Goal: Answer question/provide support

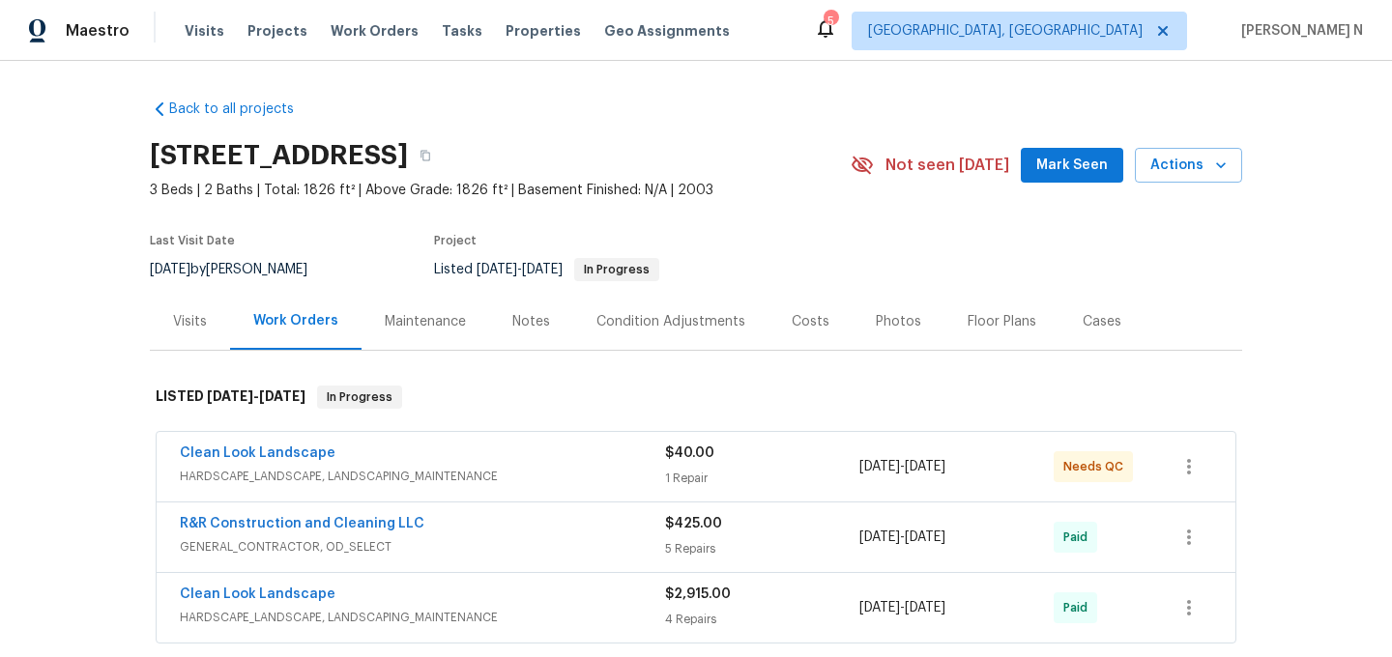
click at [407, 317] on div "Maintenance" at bounding box center [425, 321] width 81 height 19
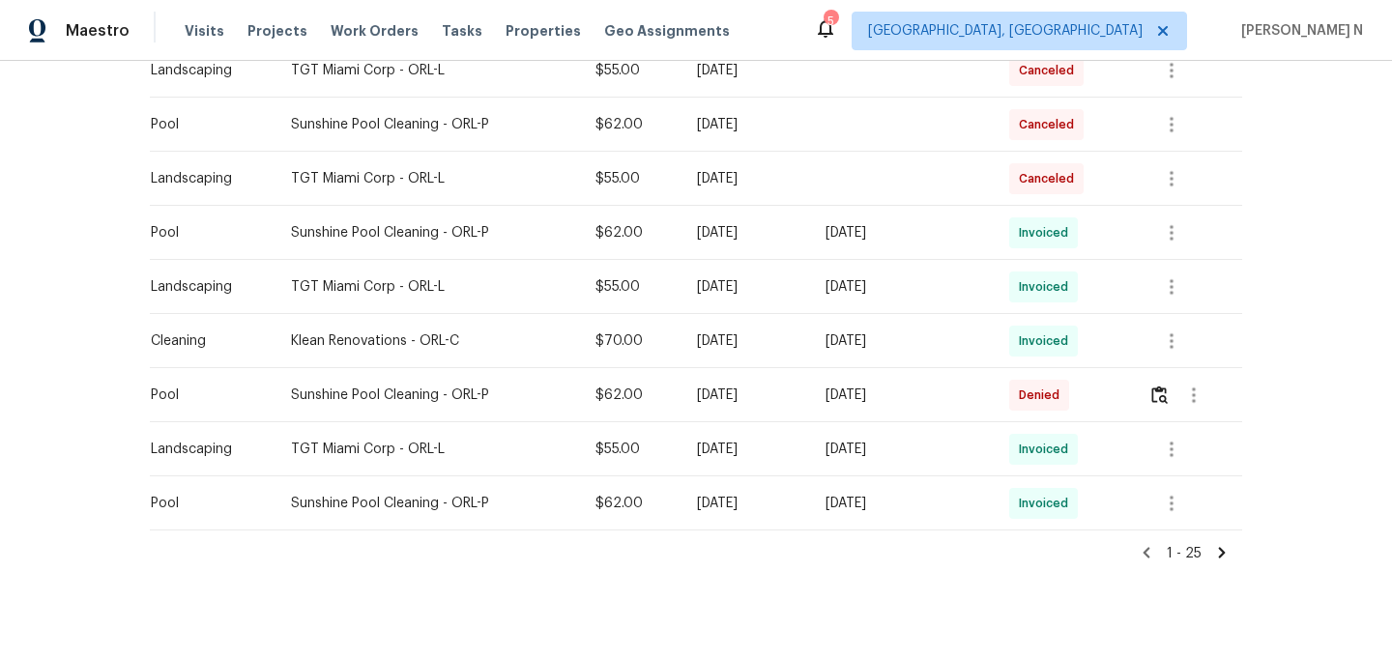
scroll to position [1244, 0]
click at [1163, 401] on button "button" at bounding box center [1159, 392] width 22 height 46
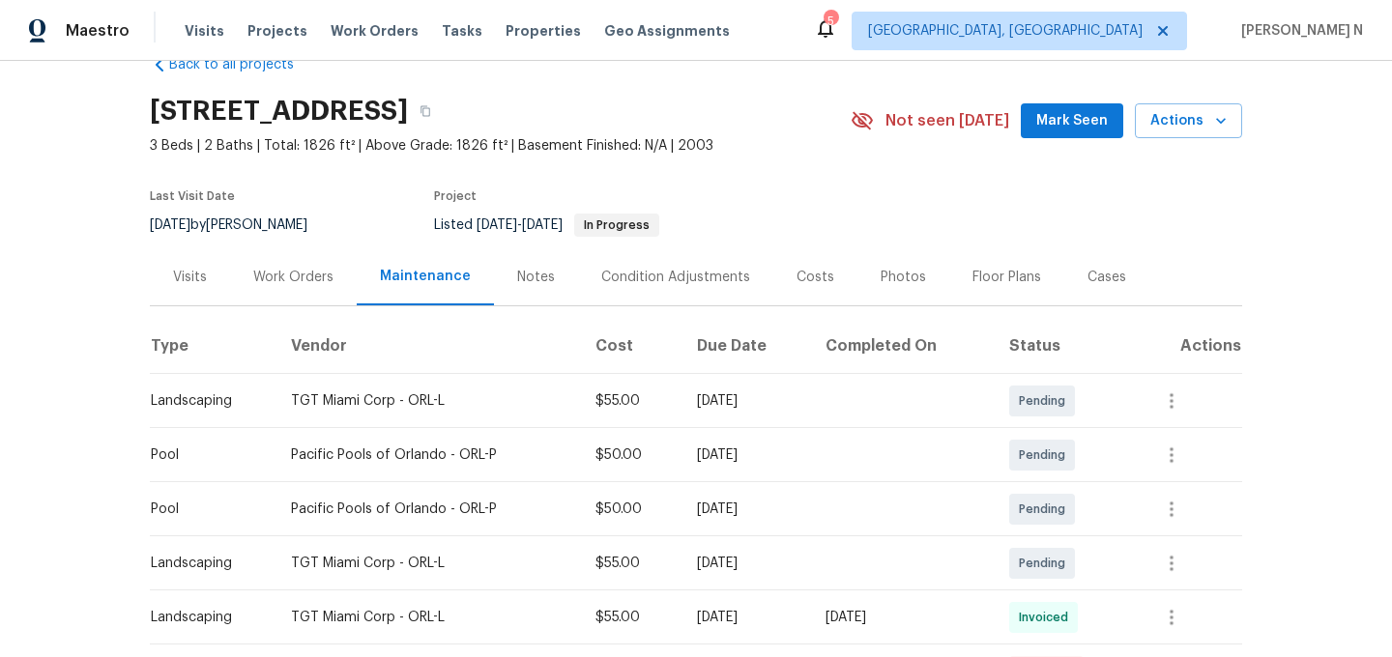
scroll to position [0, 0]
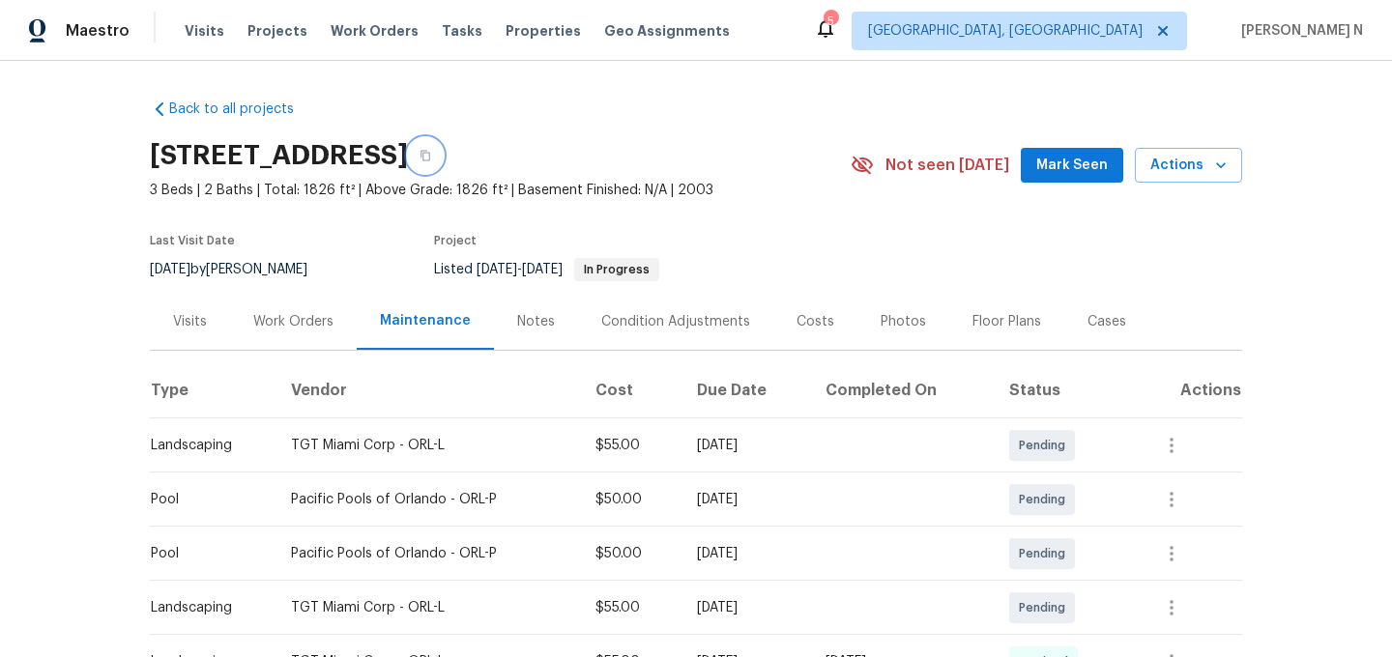
click at [431, 152] on icon "button" at bounding box center [426, 156] width 12 height 12
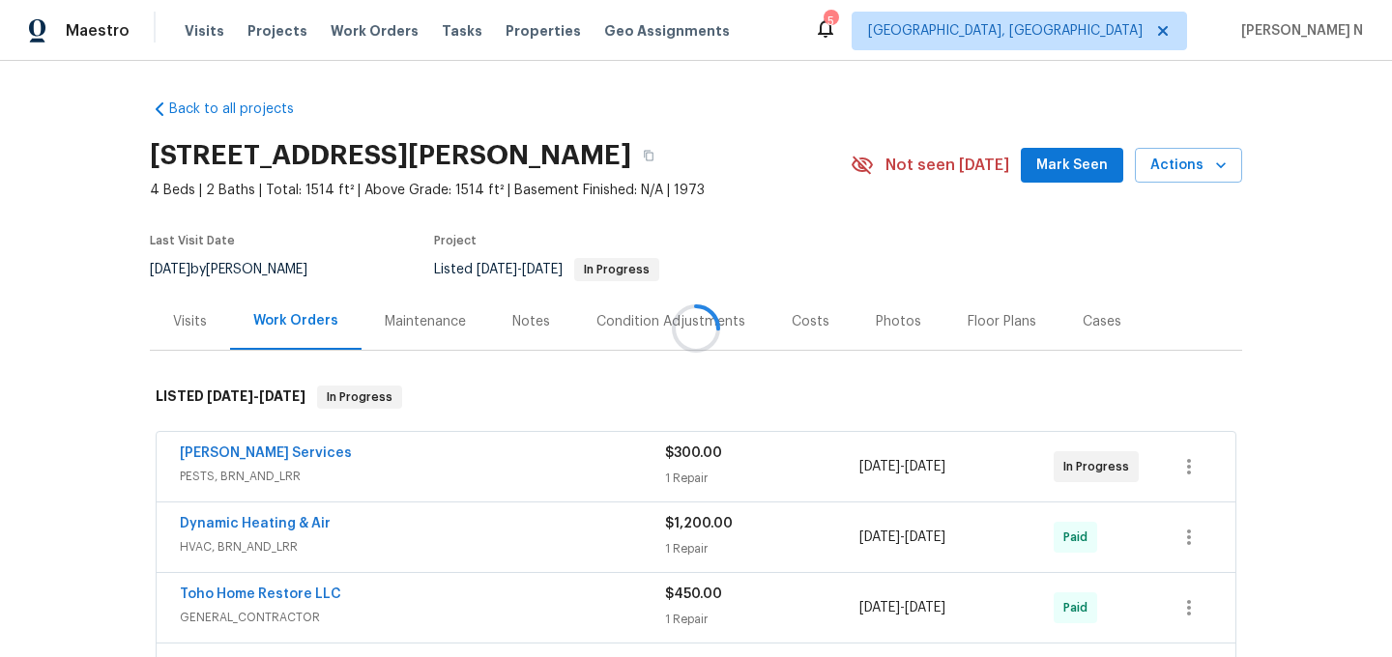
click at [444, 325] on div at bounding box center [696, 328] width 1392 height 657
click at [444, 325] on div "Maintenance" at bounding box center [425, 321] width 81 height 19
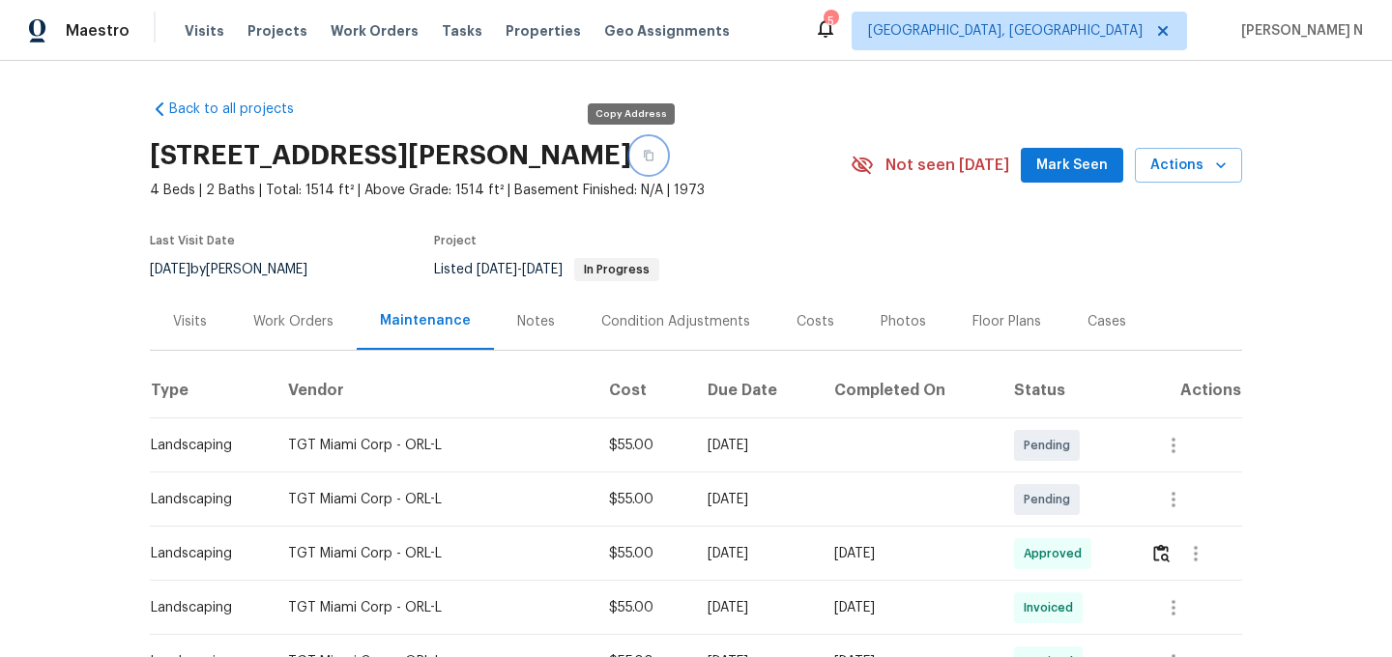
click at [643, 161] on button "button" at bounding box center [648, 155] width 35 height 35
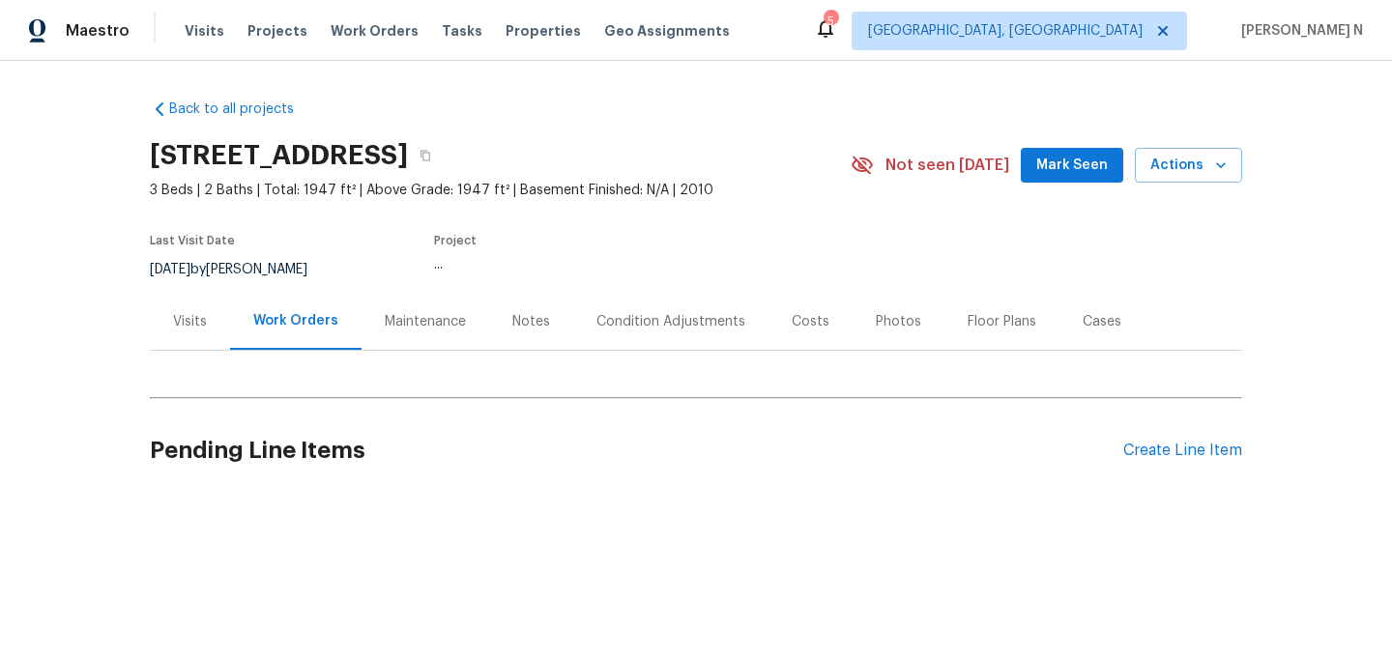
click at [421, 321] on div "Maintenance" at bounding box center [425, 321] width 81 height 19
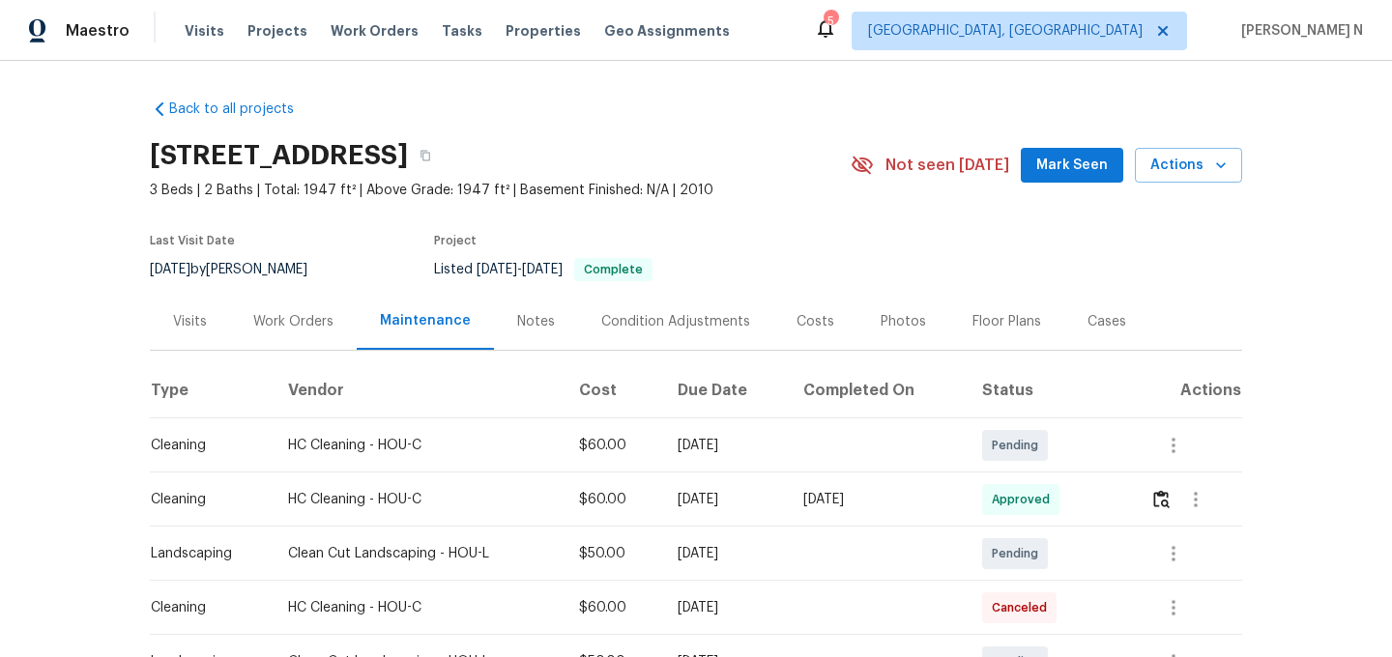
click at [697, 173] on div "3608 Mahogany Trl, Pearland, TX 77584" at bounding box center [500, 156] width 701 height 50
click at [431, 159] on icon "button" at bounding box center [426, 156] width 12 height 12
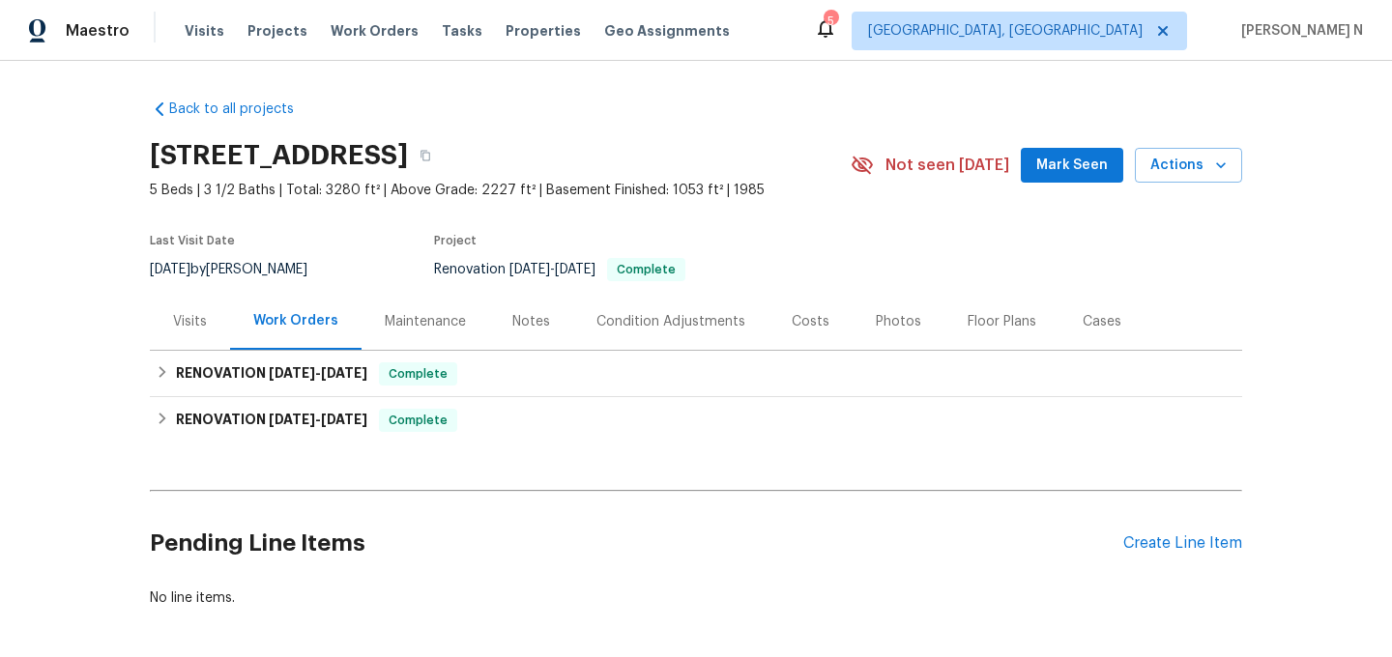
click at [392, 324] on div "Maintenance" at bounding box center [425, 321] width 81 height 19
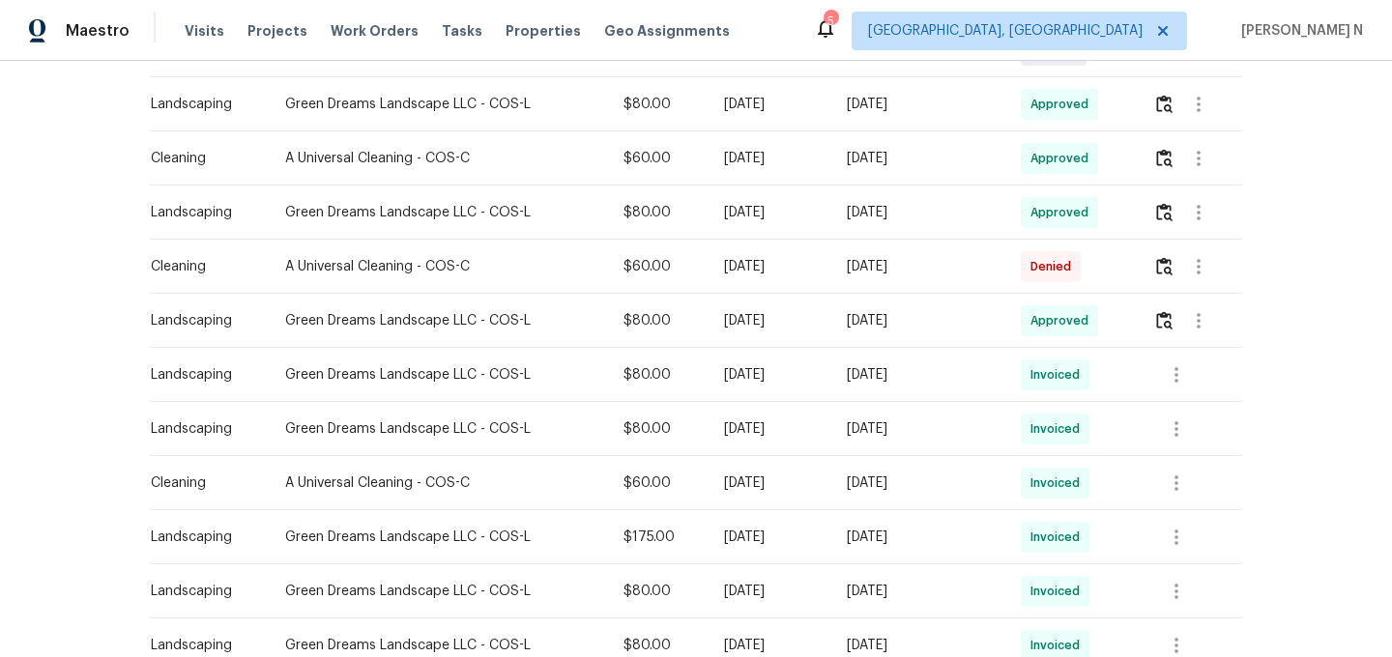
scroll to position [512, 0]
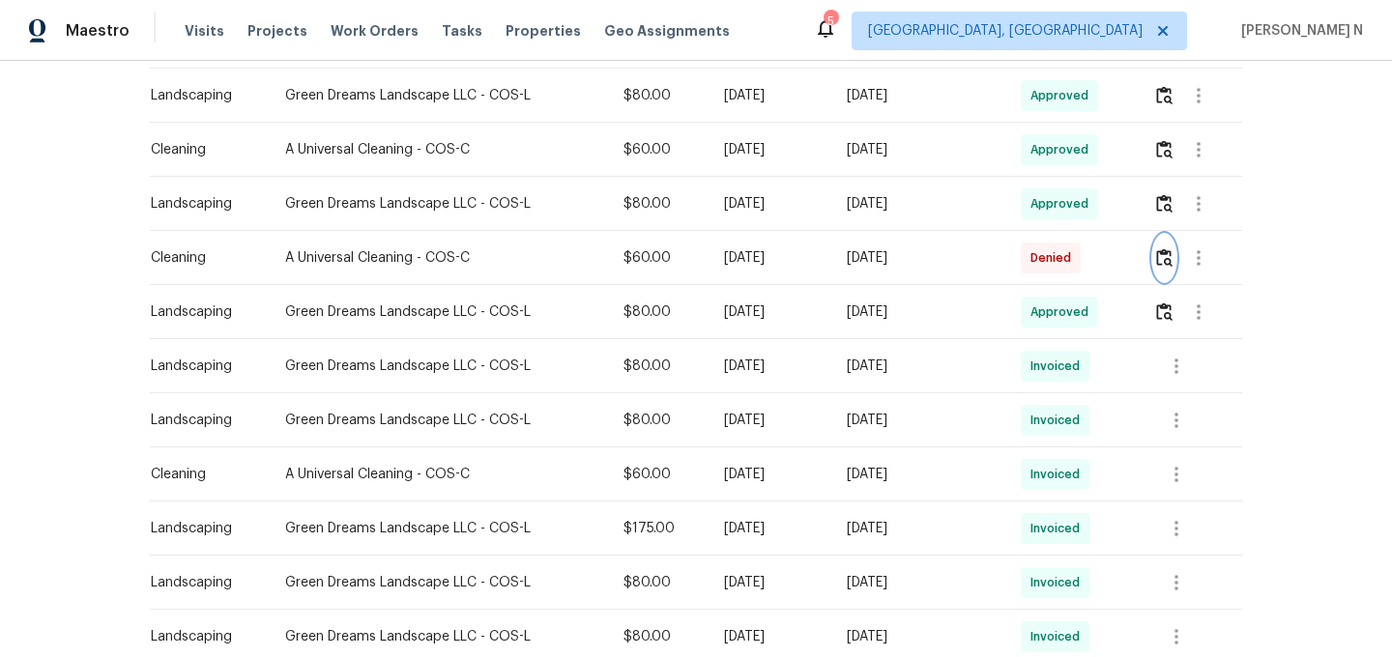
click at [1167, 256] on img "button" at bounding box center [1164, 257] width 16 height 18
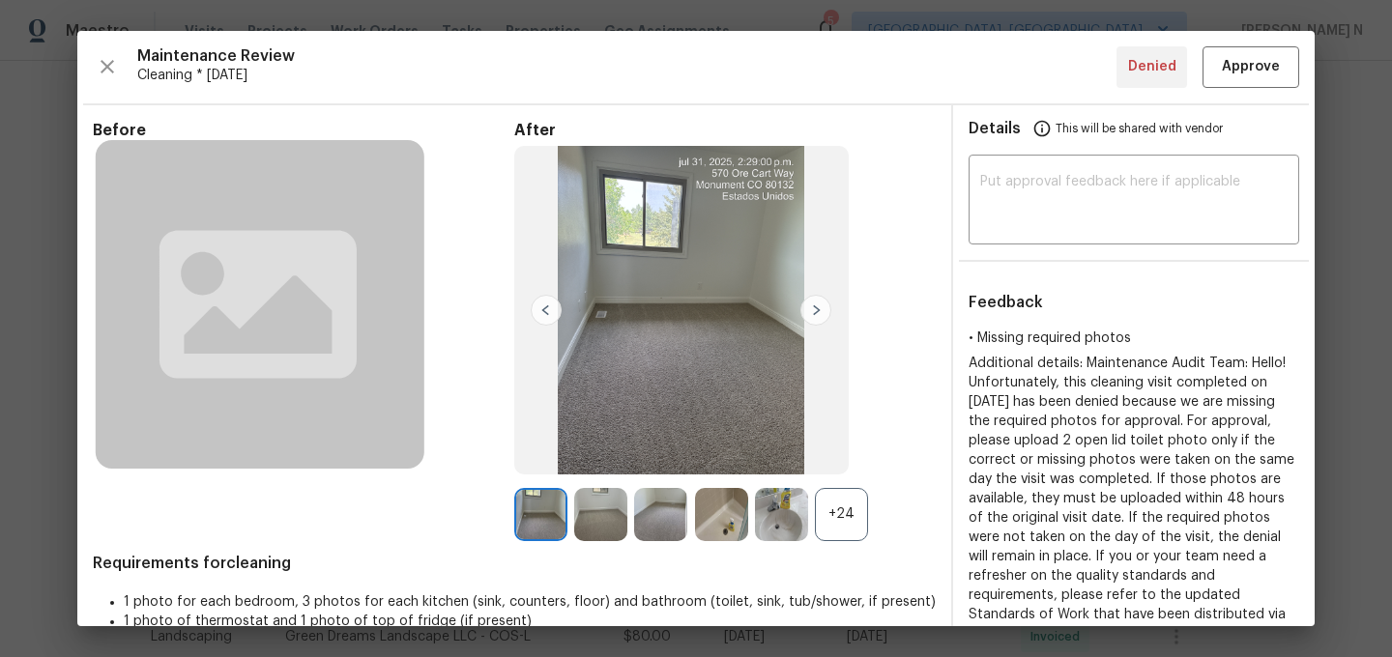
click at [840, 527] on div "+24" at bounding box center [841, 514] width 53 height 53
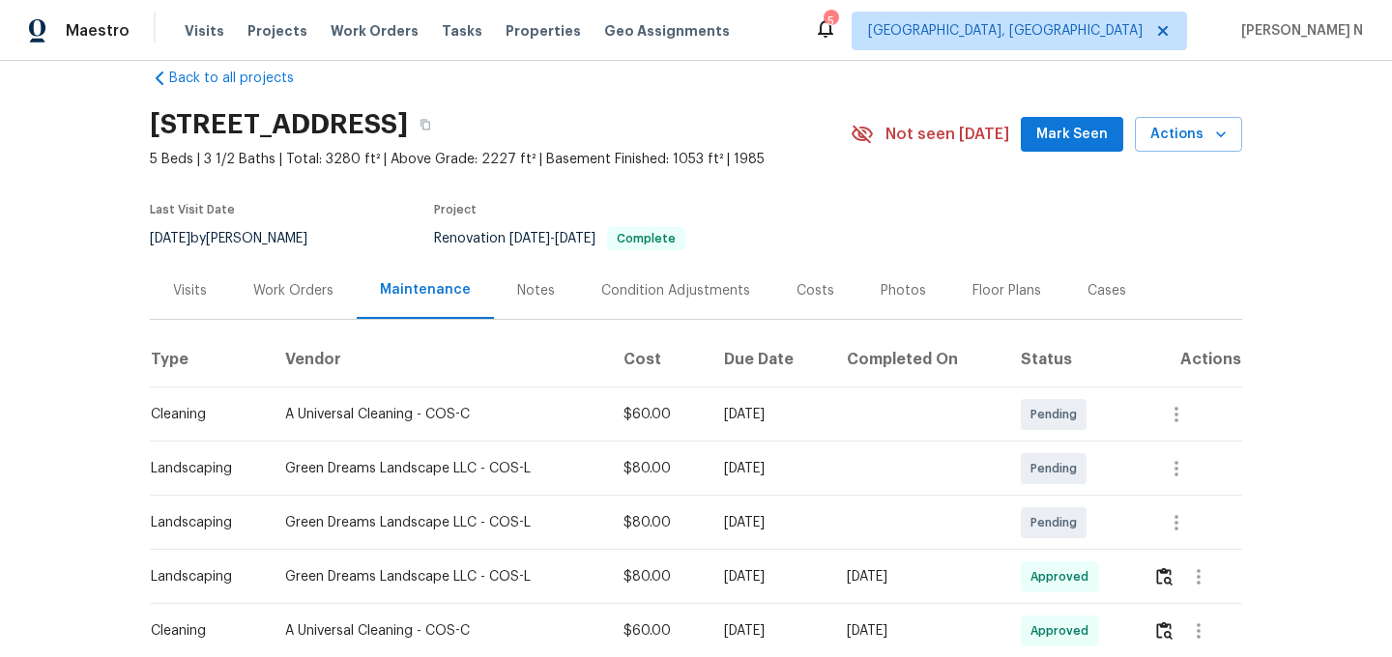
scroll to position [0, 0]
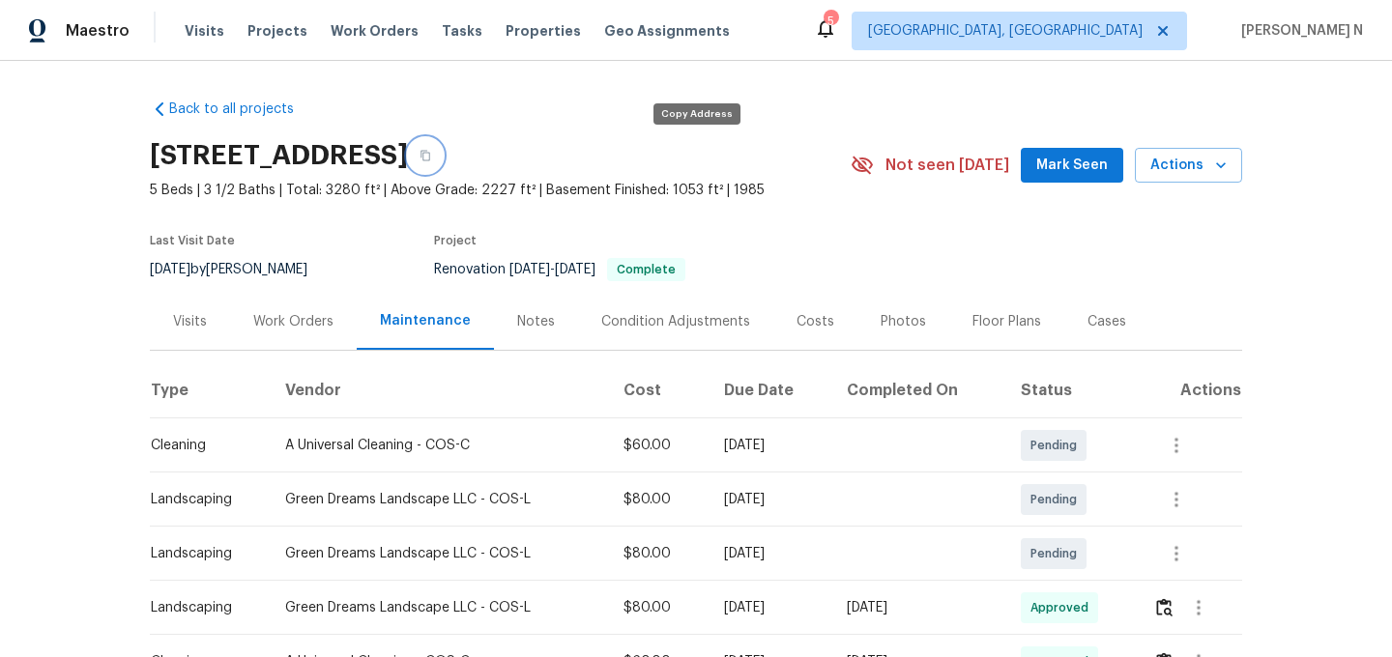
click at [443, 155] on button "button" at bounding box center [425, 155] width 35 height 35
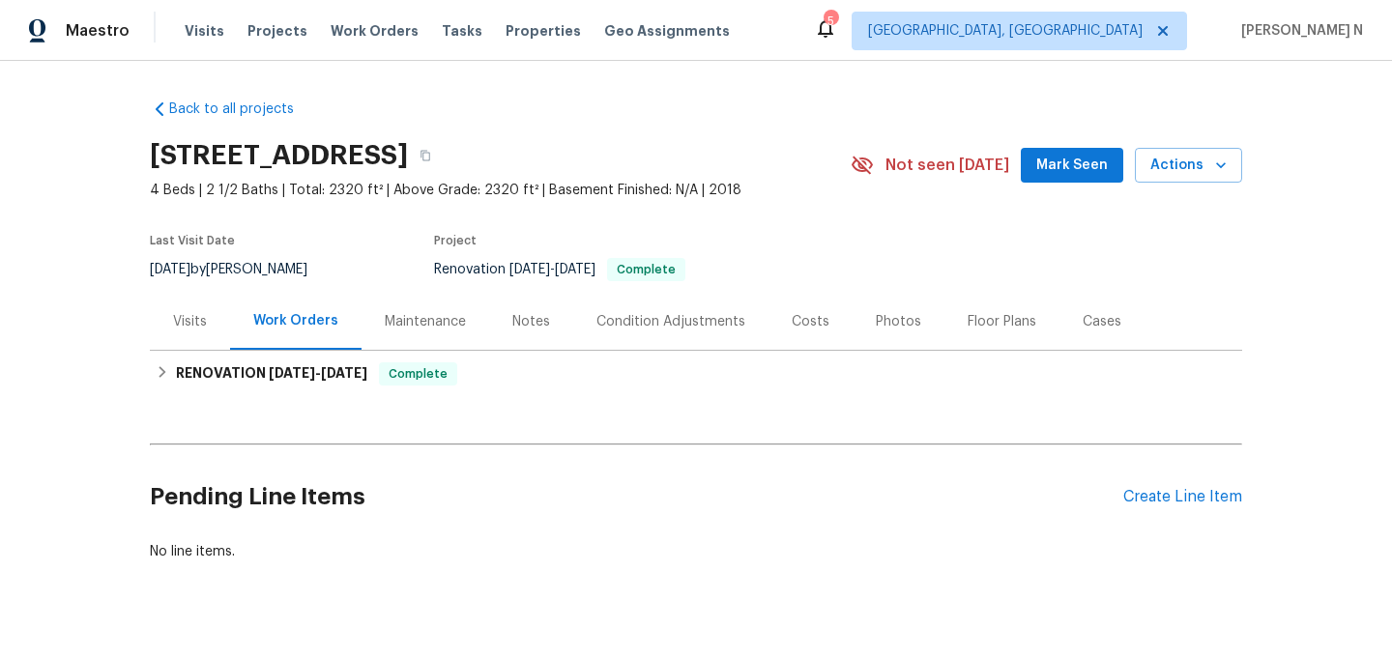
click at [427, 317] on div "Maintenance" at bounding box center [425, 321] width 81 height 19
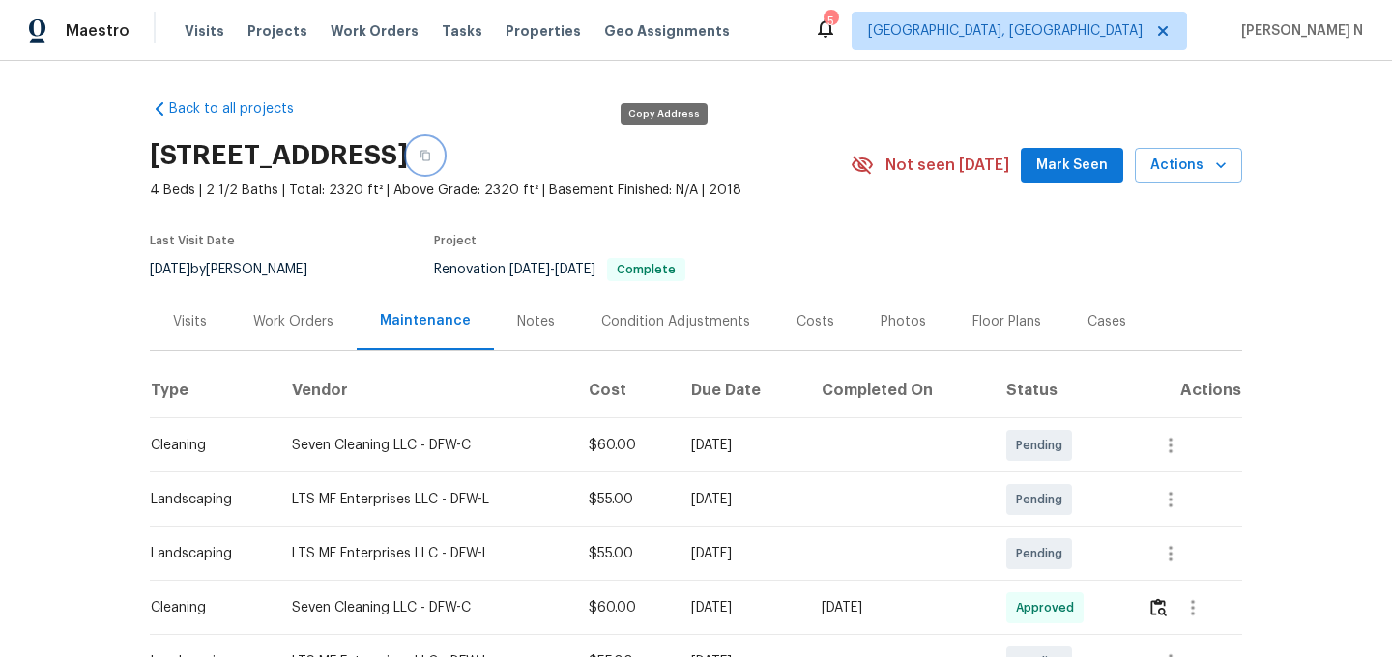
click at [443, 140] on button "button" at bounding box center [425, 155] width 35 height 35
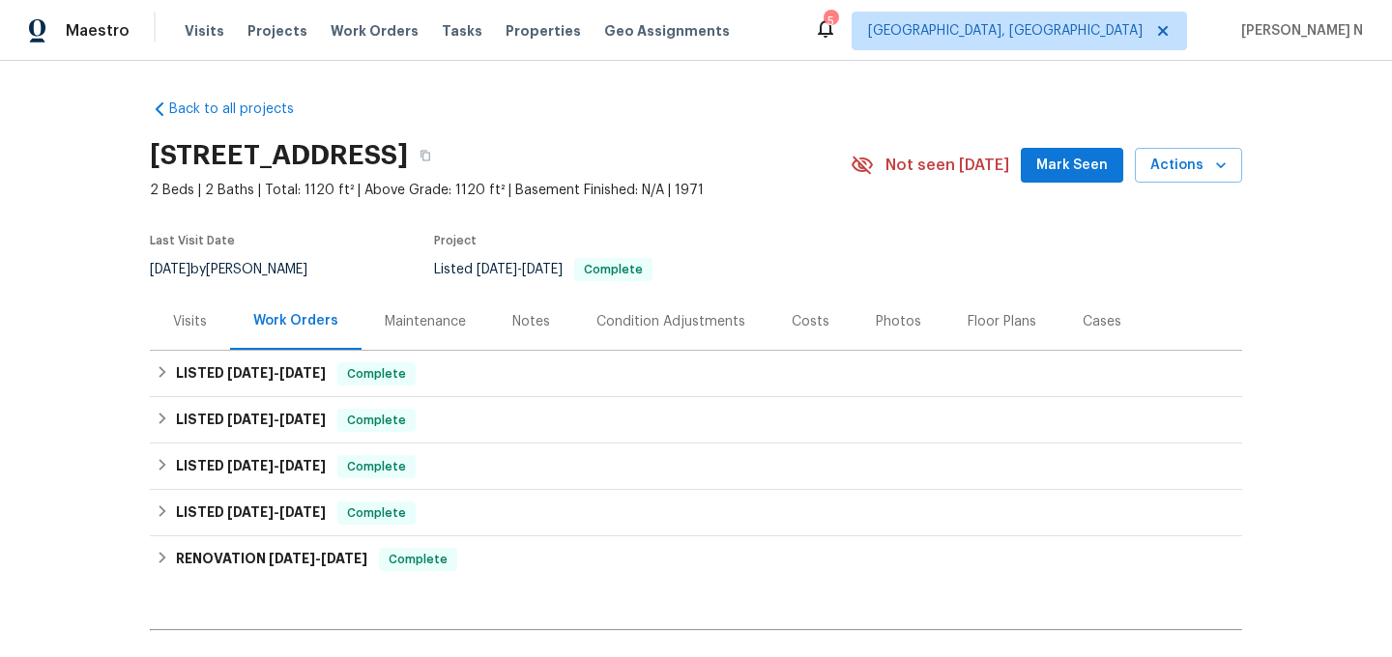
click at [439, 310] on div "Maintenance" at bounding box center [426, 321] width 128 height 57
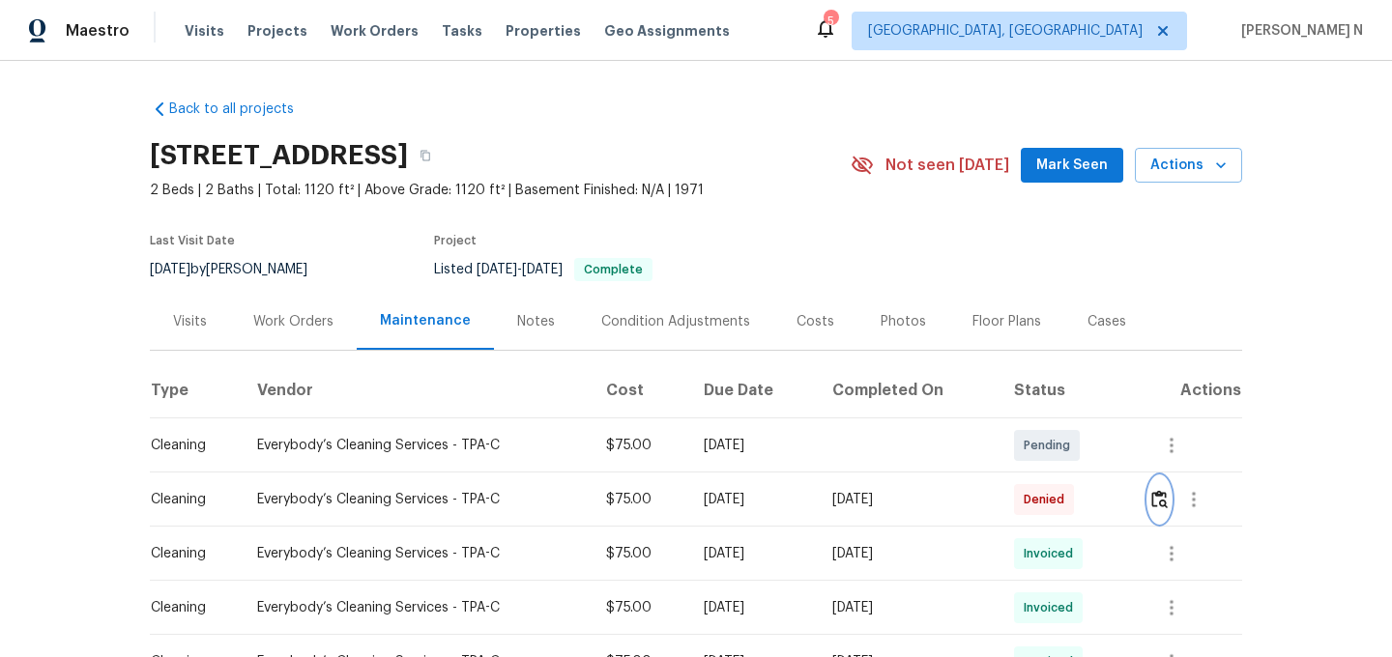
click at [1166, 505] on img "button" at bounding box center [1159, 499] width 16 height 18
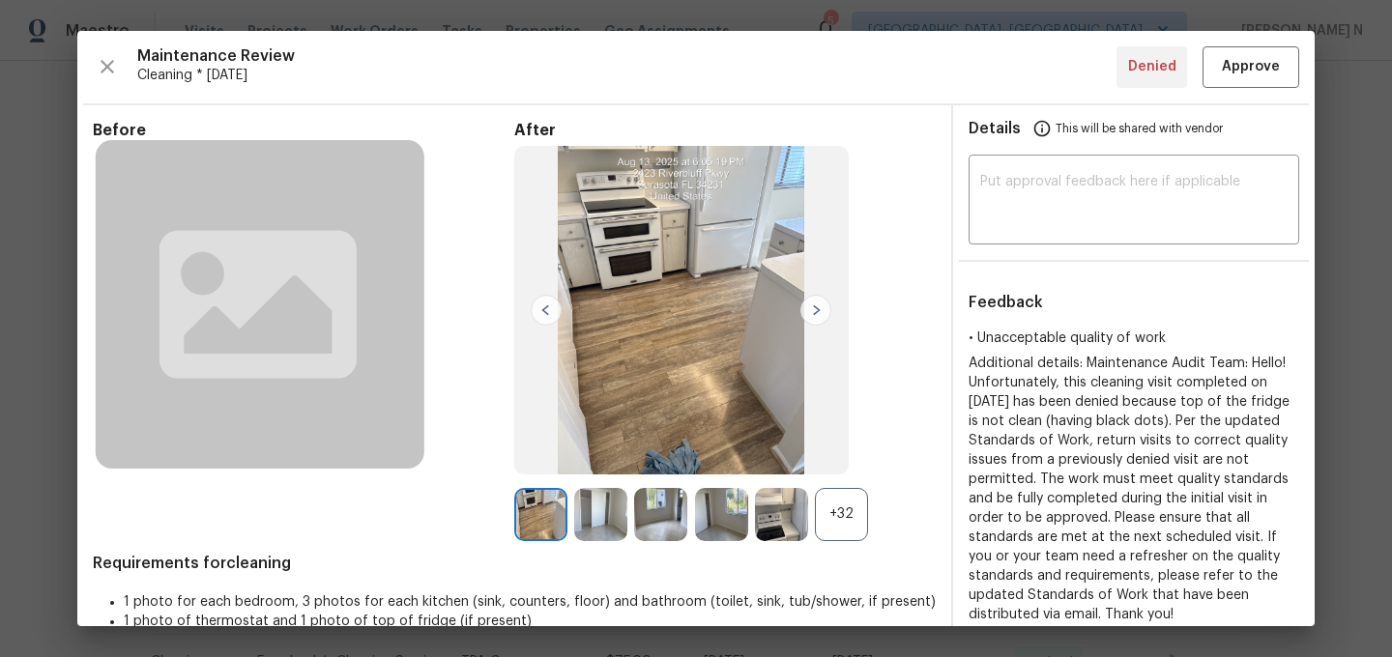
click at [847, 500] on div "+32" at bounding box center [841, 514] width 53 height 53
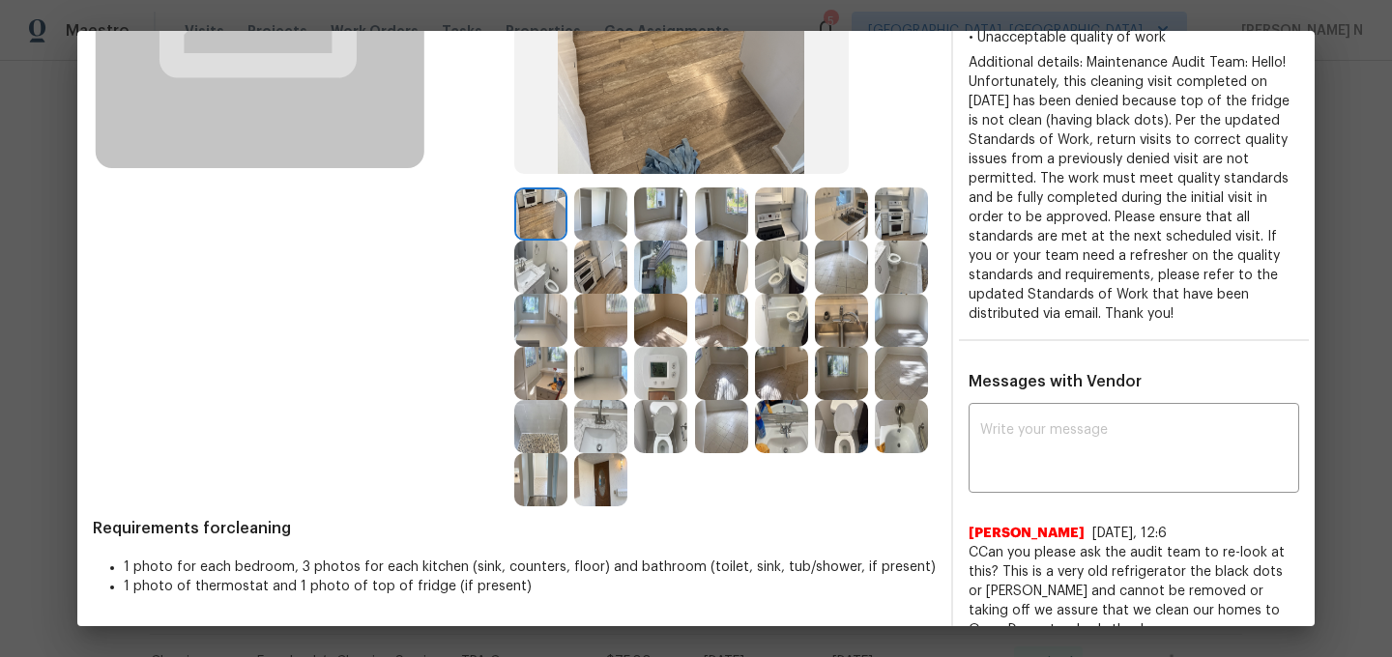
scroll to position [276, 0]
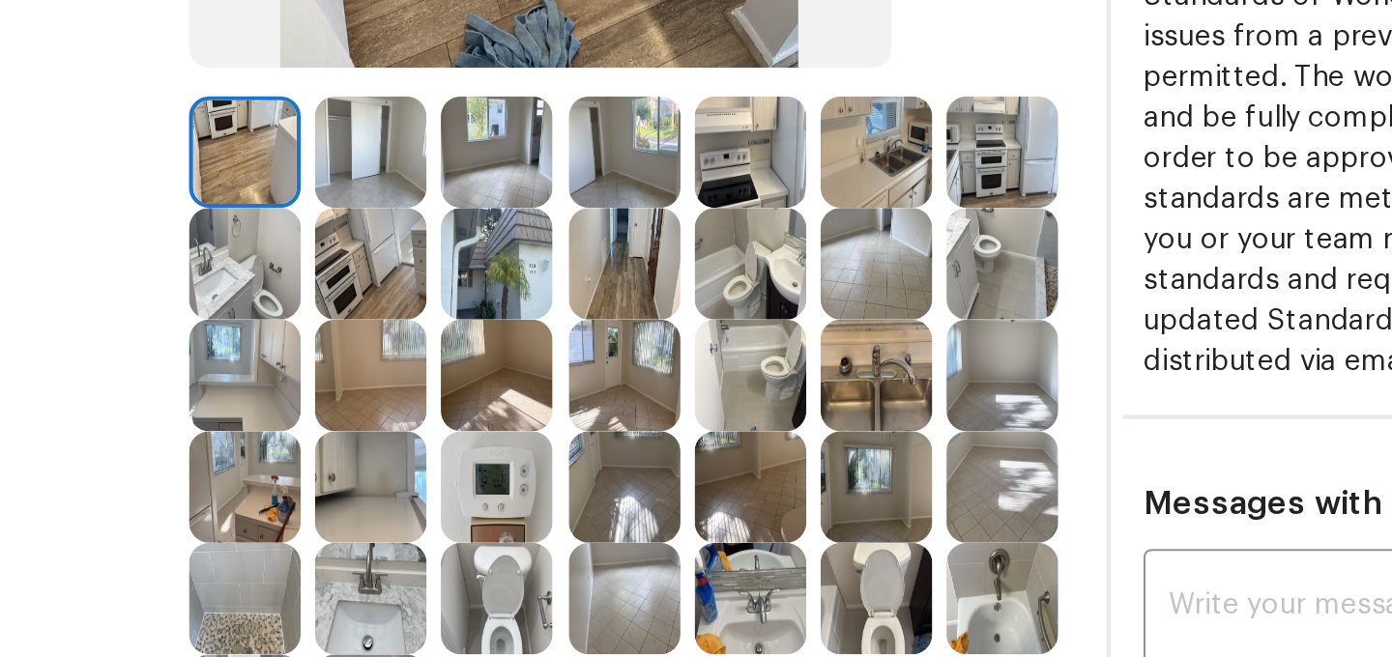
click at [616, 384] on img at bounding box center [600, 397] width 53 height 53
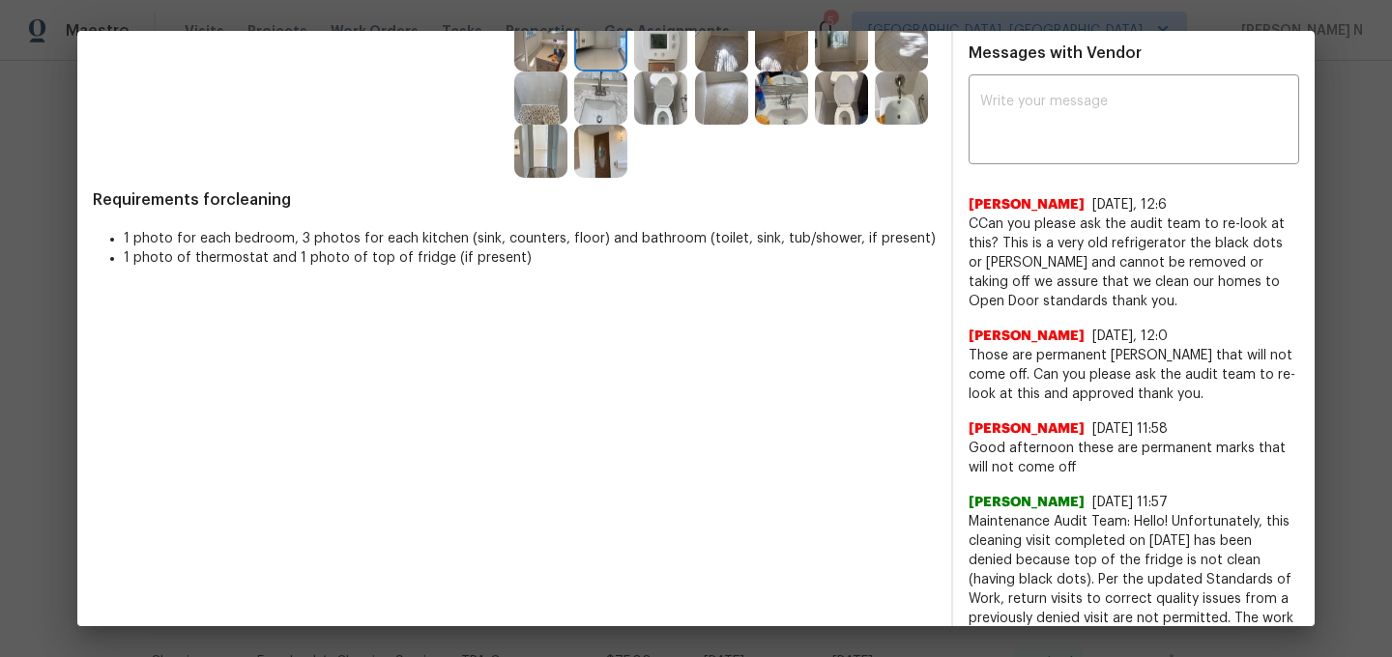
scroll to position [484, 0]
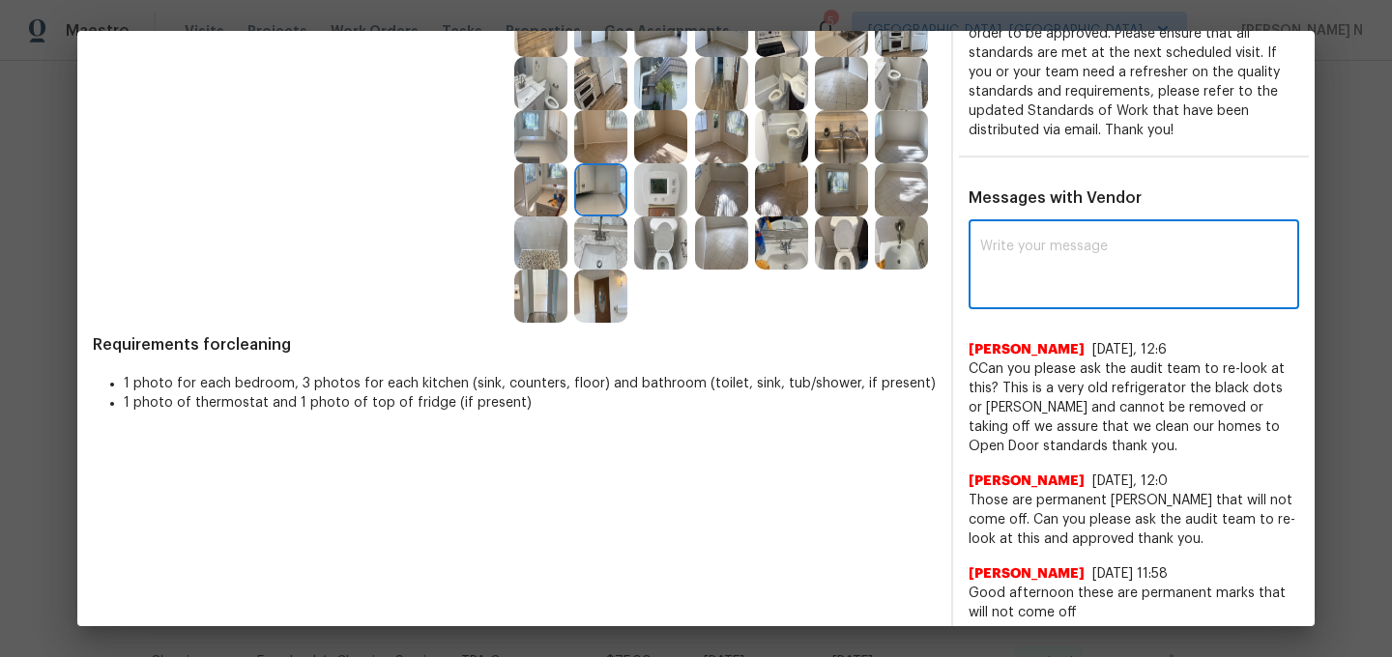
click at [1060, 255] on textarea at bounding box center [1133, 267] width 307 height 54
paste textarea "Maintenance Audit Team: Hello! Thank you for the feedback after further review …"
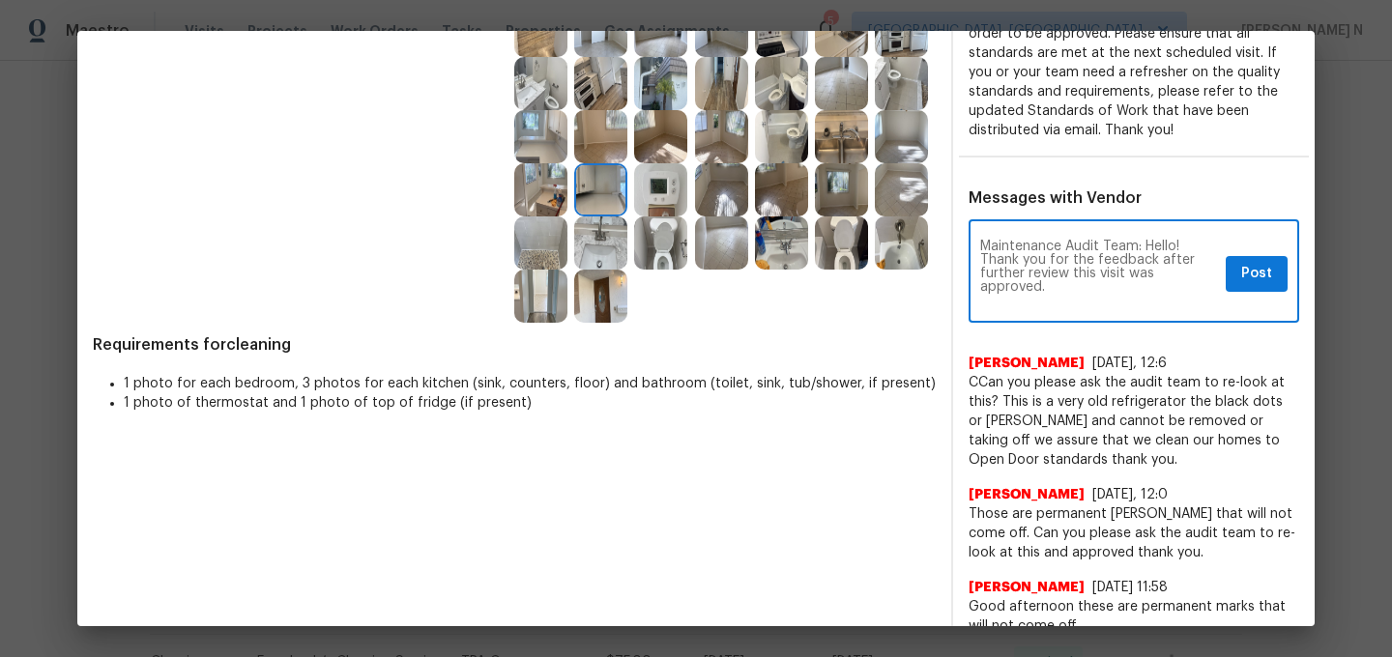
scroll to position [0, 0]
type textarea "Maintenance Audit Team: Hello! Thank you for the feedback after further review …"
click at [1249, 277] on span "Post" at bounding box center [1256, 274] width 31 height 24
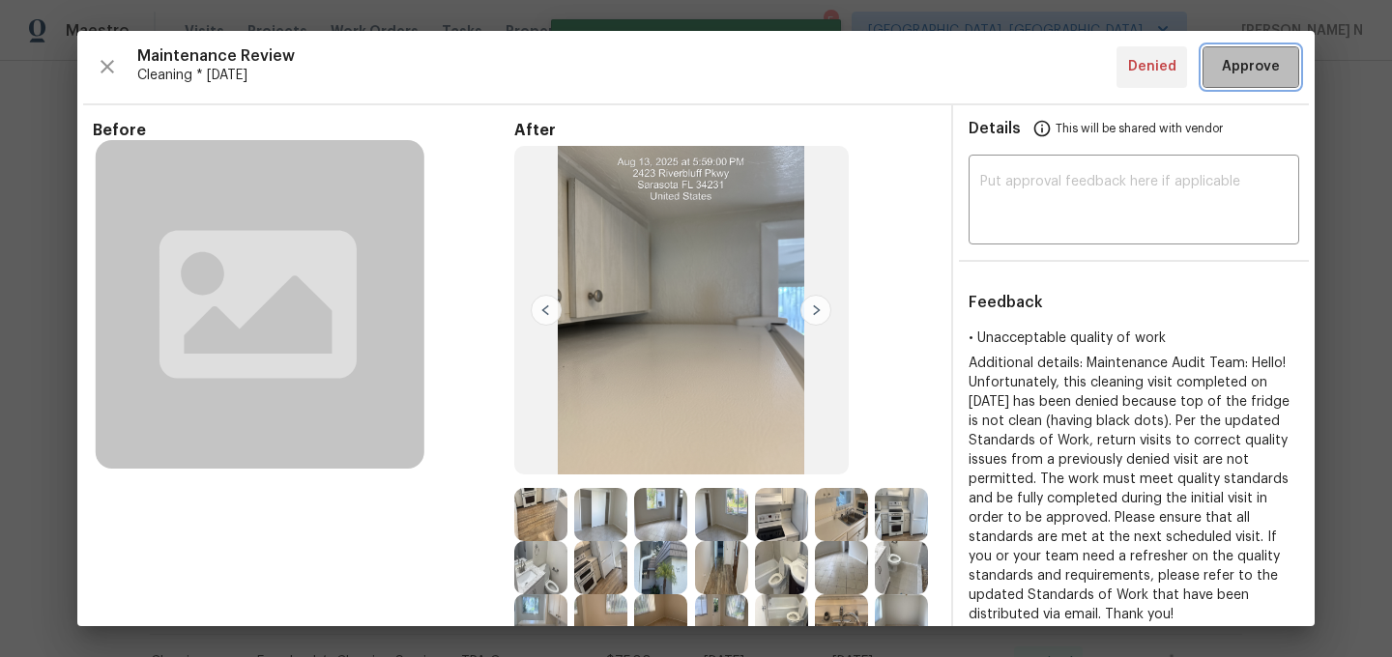
click at [1242, 73] on span "Approve" at bounding box center [1251, 67] width 58 height 24
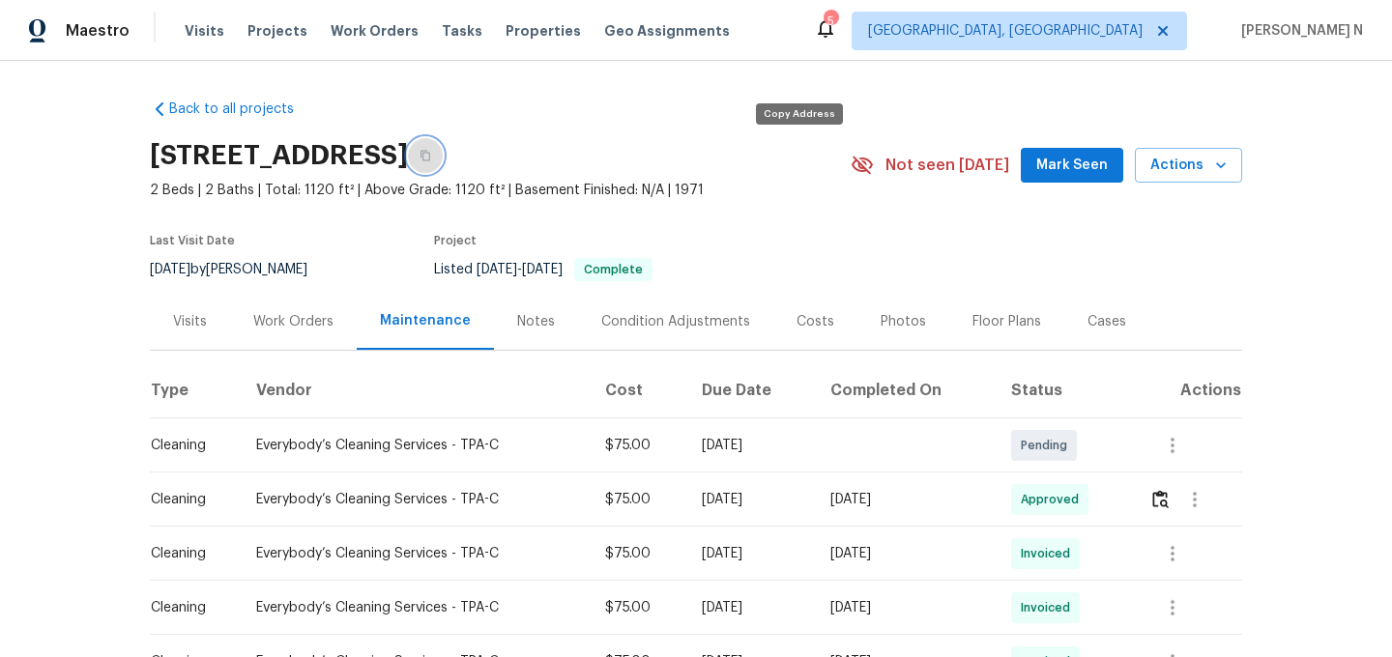
click at [431, 157] on icon "button" at bounding box center [426, 156] width 12 height 12
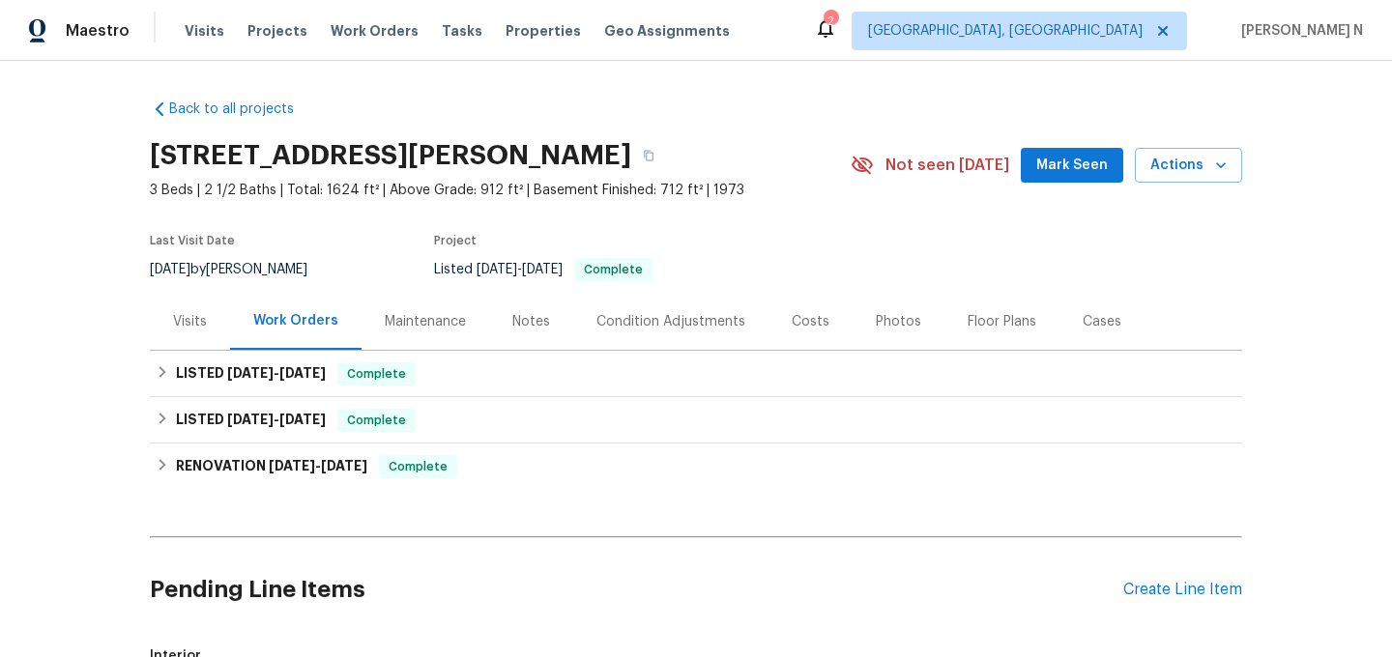
click at [455, 325] on div "Maintenance" at bounding box center [425, 321] width 81 height 19
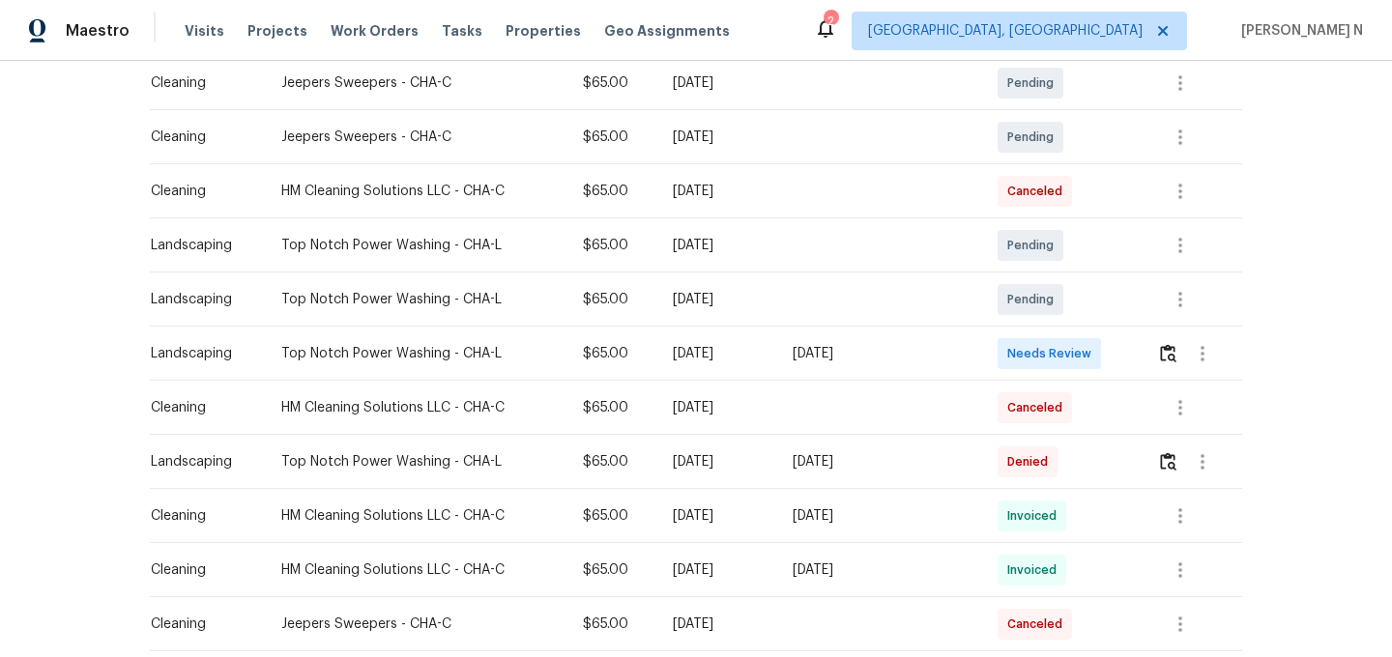
scroll to position [381, 0]
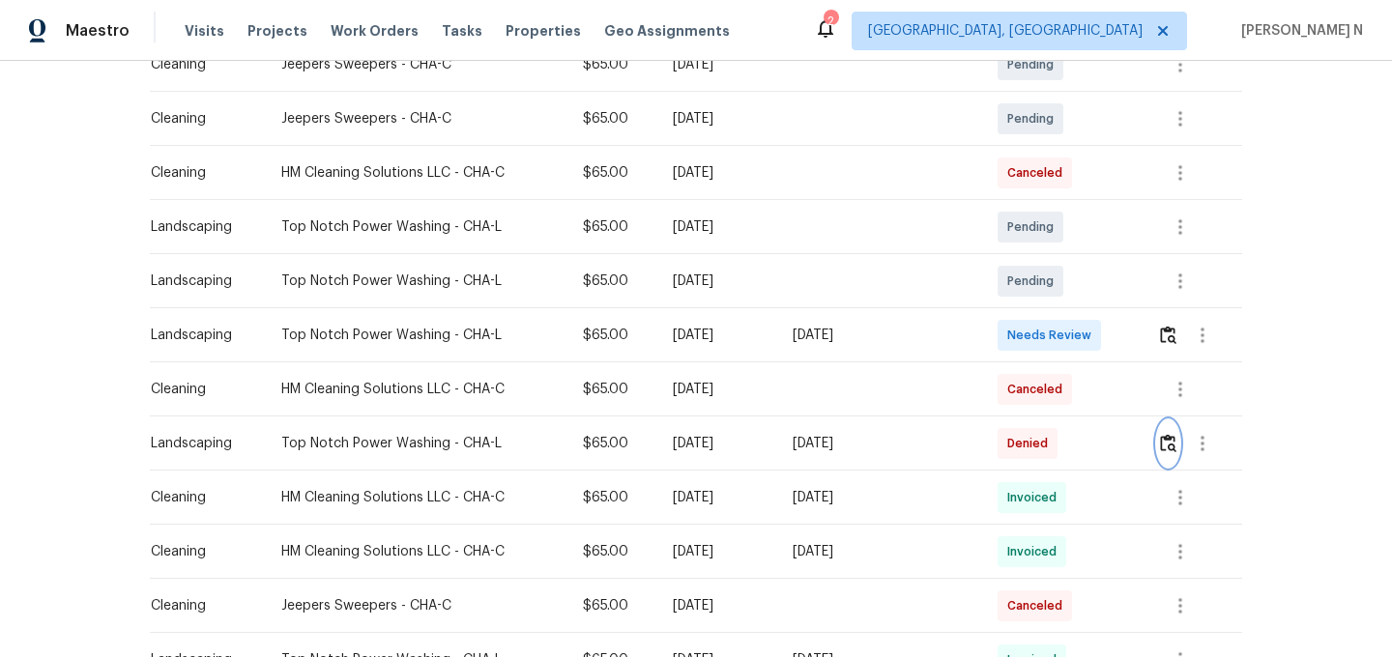
click at [1172, 449] on img "button" at bounding box center [1168, 443] width 16 height 18
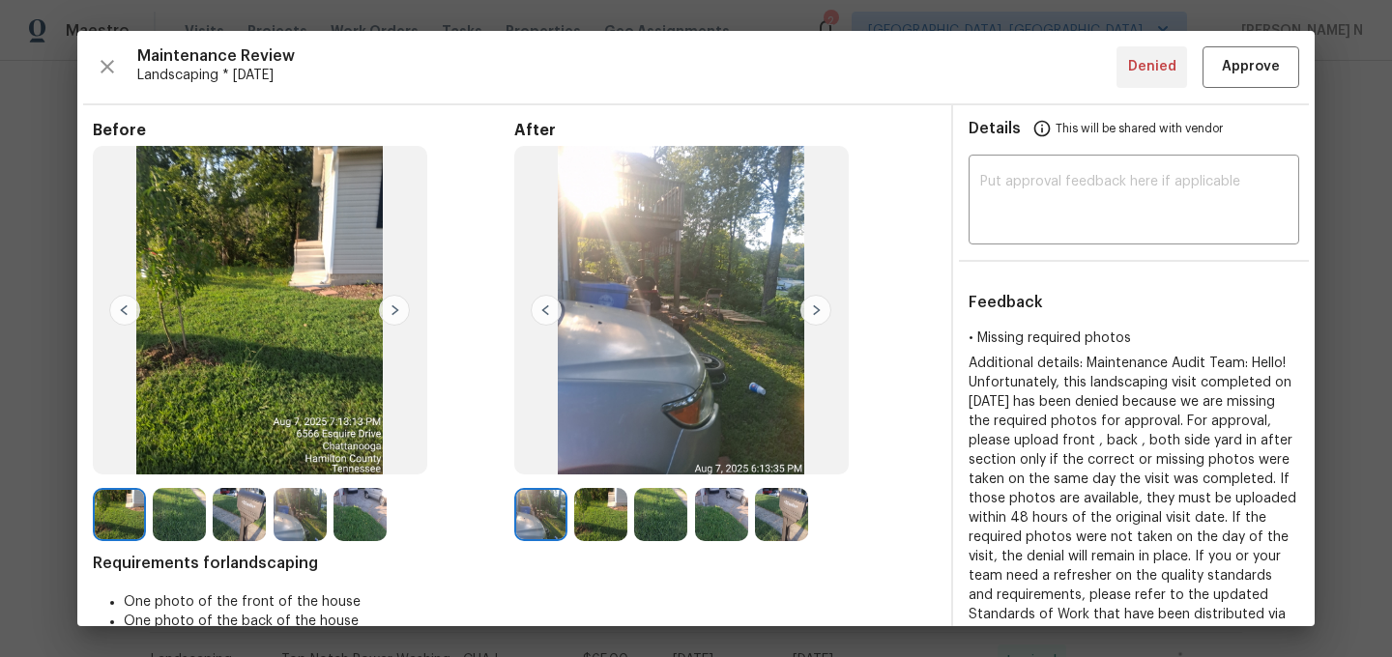
click at [540, 501] on img at bounding box center [540, 514] width 53 height 53
click at [741, 525] on img at bounding box center [721, 514] width 53 height 53
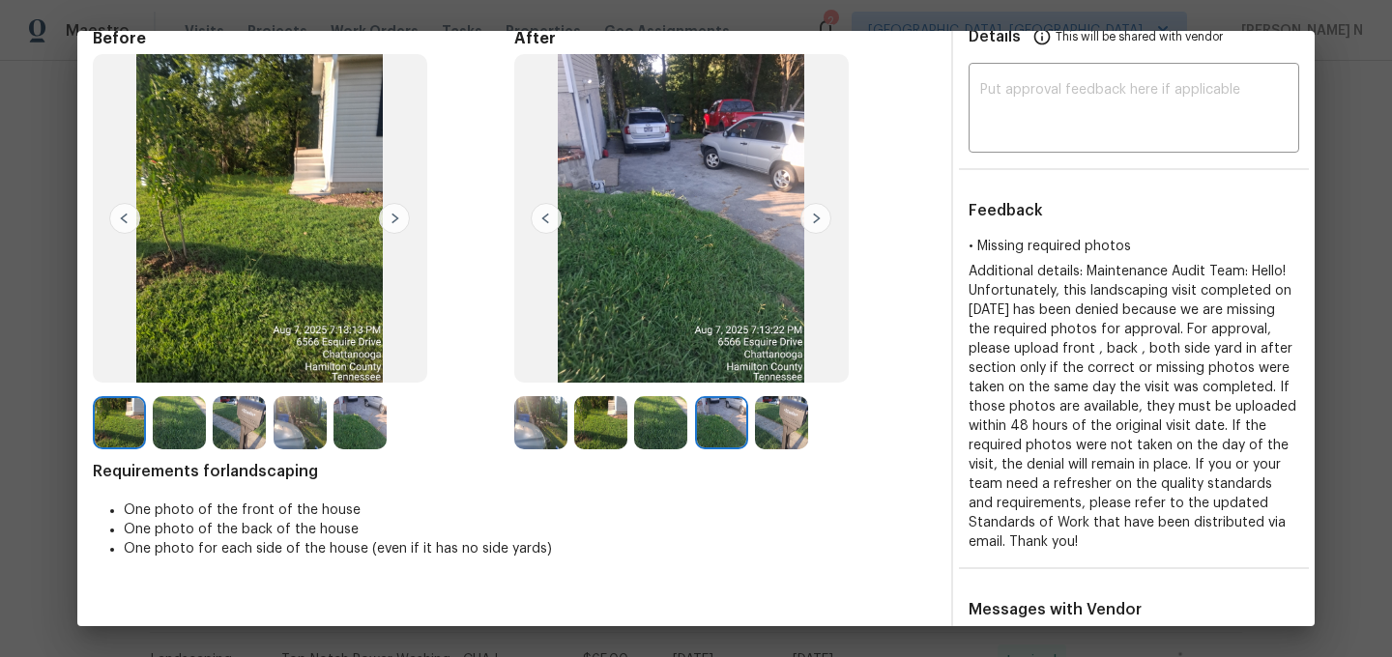
scroll to position [91, 0]
click at [598, 437] on img at bounding box center [600, 423] width 53 height 53
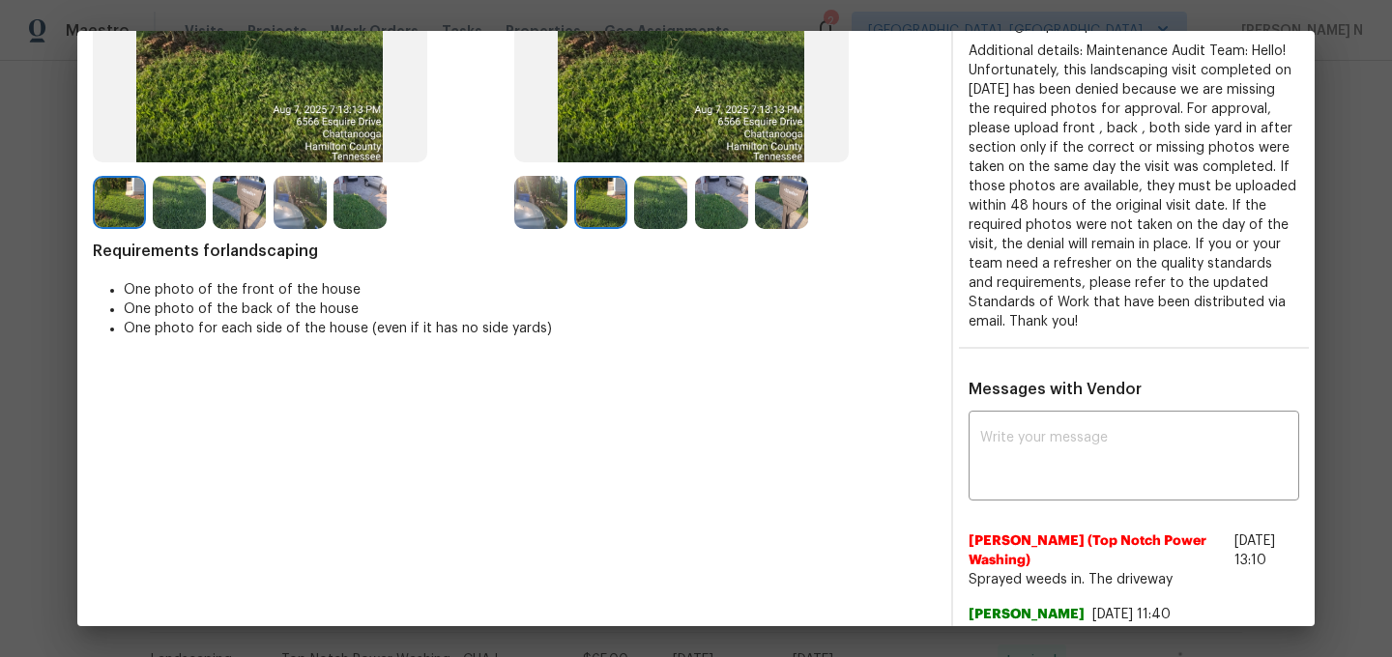
scroll to position [363, 0]
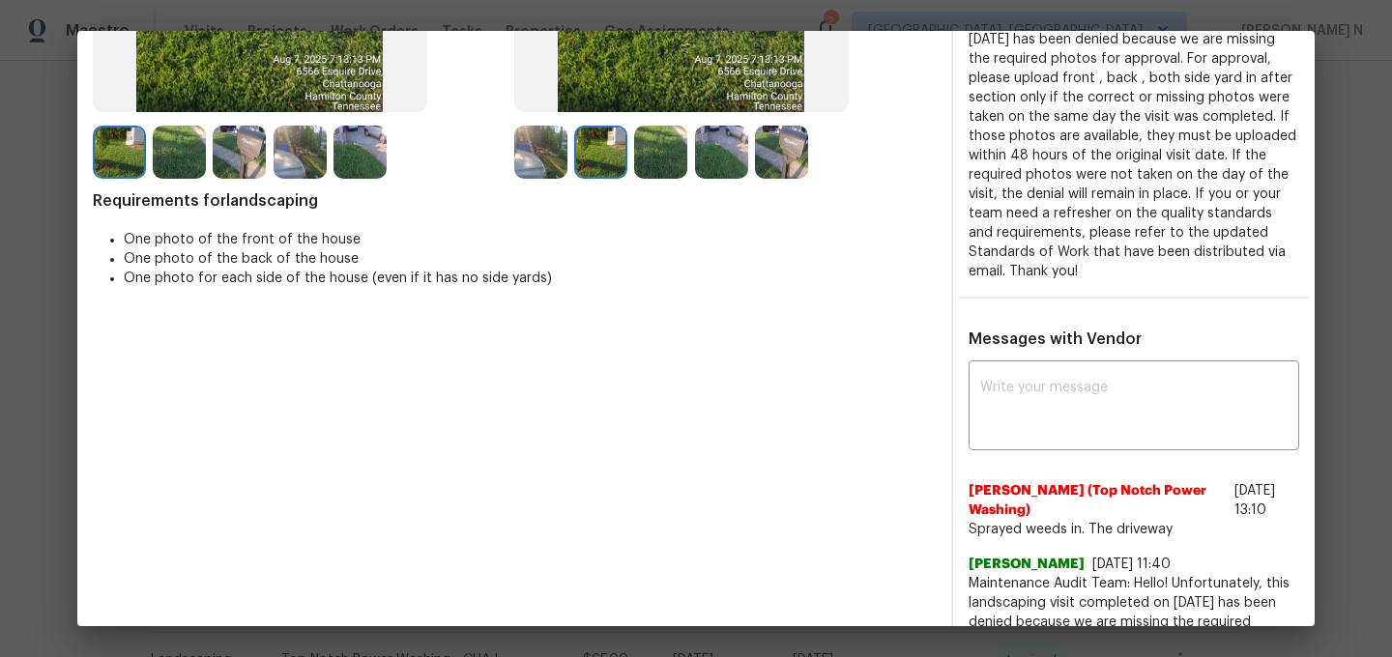
click at [539, 157] on img at bounding box center [540, 152] width 53 height 53
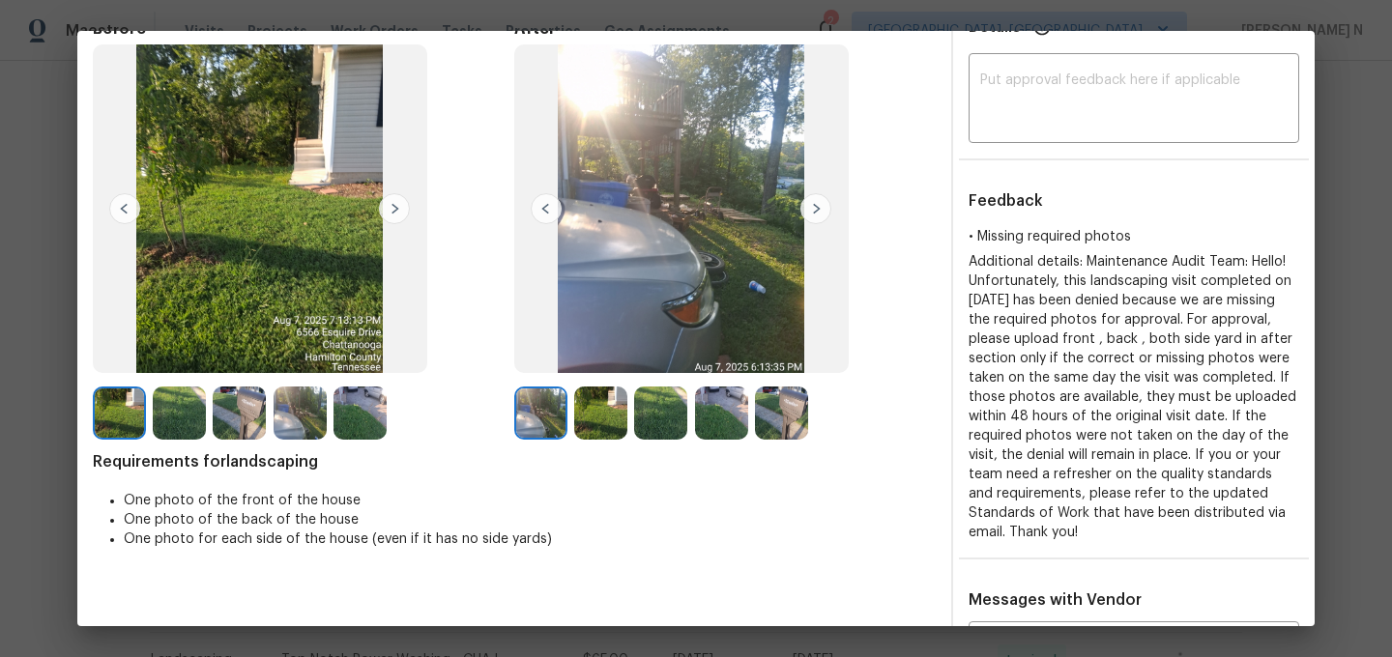
scroll to position [214, 0]
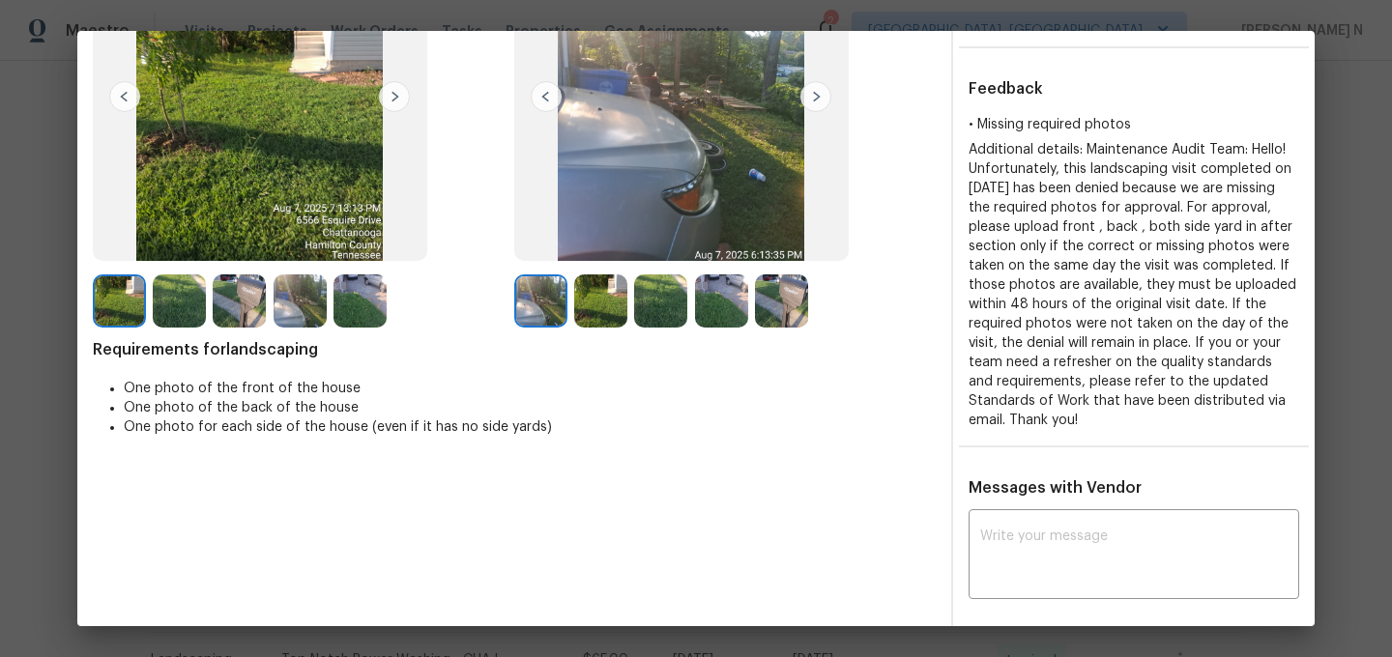
click at [603, 296] on img at bounding box center [600, 301] width 53 height 53
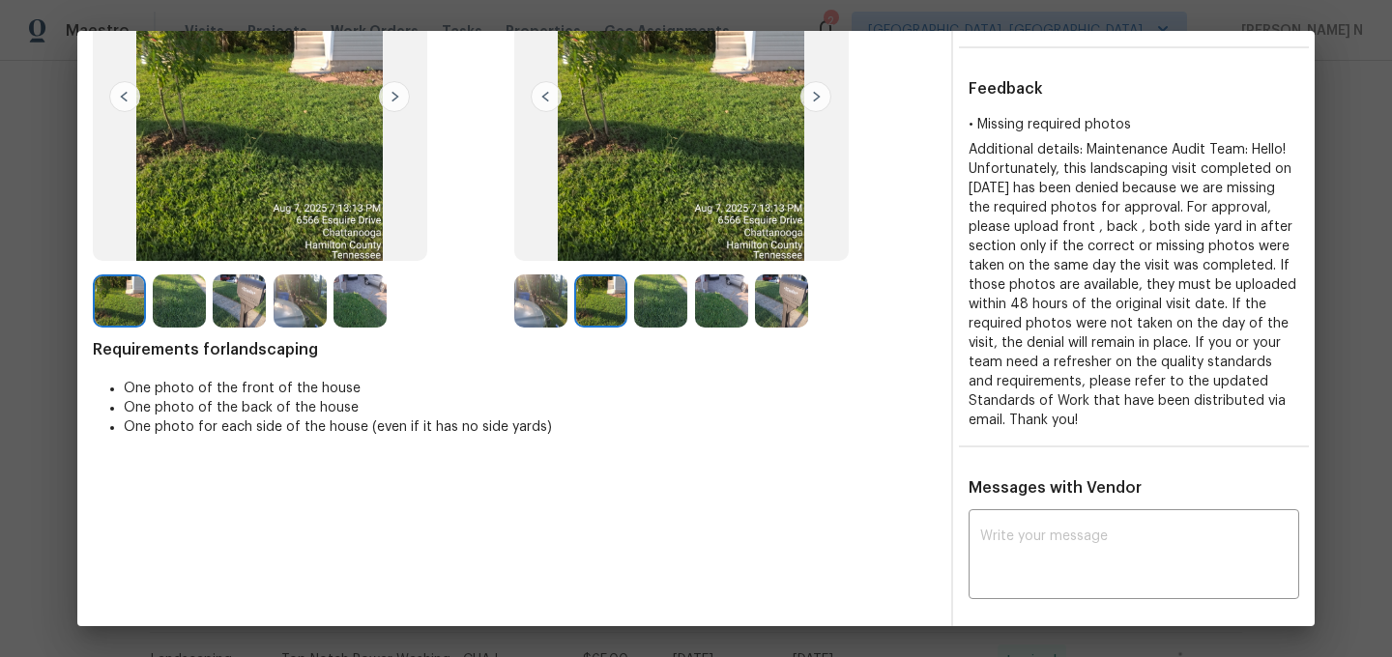
click at [659, 305] on img at bounding box center [660, 301] width 53 height 53
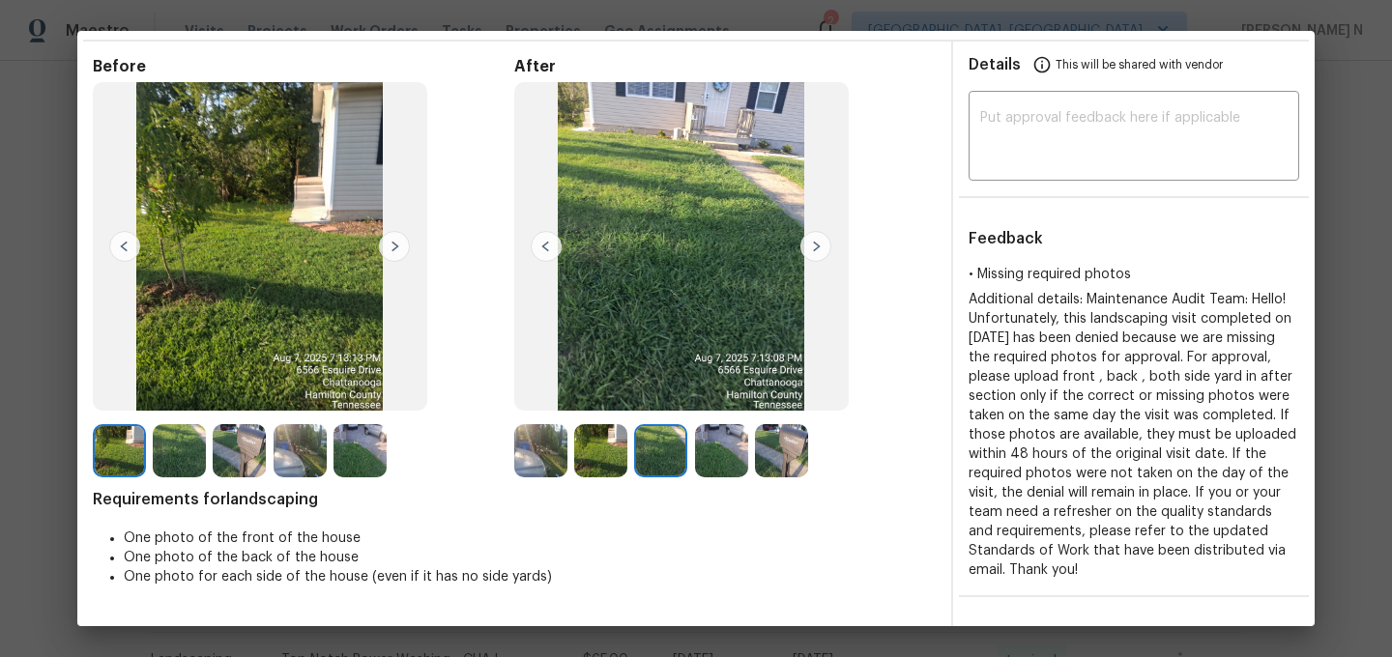
scroll to position [18, 0]
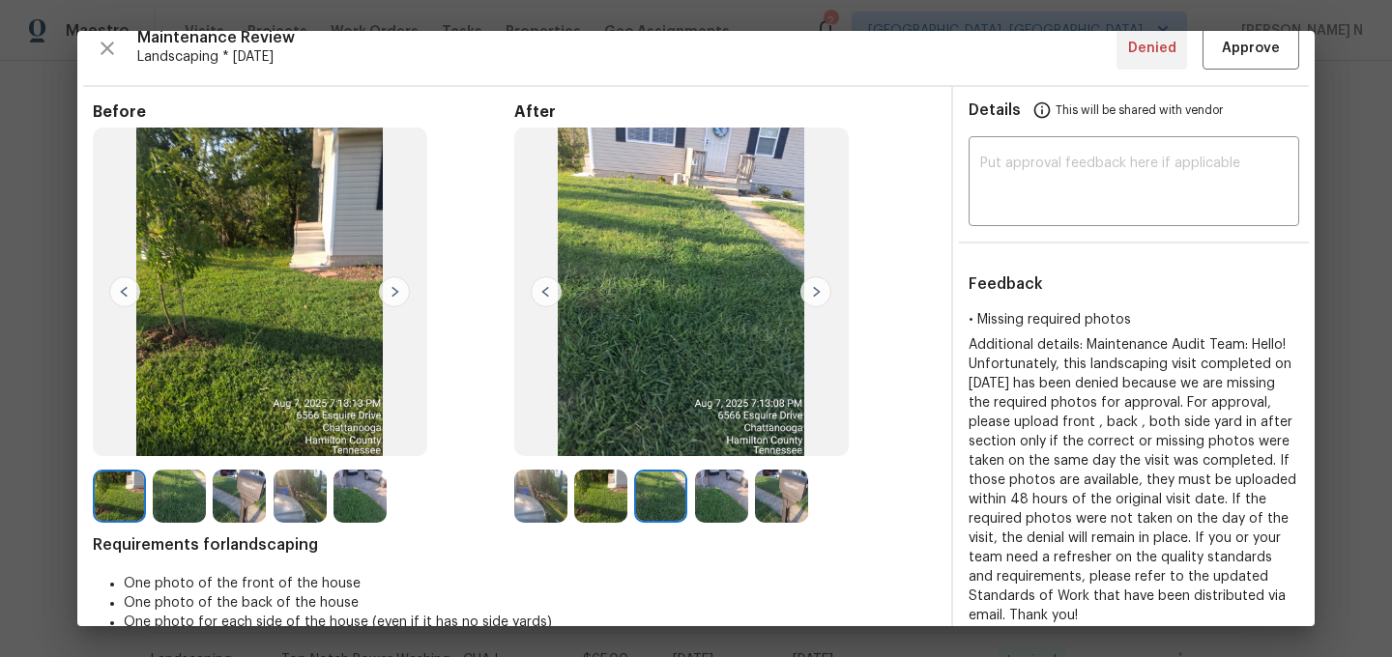
click at [724, 487] on img at bounding box center [721, 496] width 53 height 53
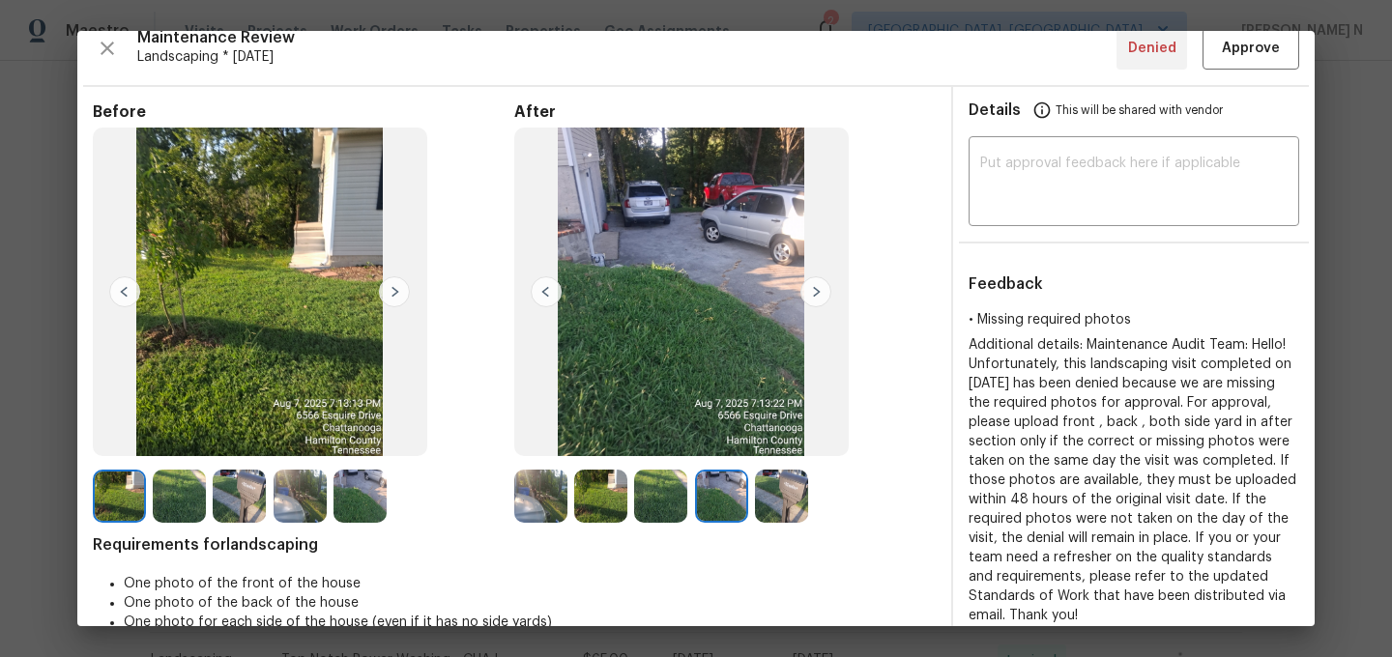
click at [790, 504] on img at bounding box center [781, 496] width 53 height 53
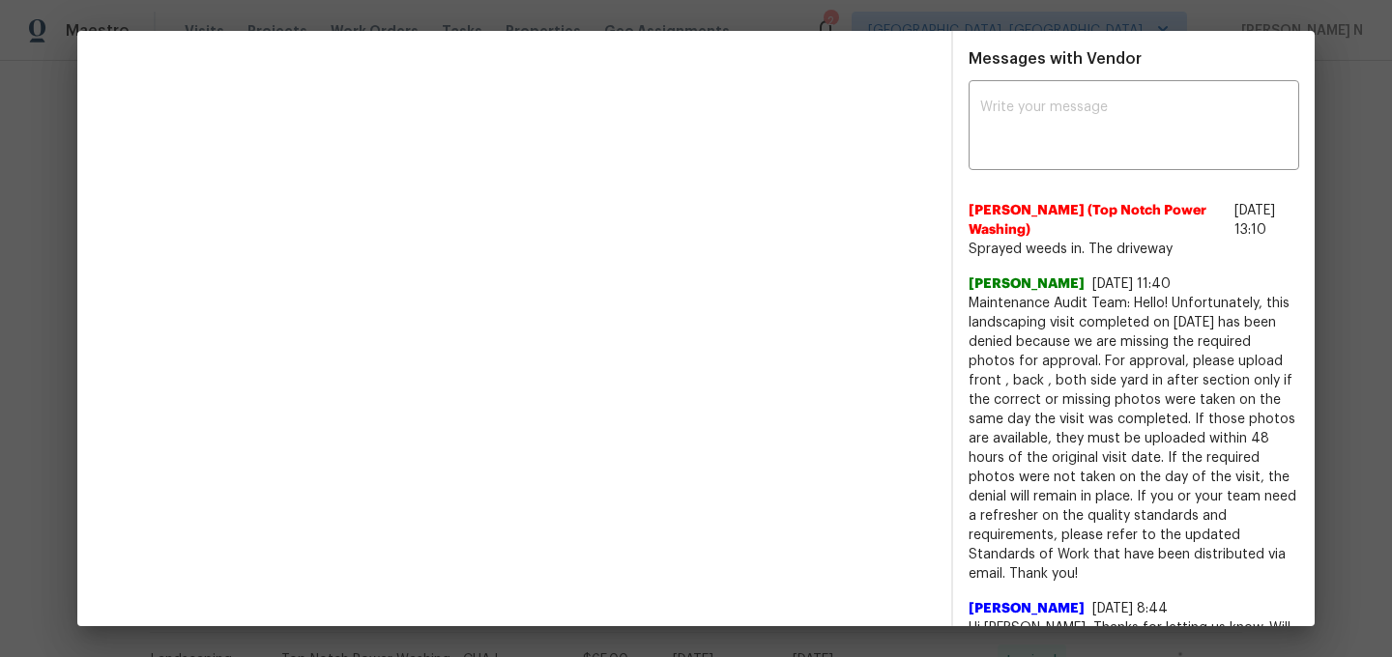
scroll to position [592, 0]
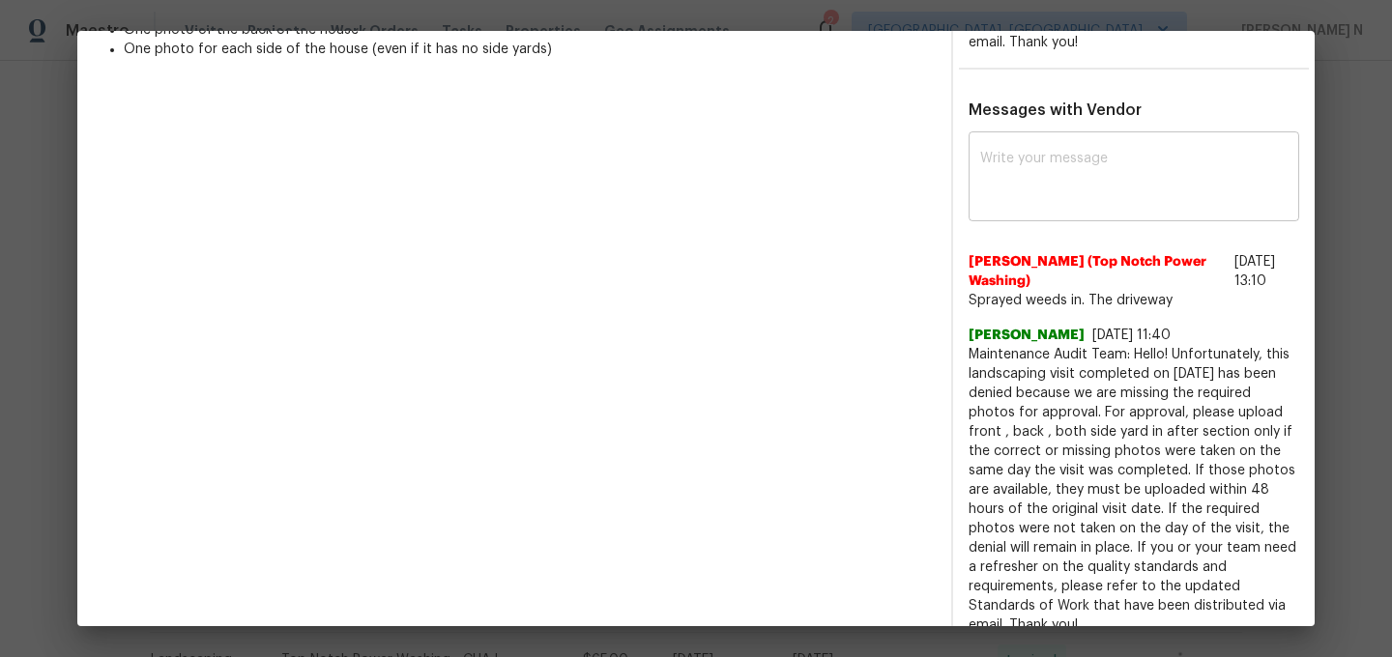
click at [1028, 209] on div "x ​" at bounding box center [1134, 178] width 331 height 85
paste textarea "Maintenance Audit Team: Hello! Thank you for uploading the photo, after further…"
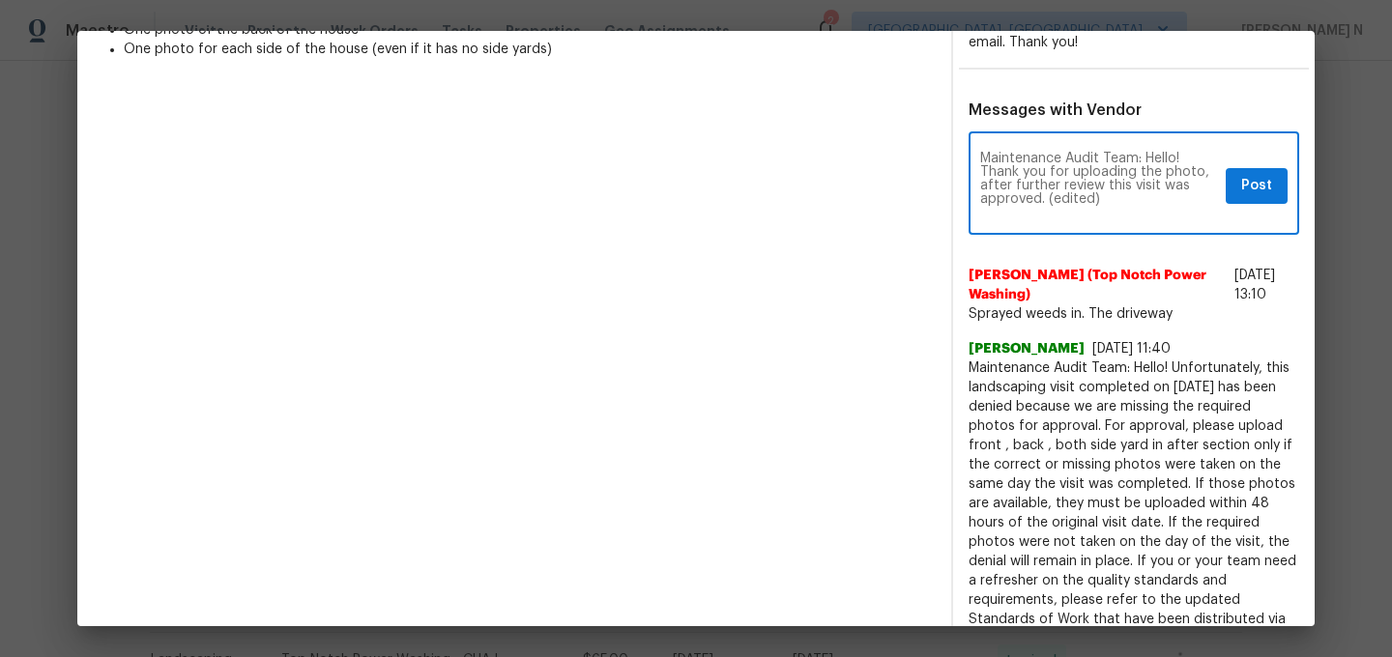
scroll to position [0, 0]
drag, startPoint x: 1050, startPoint y: 199, endPoint x: 1139, endPoint y: 199, distance: 88.9
click at [1139, 199] on textarea "Maintenance Audit Team: Hello! Thank you for uploading the photo, after further…" at bounding box center [1099, 186] width 238 height 68
type textarea "Maintenance Audit Team: Hello! Thank you for uploading the photo, after further…"
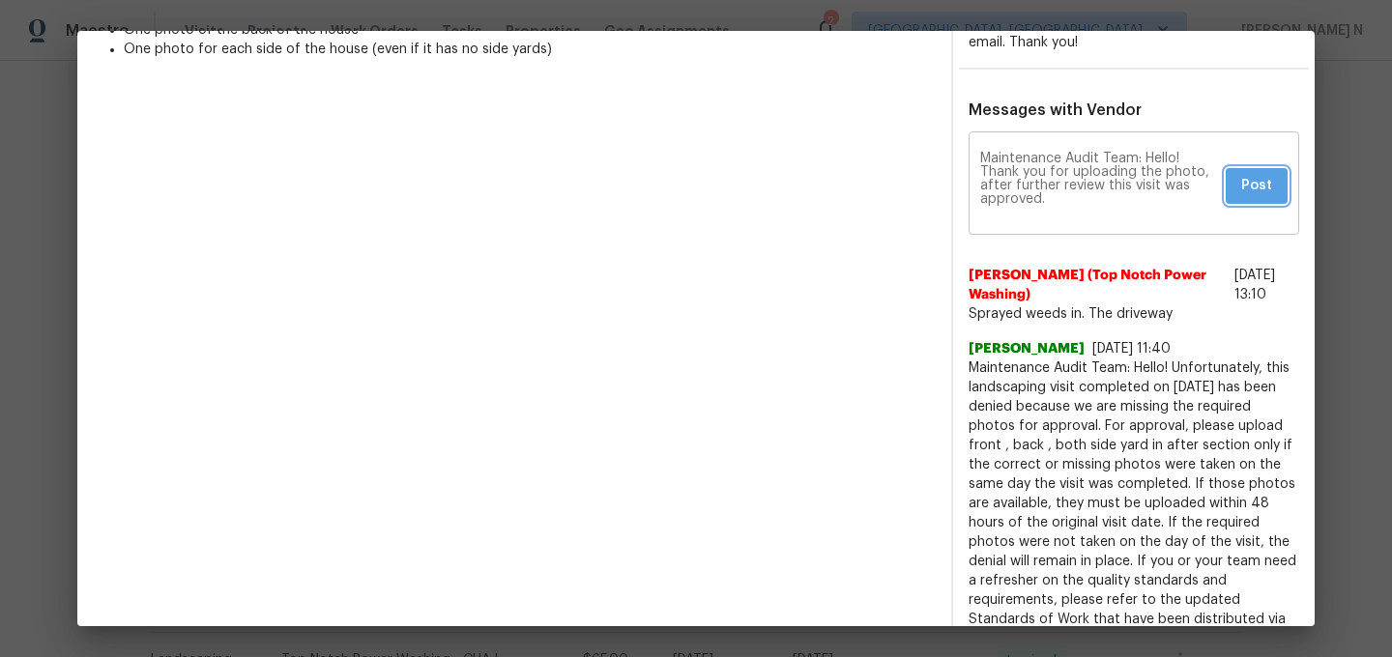
click at [1243, 189] on span "Post" at bounding box center [1256, 186] width 31 height 24
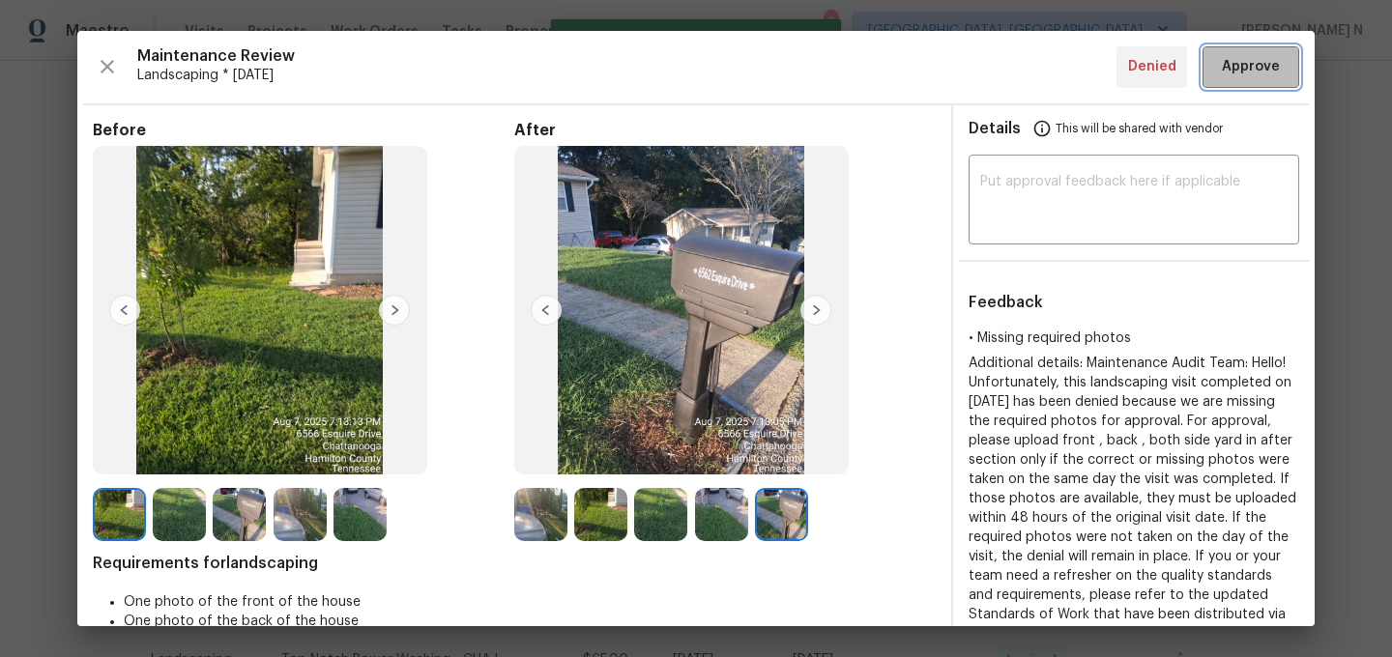
click at [1246, 85] on button "Approve" at bounding box center [1251, 67] width 97 height 42
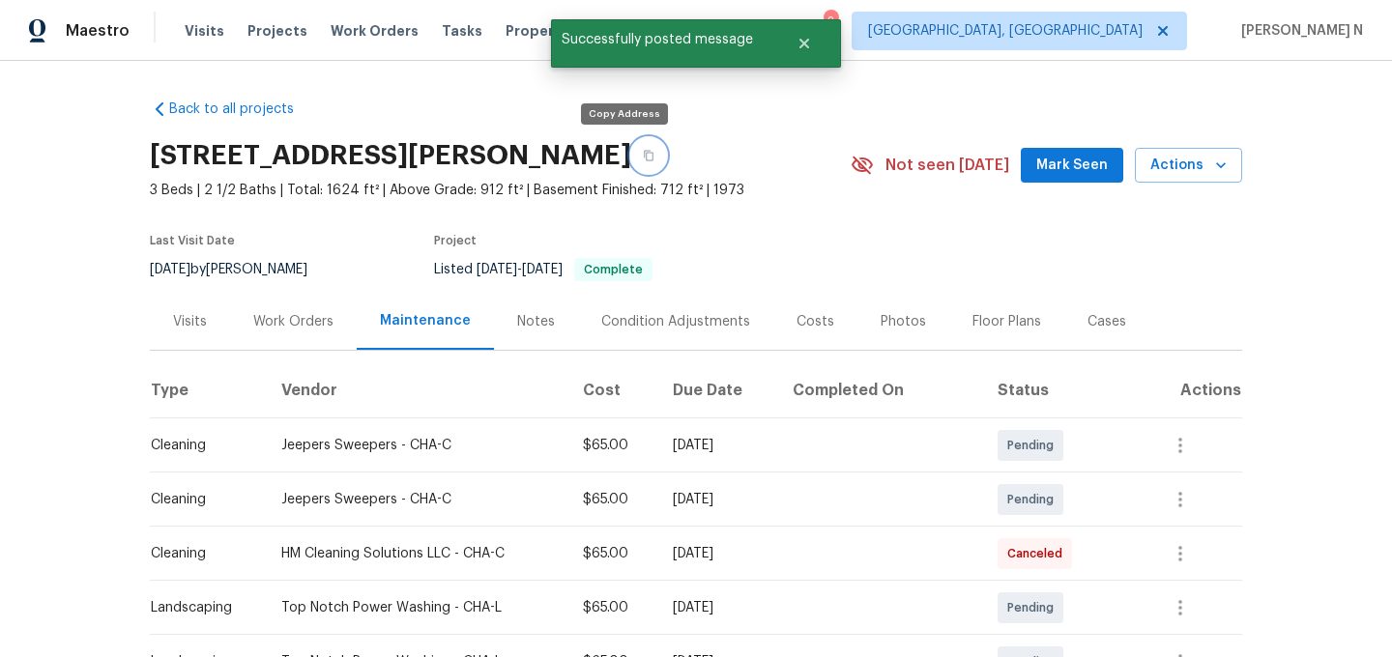
click at [631, 169] on button "button" at bounding box center [648, 155] width 35 height 35
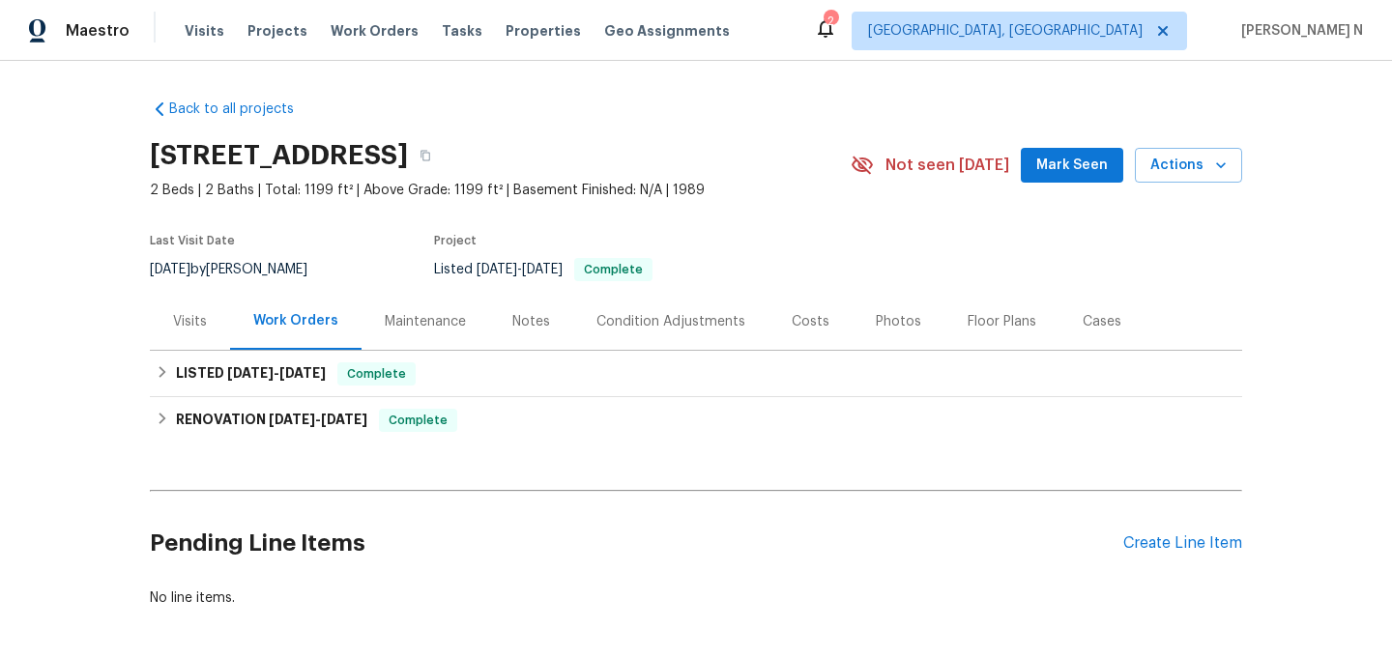
click at [407, 326] on div "Maintenance" at bounding box center [425, 321] width 81 height 19
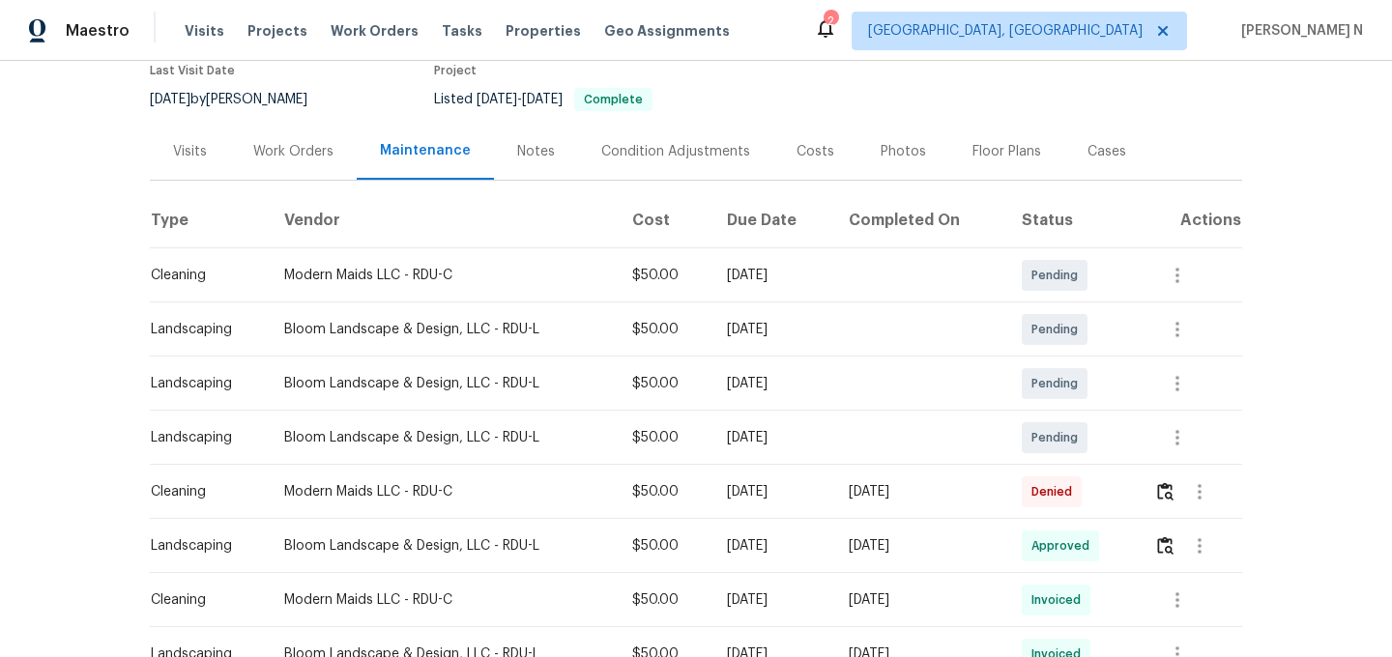
scroll to position [202, 0]
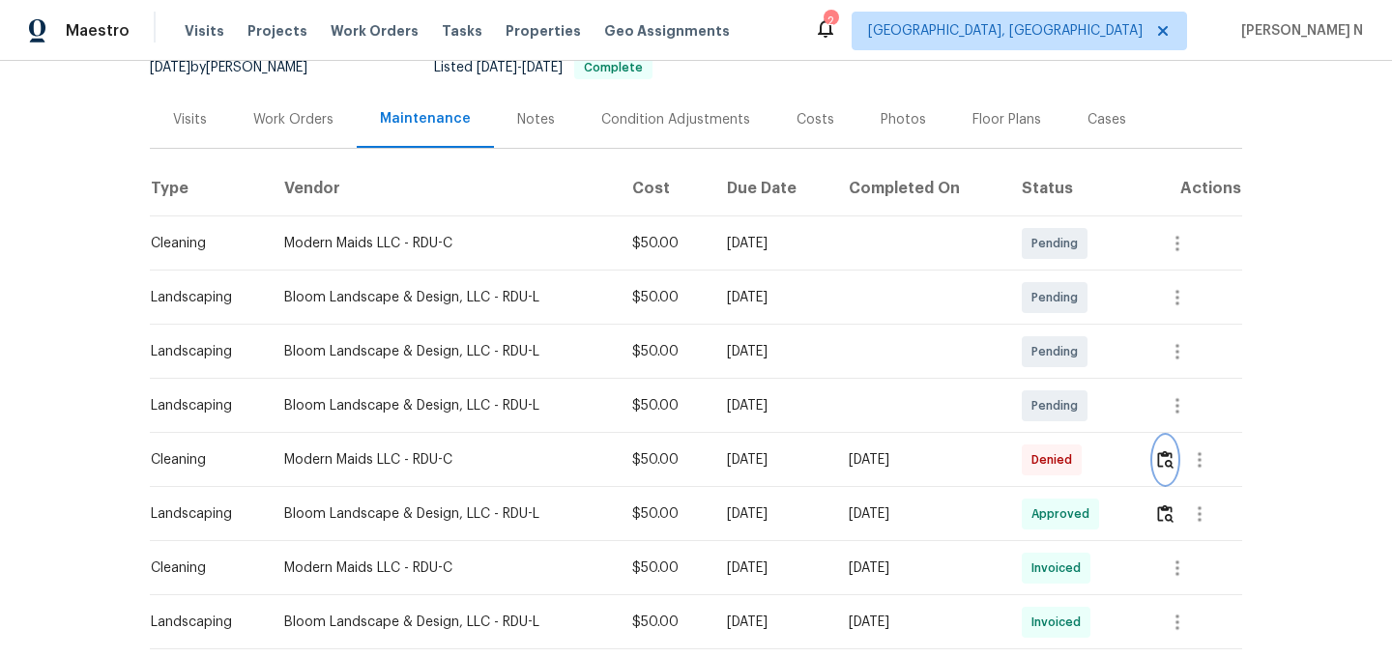
click at [1164, 455] on img "button" at bounding box center [1165, 460] width 16 height 18
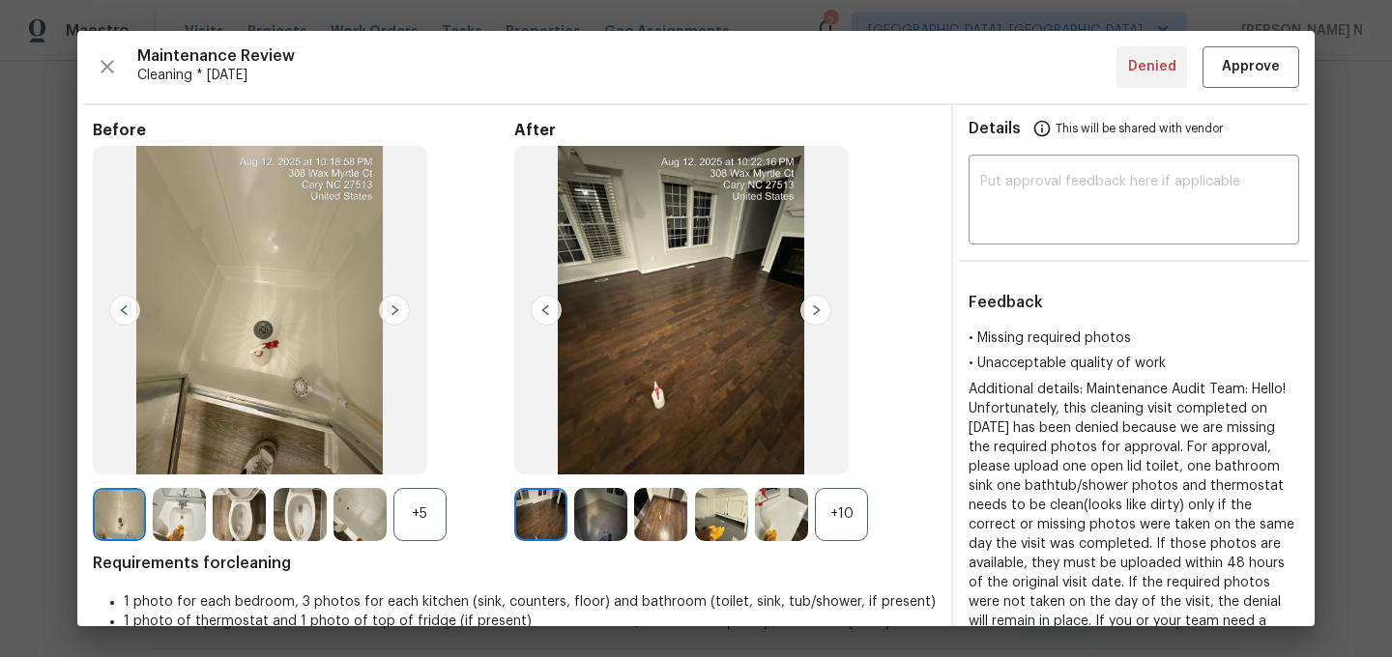
click at [839, 498] on div "+10" at bounding box center [841, 514] width 53 height 53
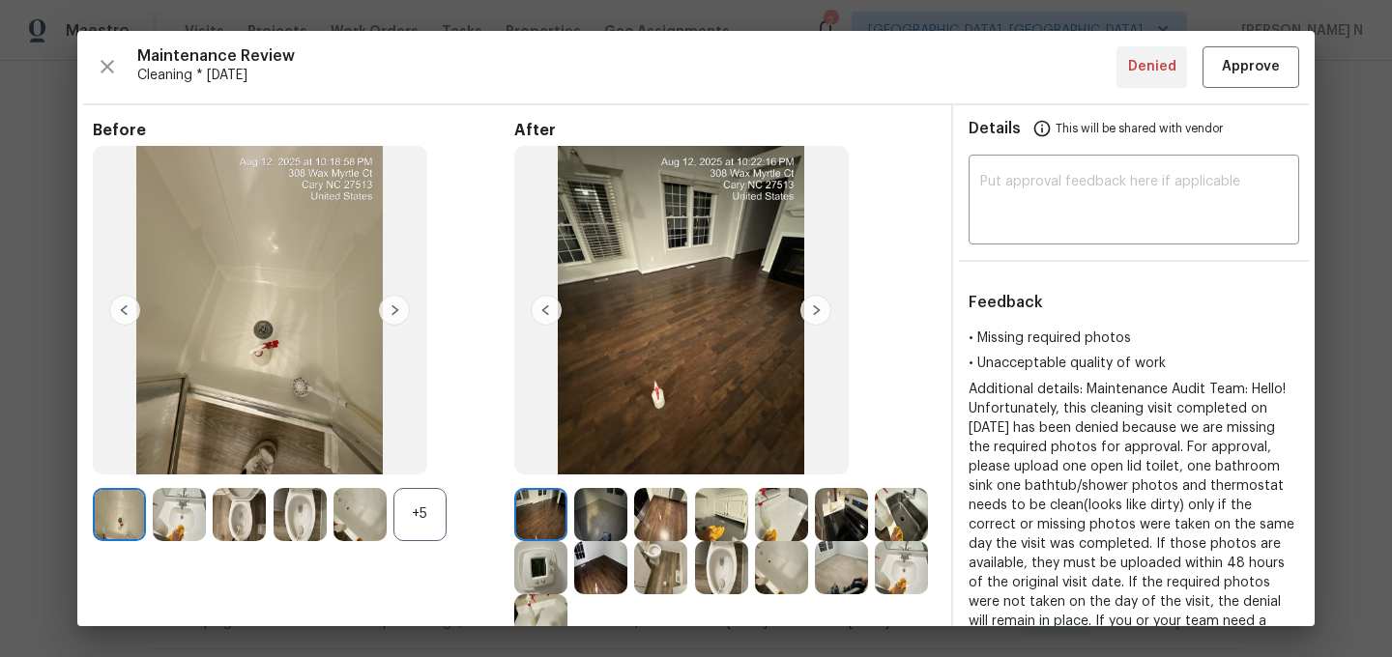
click at [396, 486] on div "Before +5" at bounding box center [303, 384] width 421 height 527
click at [419, 510] on div "+5" at bounding box center [419, 514] width 53 height 53
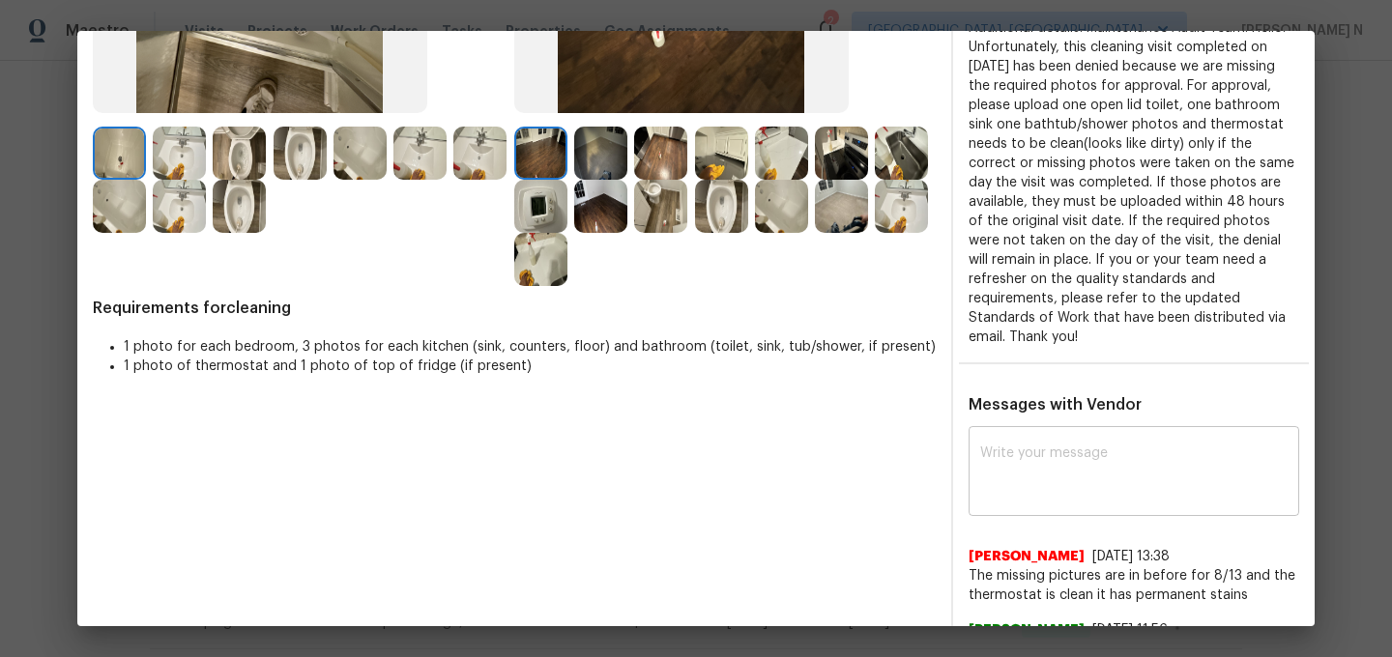
scroll to position [417, 0]
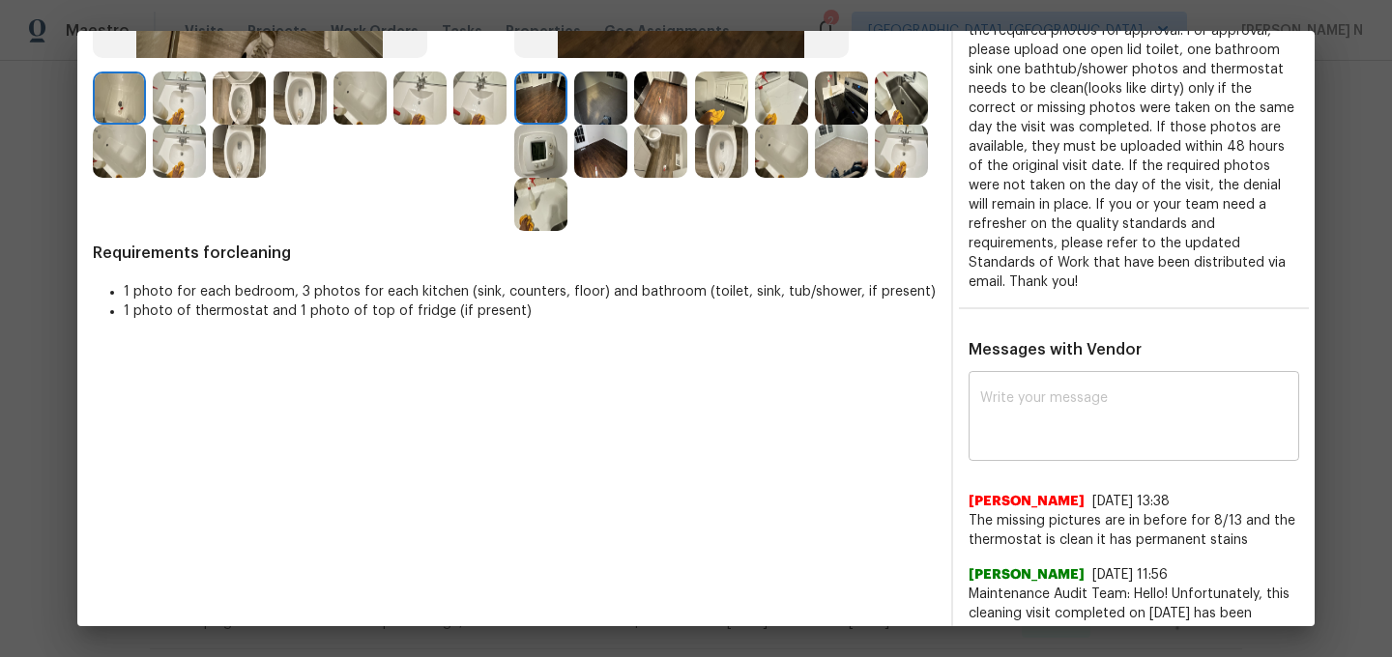
click at [1004, 397] on textarea at bounding box center [1133, 419] width 307 height 54
paste textarea "Maintenance Audit Team: Hello! Thank you for uploading the photo, after further…"
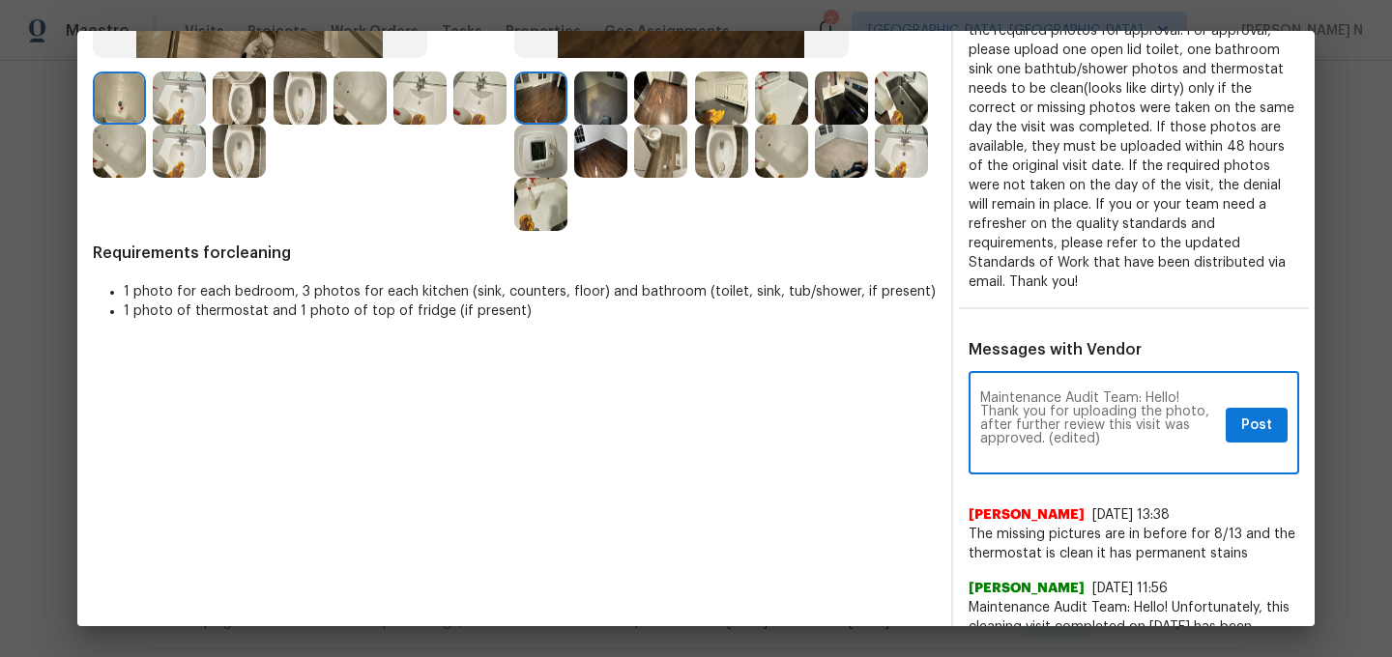
scroll to position [0, 0]
drag, startPoint x: 1046, startPoint y: 444, endPoint x: 1118, endPoint y: 444, distance: 71.5
click at [1118, 444] on textarea "Maintenance Audit Team: Hello! Thank you for uploading the photo, after further…" at bounding box center [1099, 426] width 238 height 68
type textarea "Maintenance Audit Team: Hello! Thank you for uploading the photo, after further…"
click at [1251, 428] on span "Post" at bounding box center [1256, 426] width 31 height 24
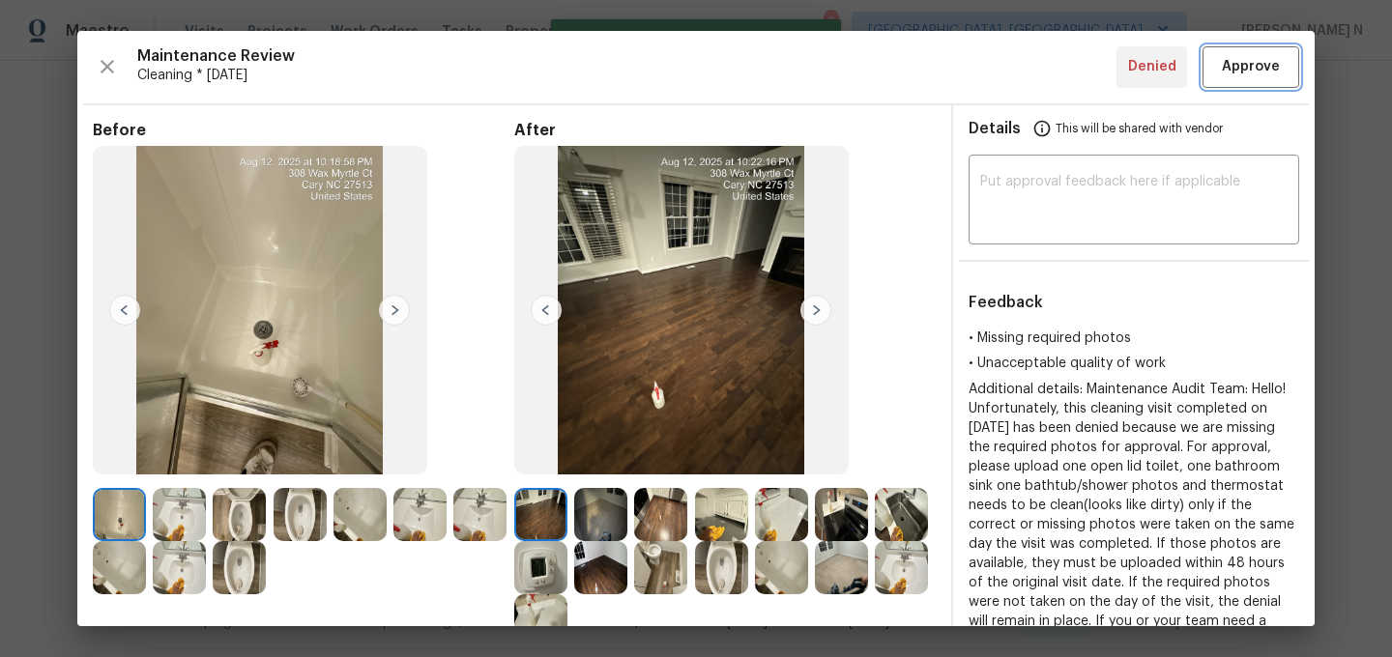
click at [1247, 77] on span "Approve" at bounding box center [1251, 67] width 58 height 24
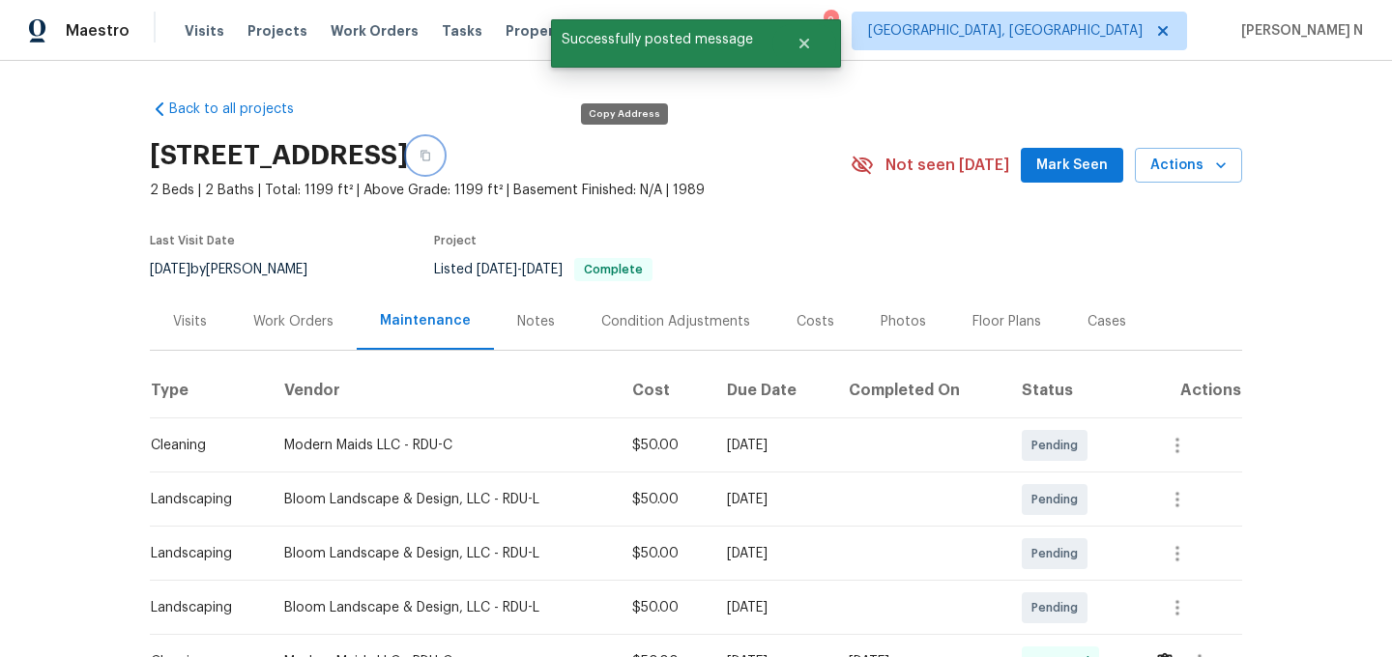
click at [443, 157] on button "button" at bounding box center [425, 155] width 35 height 35
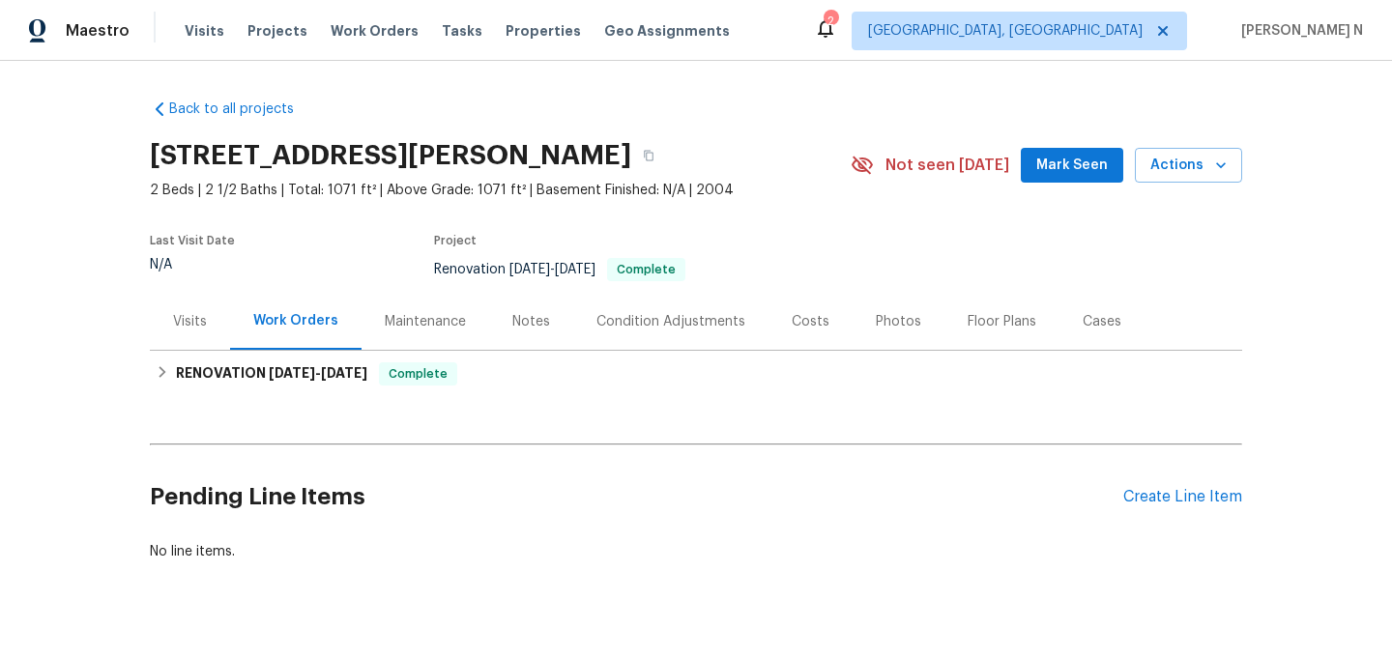
click at [447, 317] on div "Maintenance" at bounding box center [425, 321] width 81 height 19
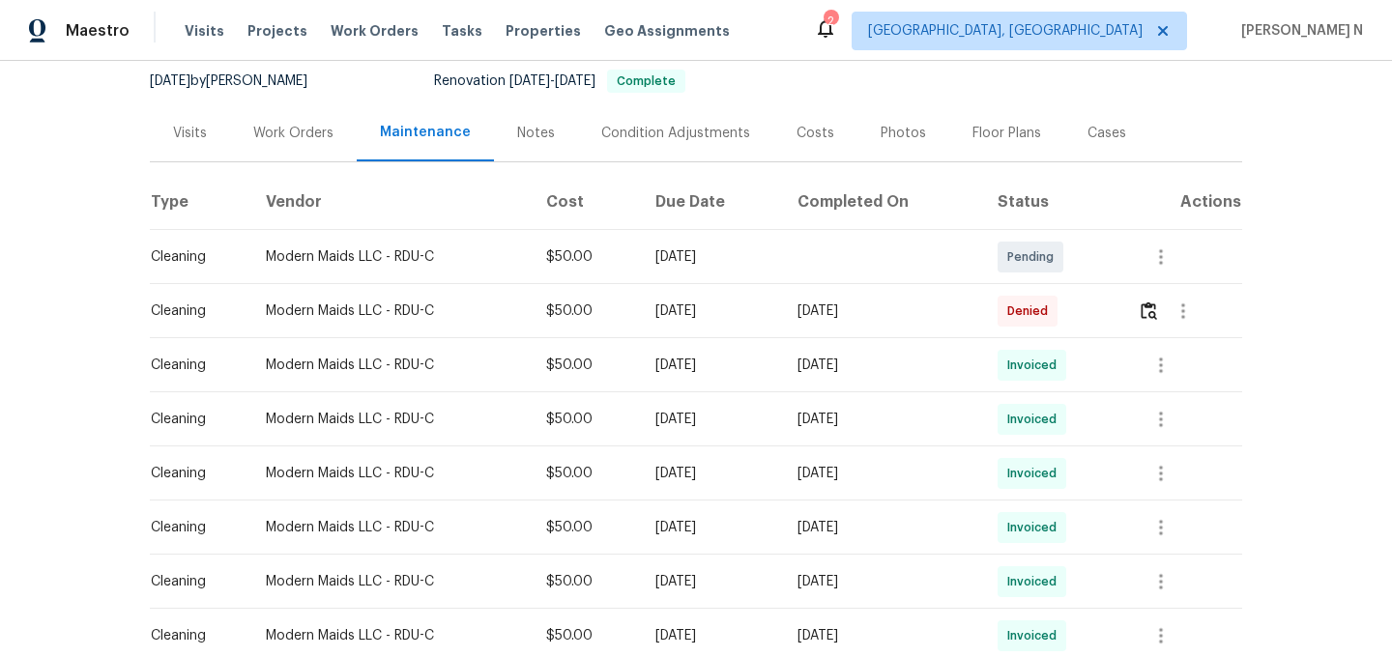
scroll to position [201, 0]
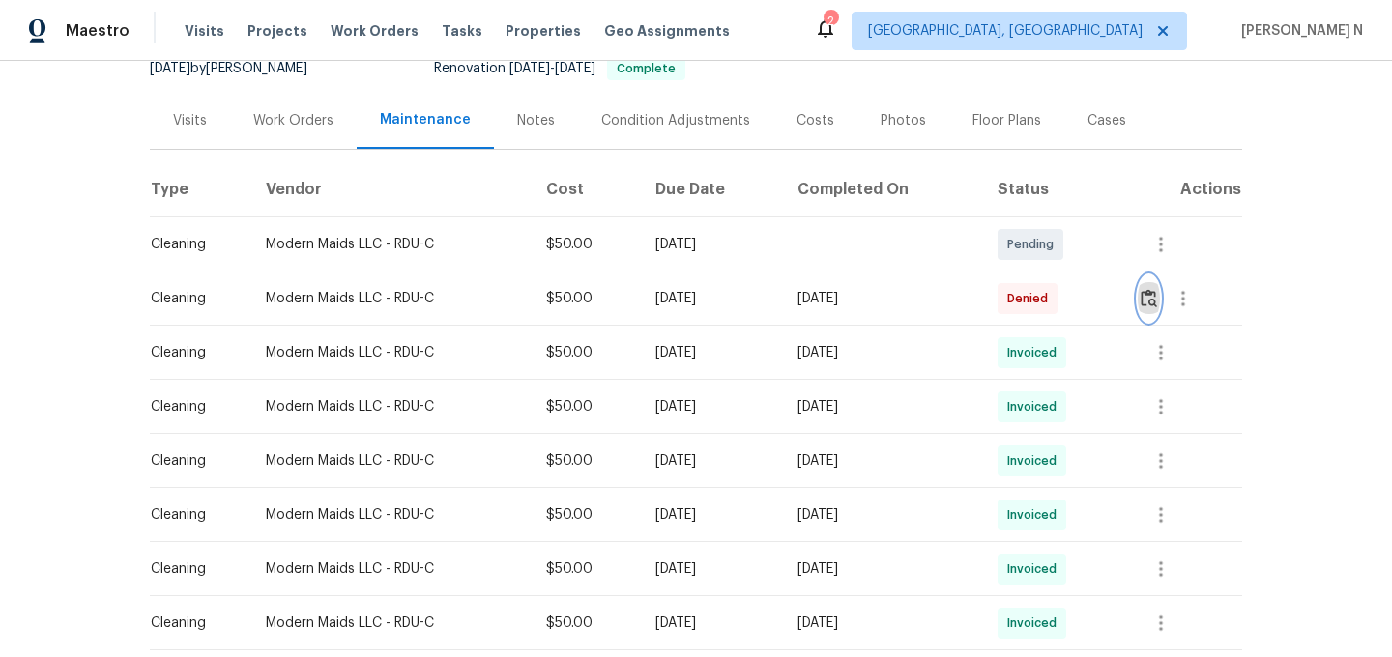
click at [1155, 298] on img "button" at bounding box center [1149, 298] width 16 height 18
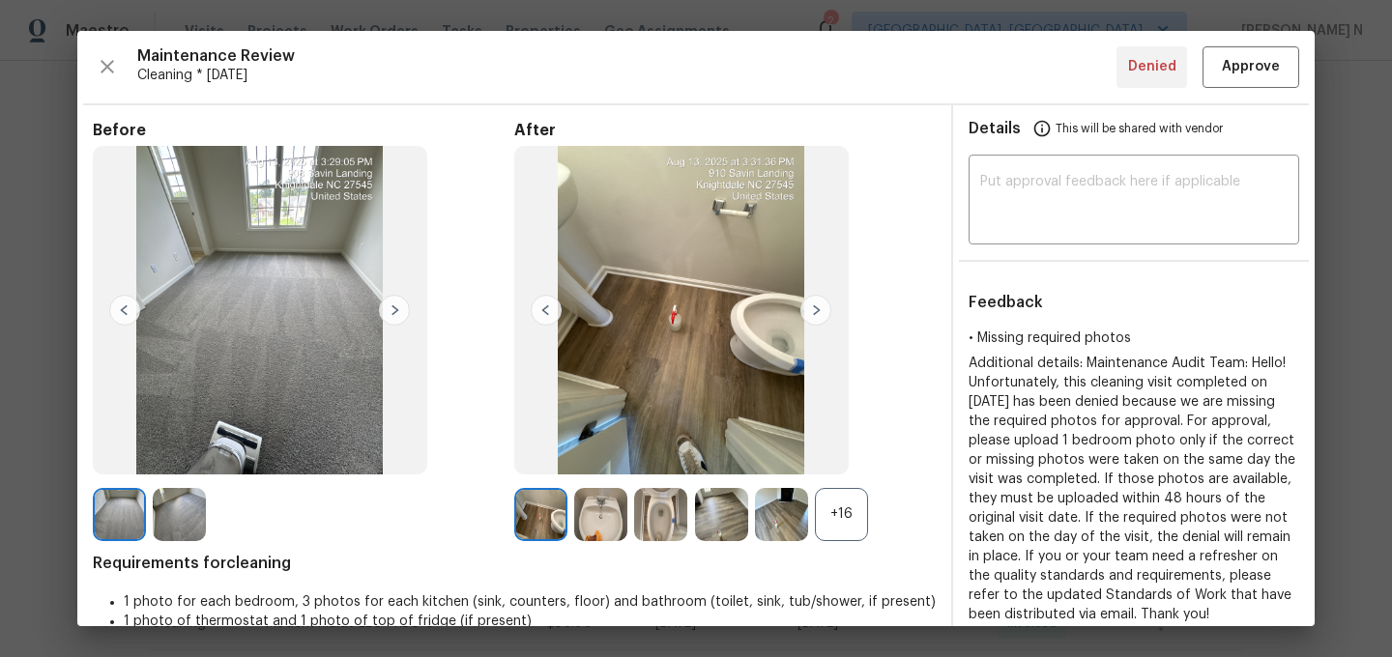
click at [866, 516] on div "+16" at bounding box center [841, 514] width 53 height 53
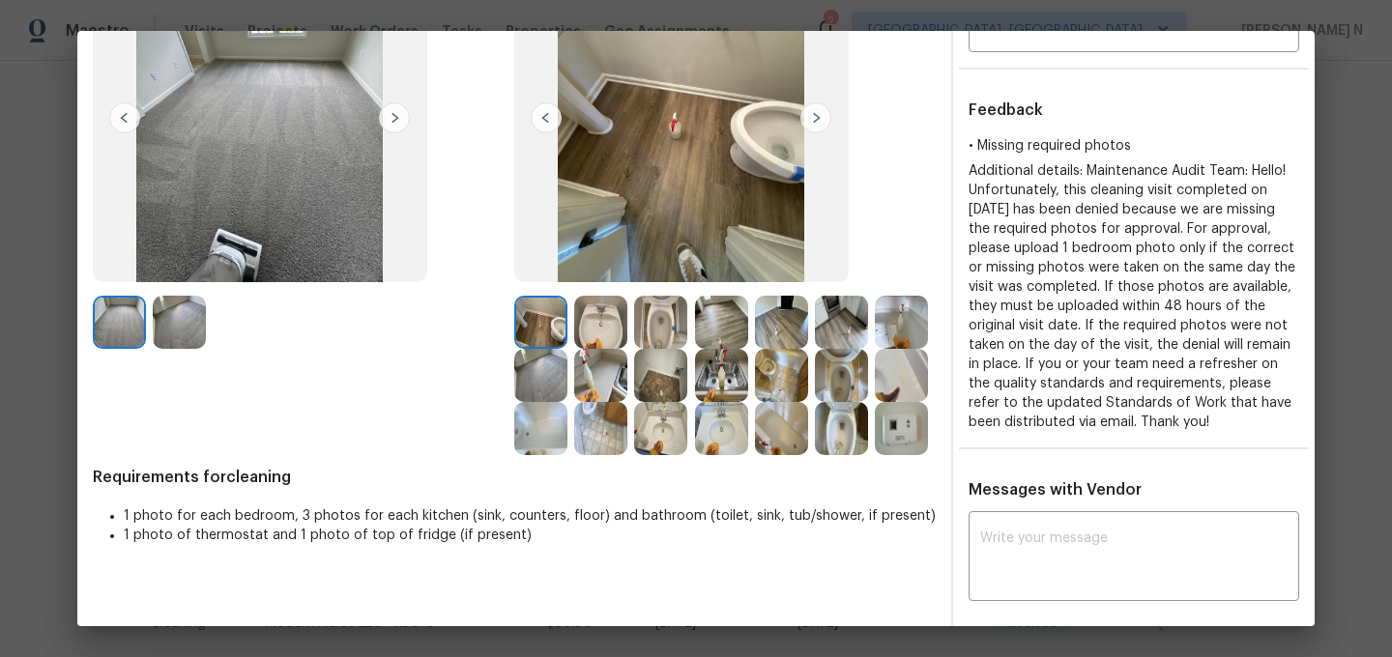
scroll to position [337, 0]
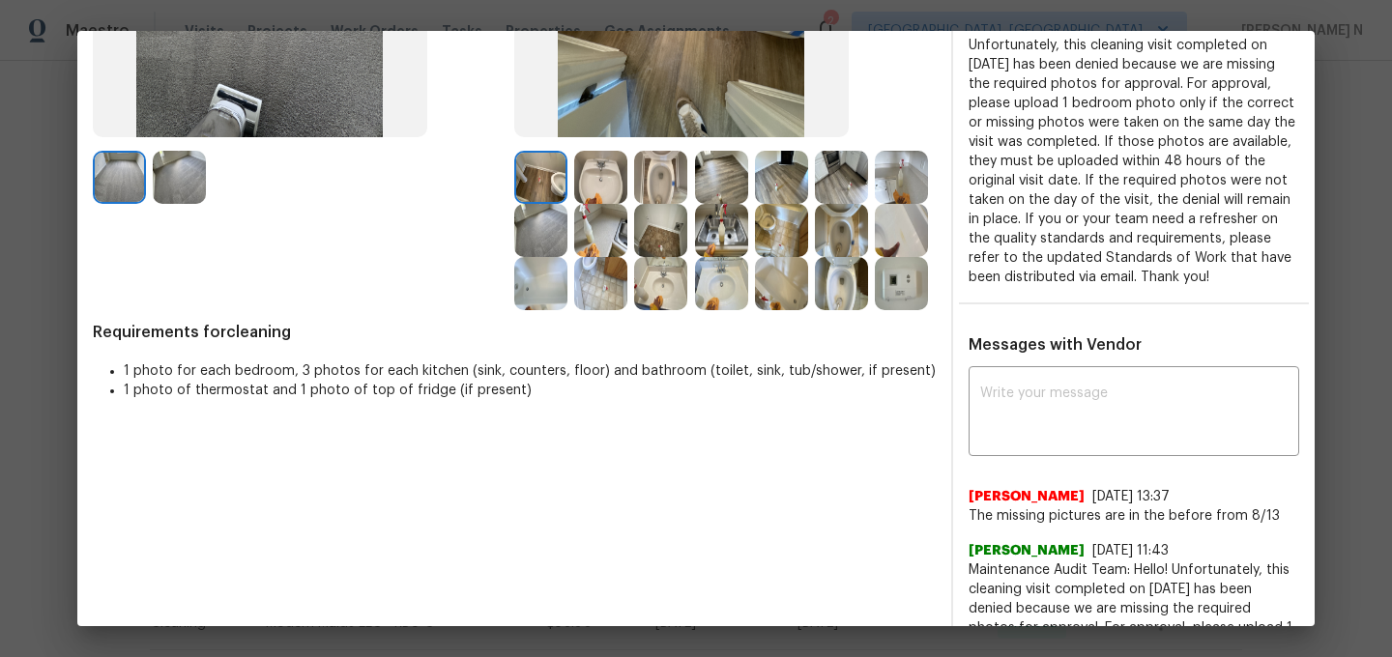
click at [1051, 417] on textarea at bounding box center [1133, 414] width 307 height 54
paste textarea "Maintenance Audit Team: Hello! Thank you for uploading the photo, after further…"
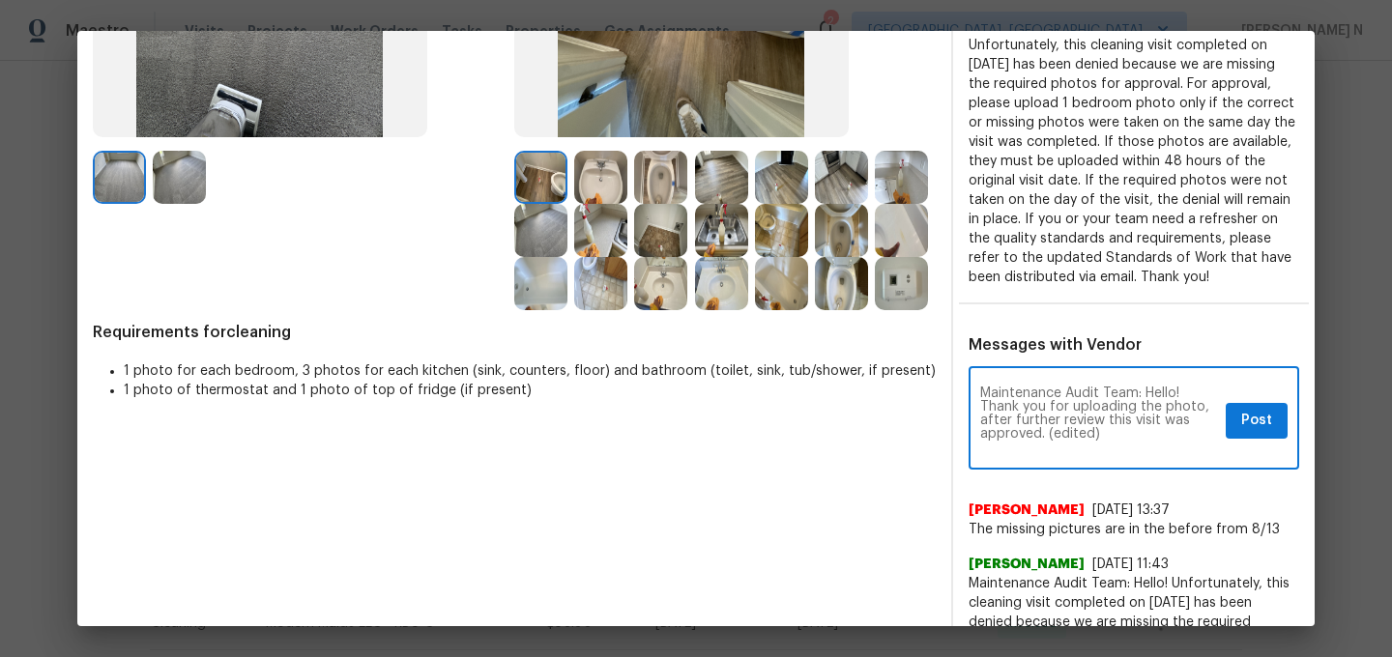
scroll to position [0, 0]
drag, startPoint x: 1050, startPoint y: 452, endPoint x: 1108, endPoint y: 452, distance: 58.0
click at [1108, 452] on textarea "Maintenance Audit Team: Hello! Thank you for uploading the photo, after further…" at bounding box center [1099, 421] width 238 height 68
type textarea "Maintenance Audit Team: Hello! Thank you for uploading the photo, after further…"
click at [1262, 433] on span "Post" at bounding box center [1256, 421] width 31 height 24
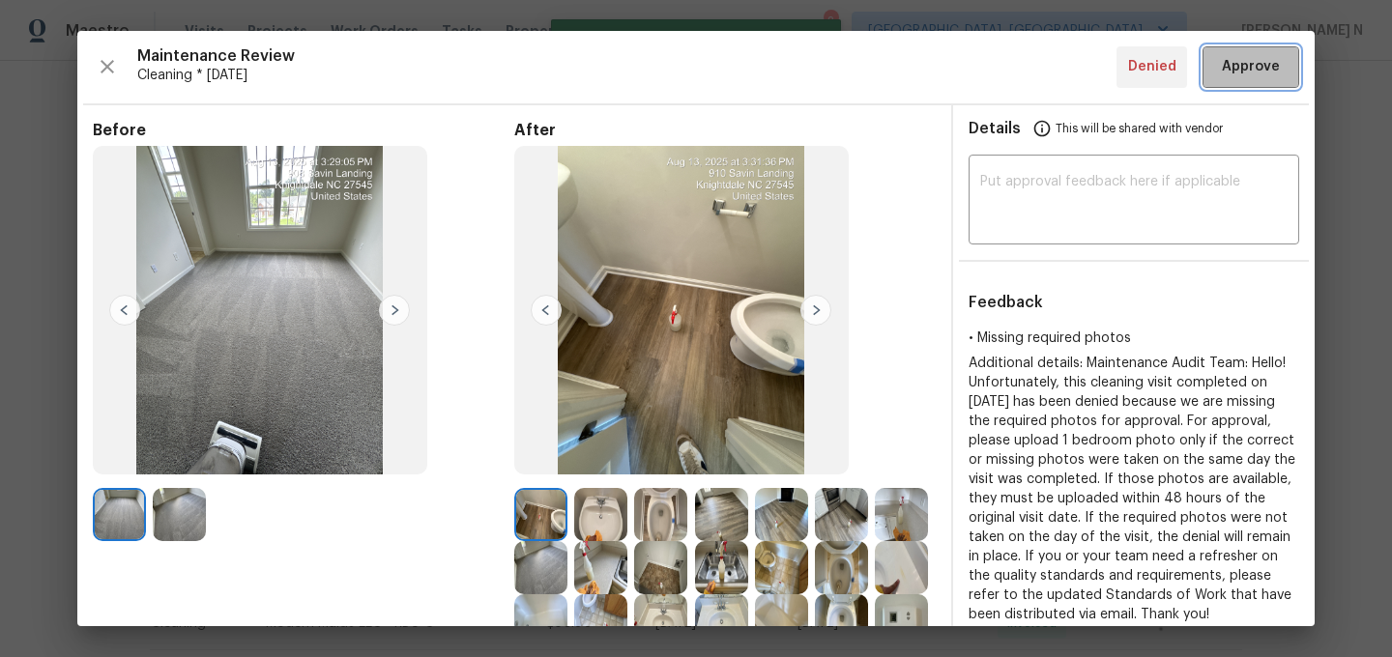
click at [1239, 75] on span "Approve" at bounding box center [1251, 67] width 58 height 24
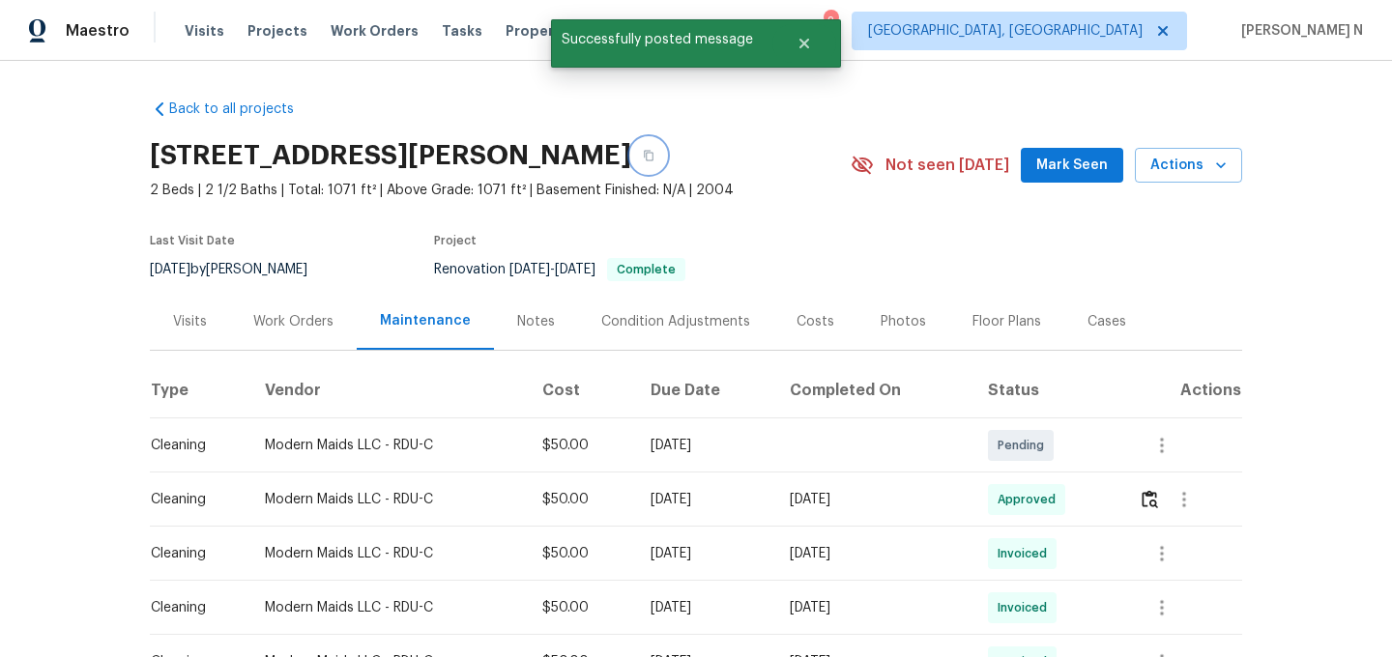
click at [654, 156] on icon "button" at bounding box center [649, 156] width 10 height 11
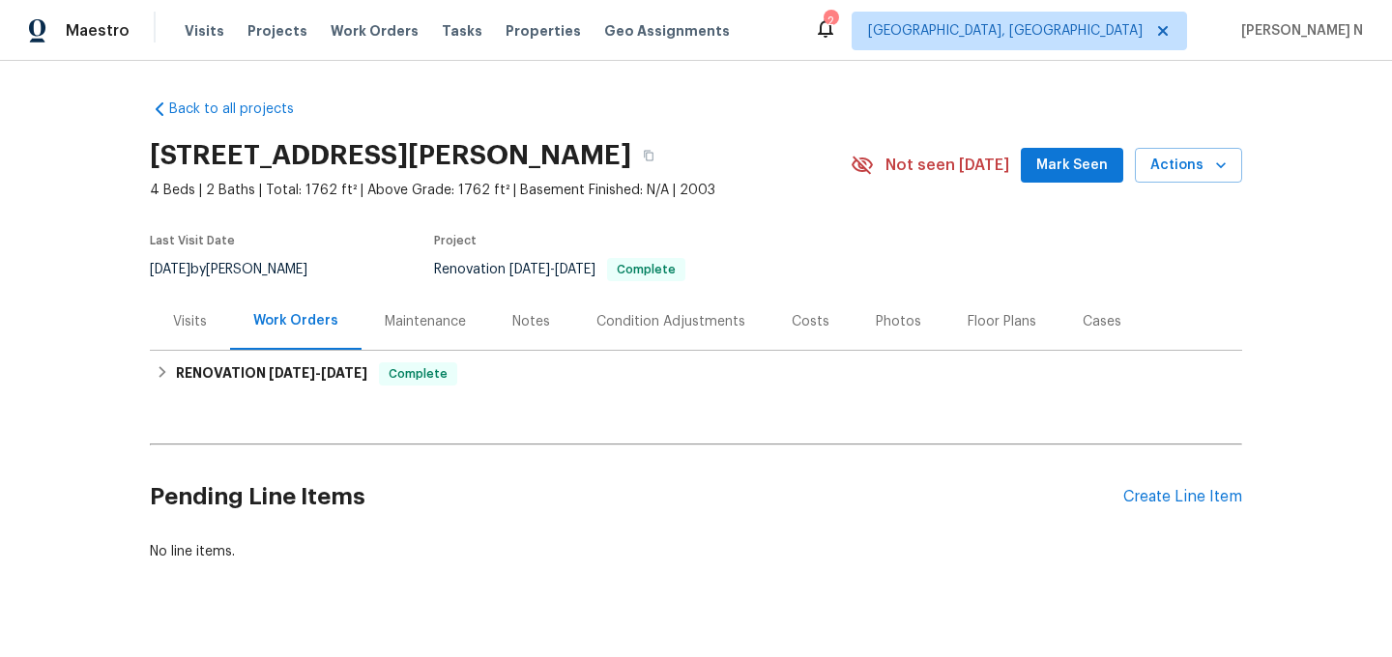
click at [456, 326] on div "Maintenance" at bounding box center [425, 321] width 81 height 19
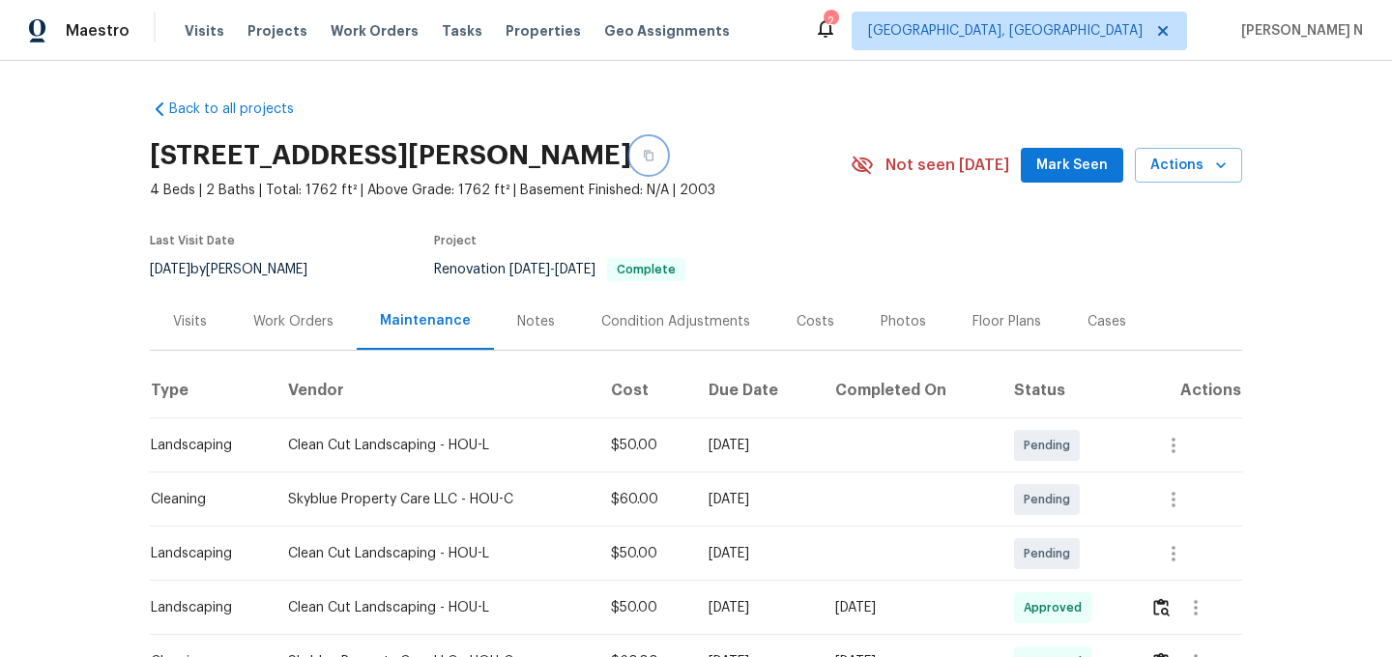
click at [654, 157] on icon "button" at bounding box center [649, 156] width 12 height 12
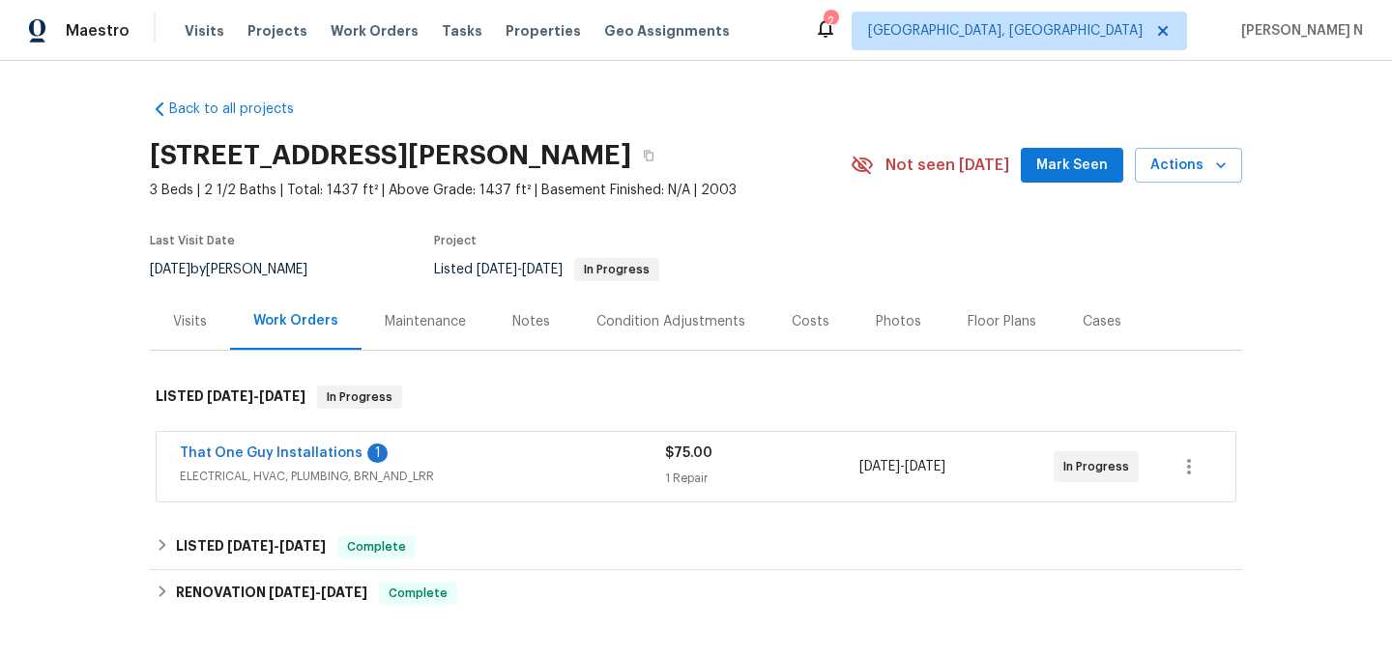
click at [418, 321] on div "Maintenance" at bounding box center [425, 321] width 81 height 19
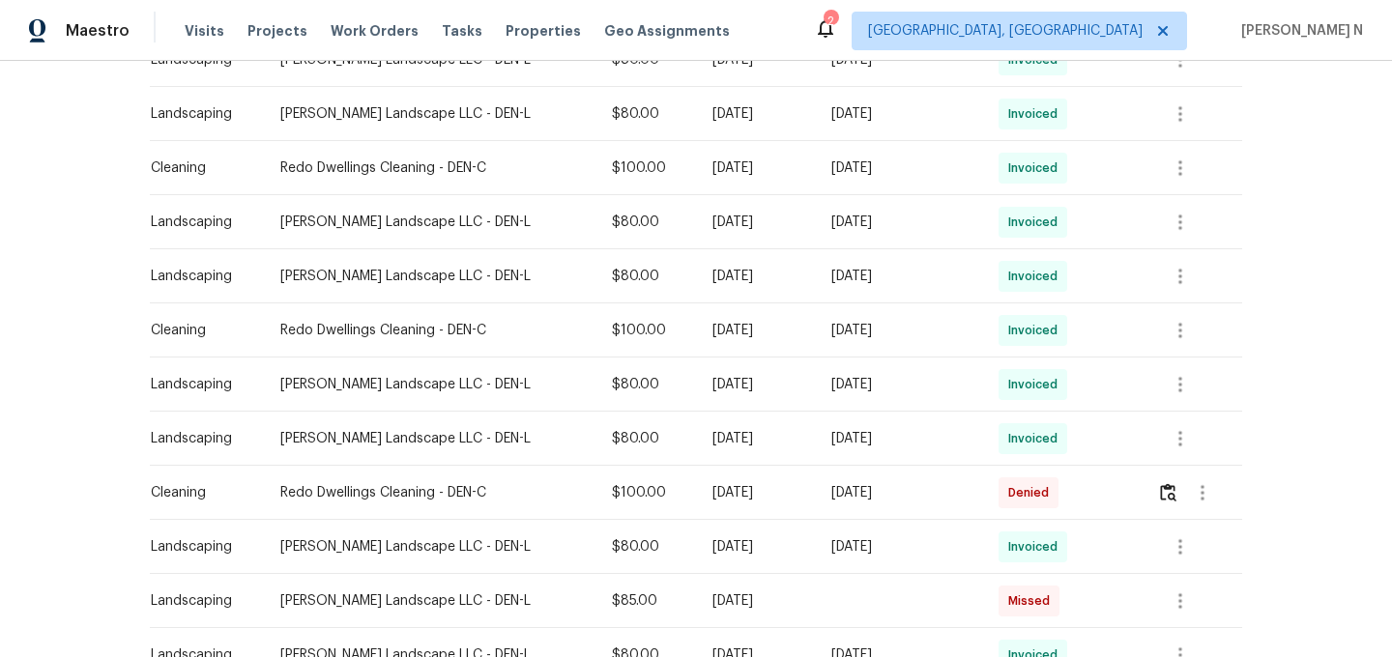
scroll to position [882, 0]
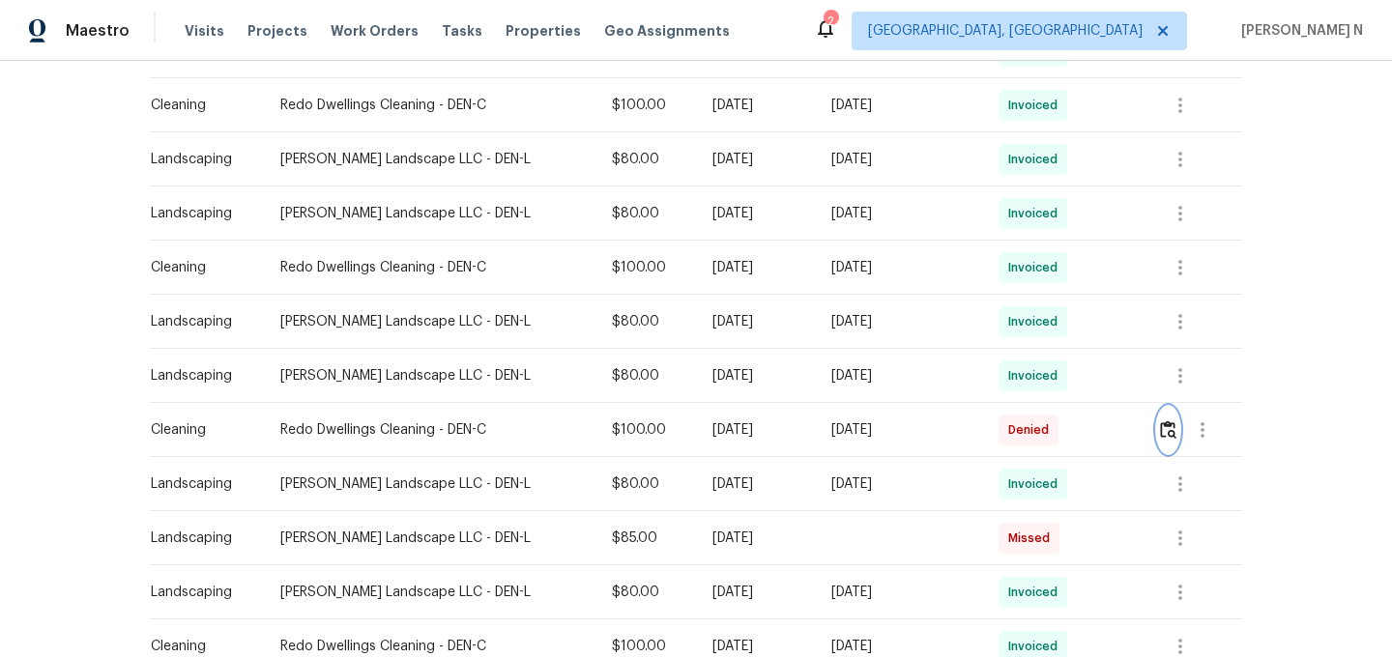
click at [1172, 431] on img "button" at bounding box center [1168, 430] width 16 height 18
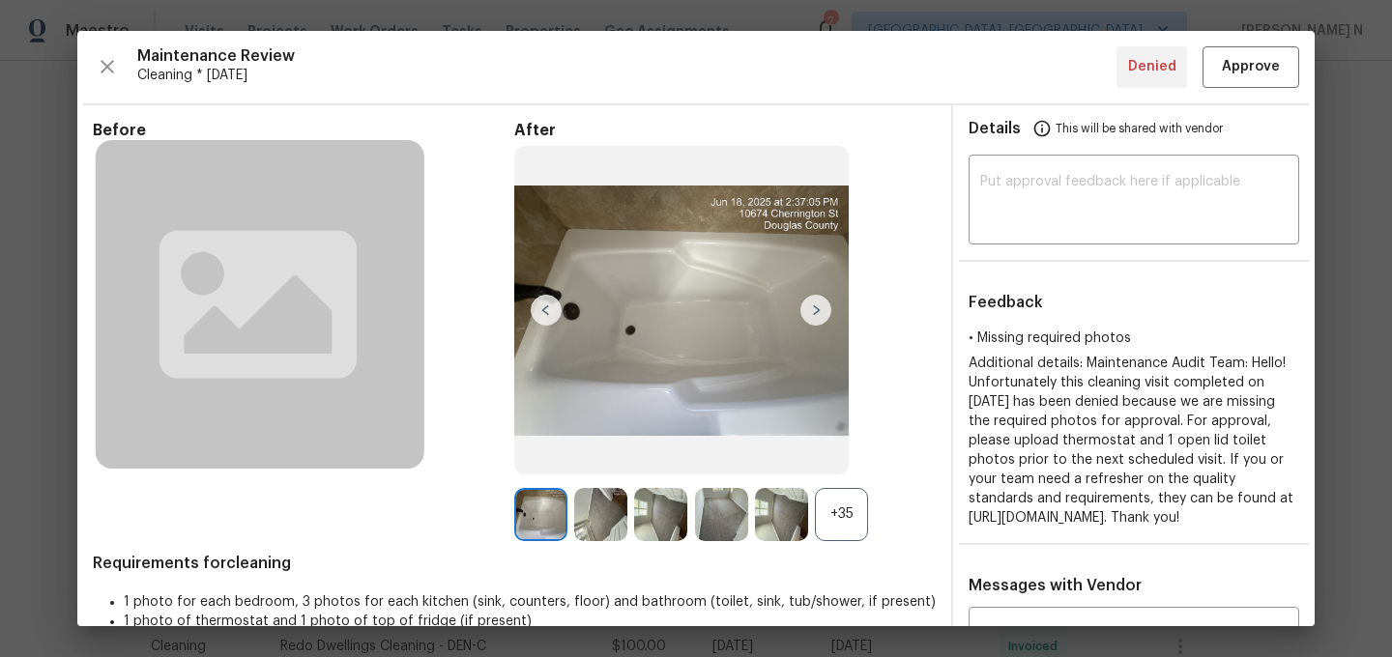
click at [863, 492] on div "+35" at bounding box center [841, 514] width 53 height 53
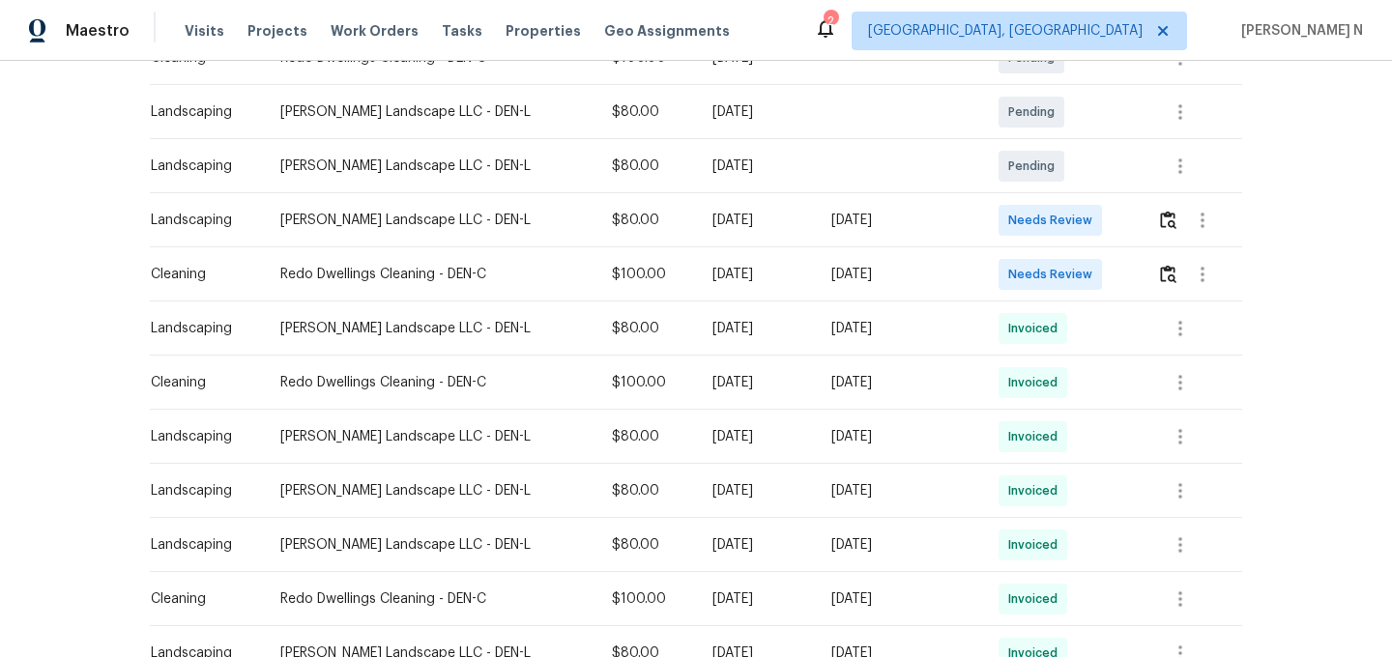
scroll to position [371, 0]
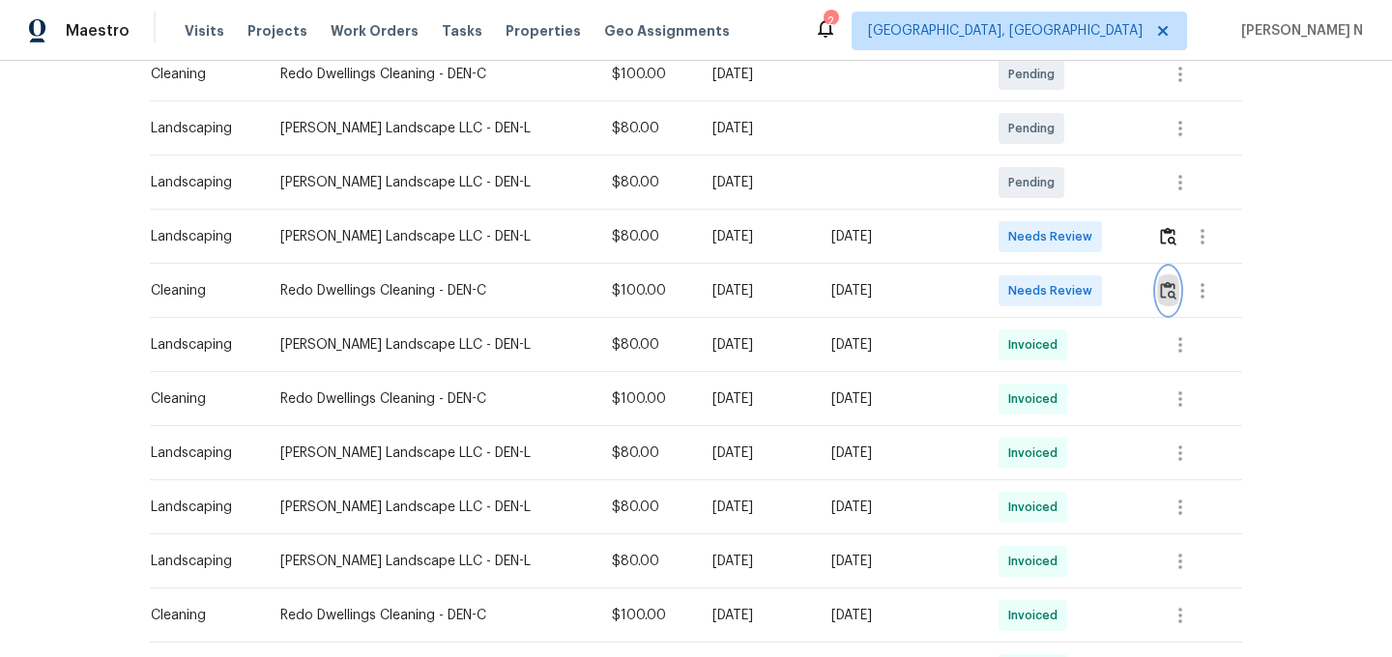
click at [1167, 283] on img "button" at bounding box center [1168, 290] width 16 height 18
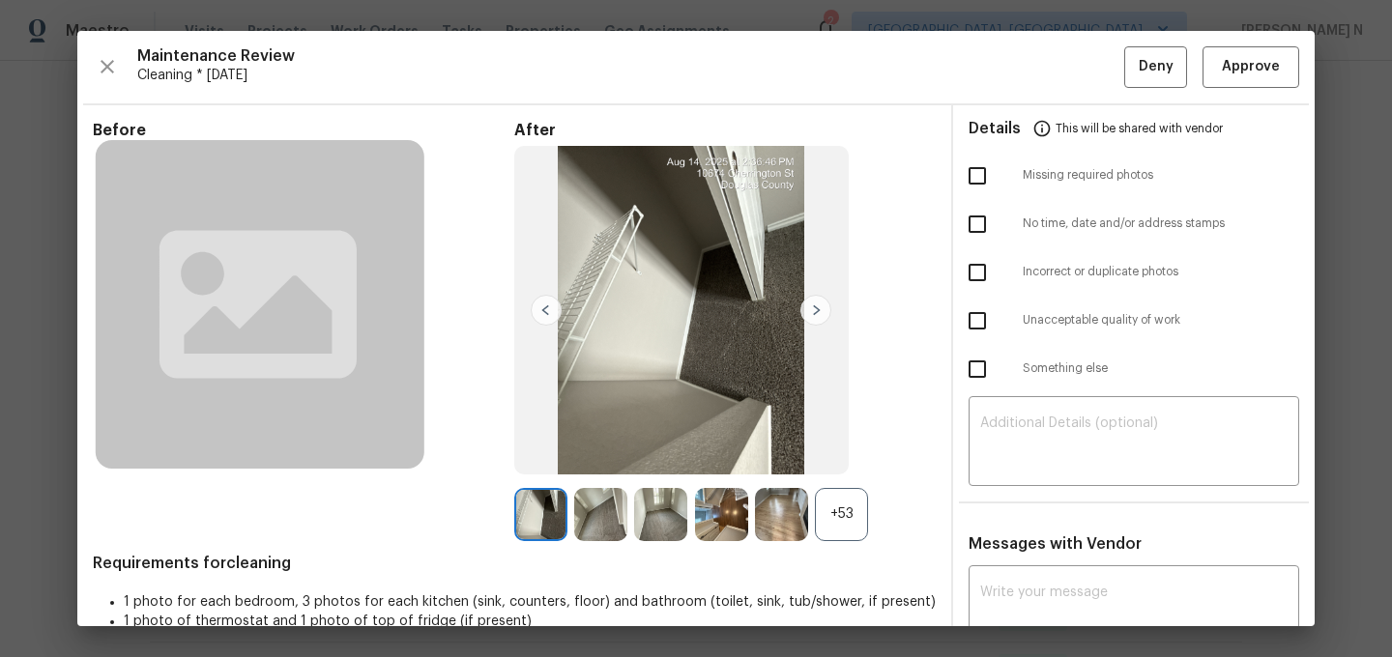
click at [851, 527] on div "+53" at bounding box center [841, 514] width 53 height 53
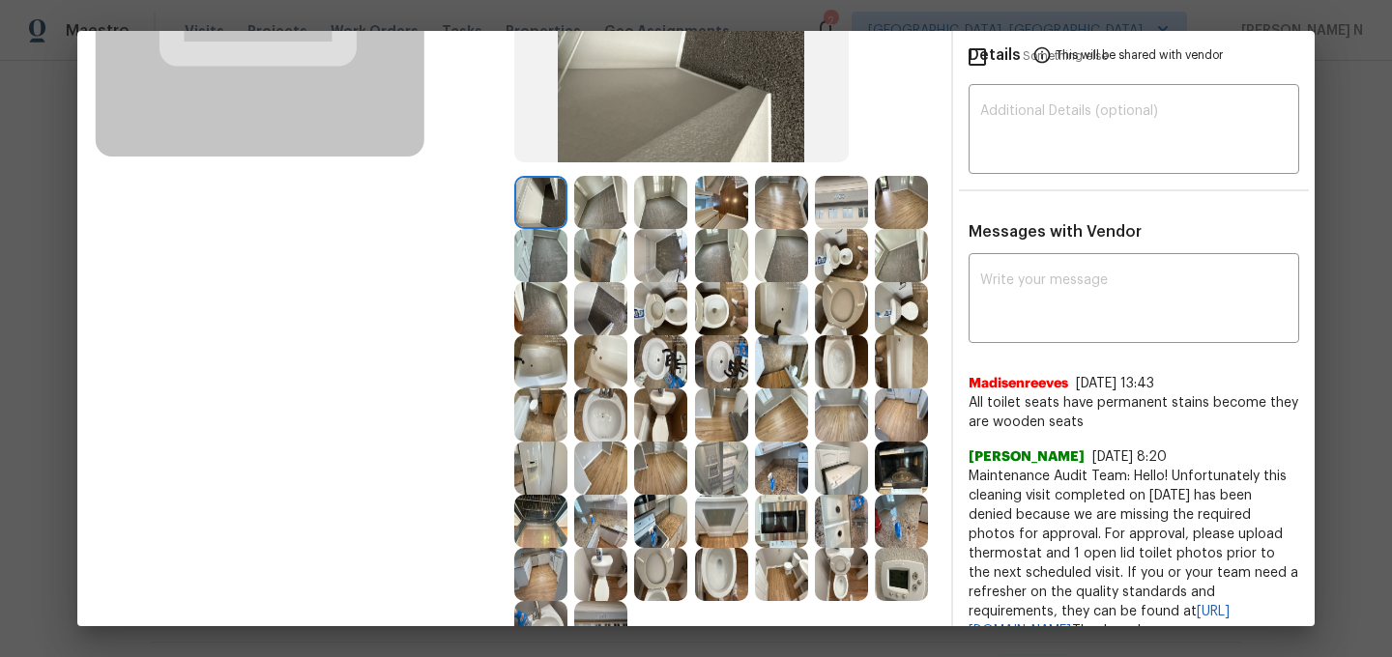
scroll to position [357, 0]
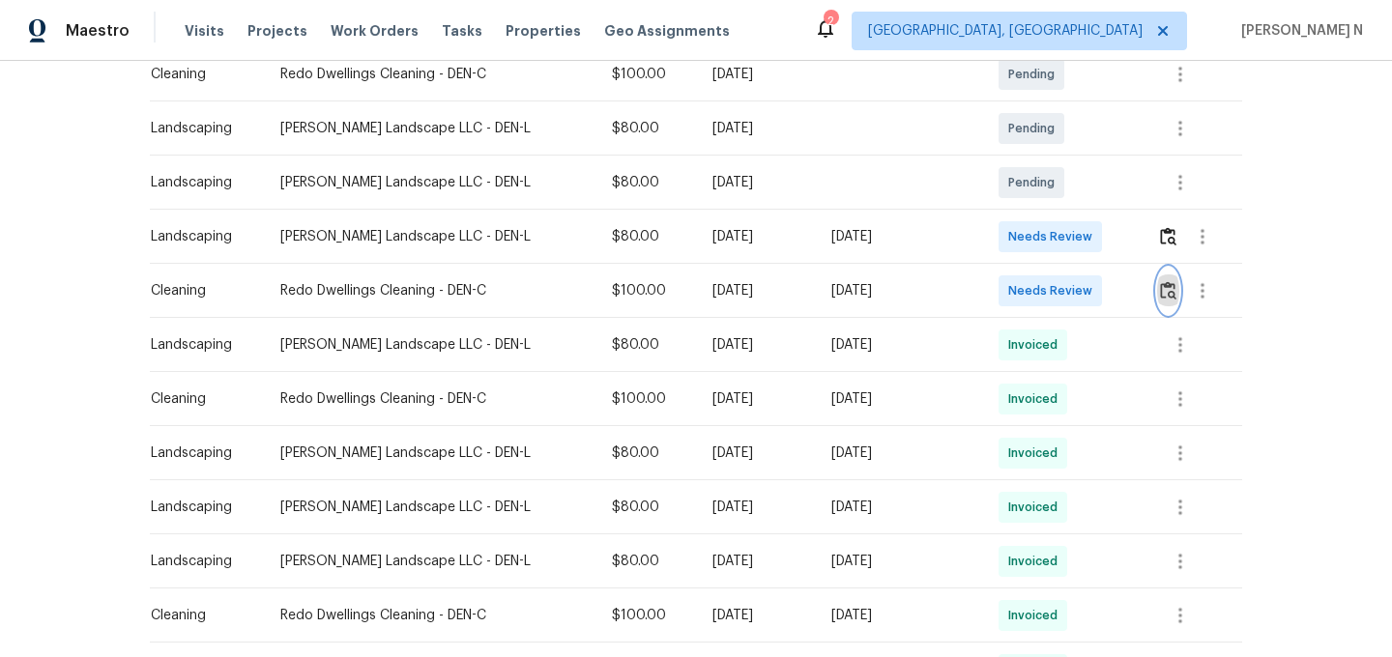
click at [1176, 279] on button "button" at bounding box center [1168, 291] width 22 height 46
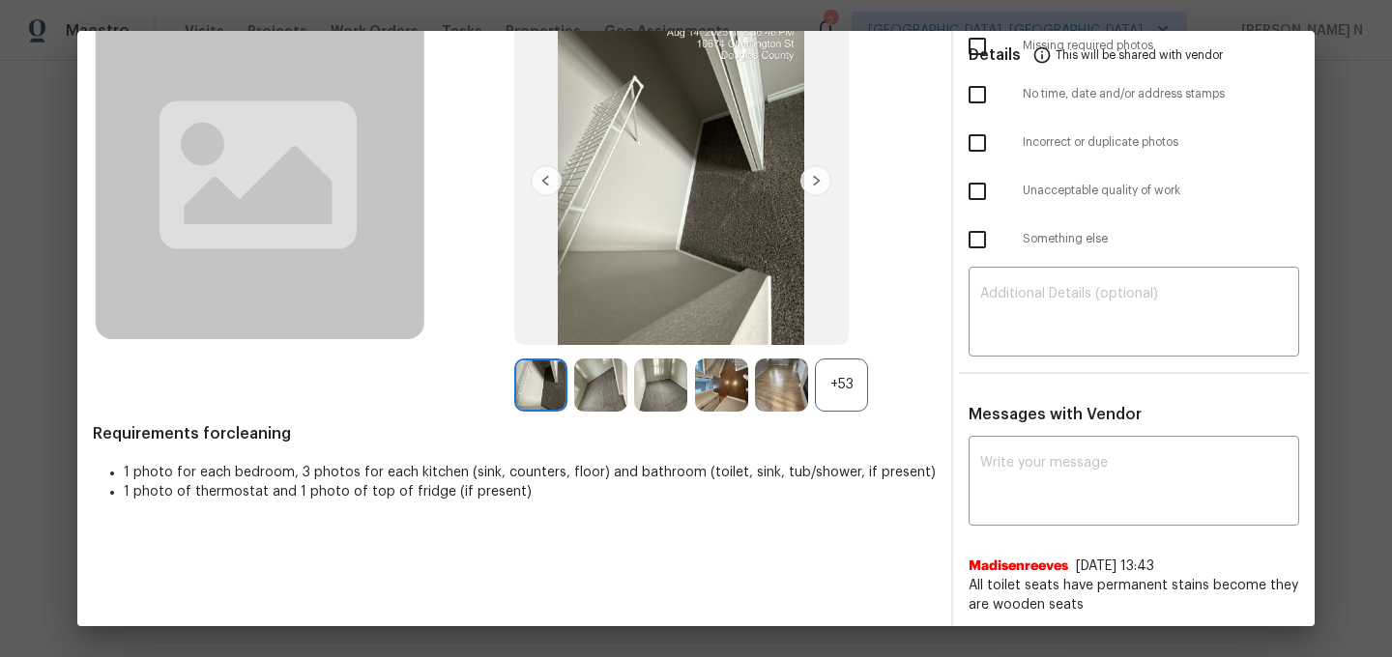
scroll to position [187, 0]
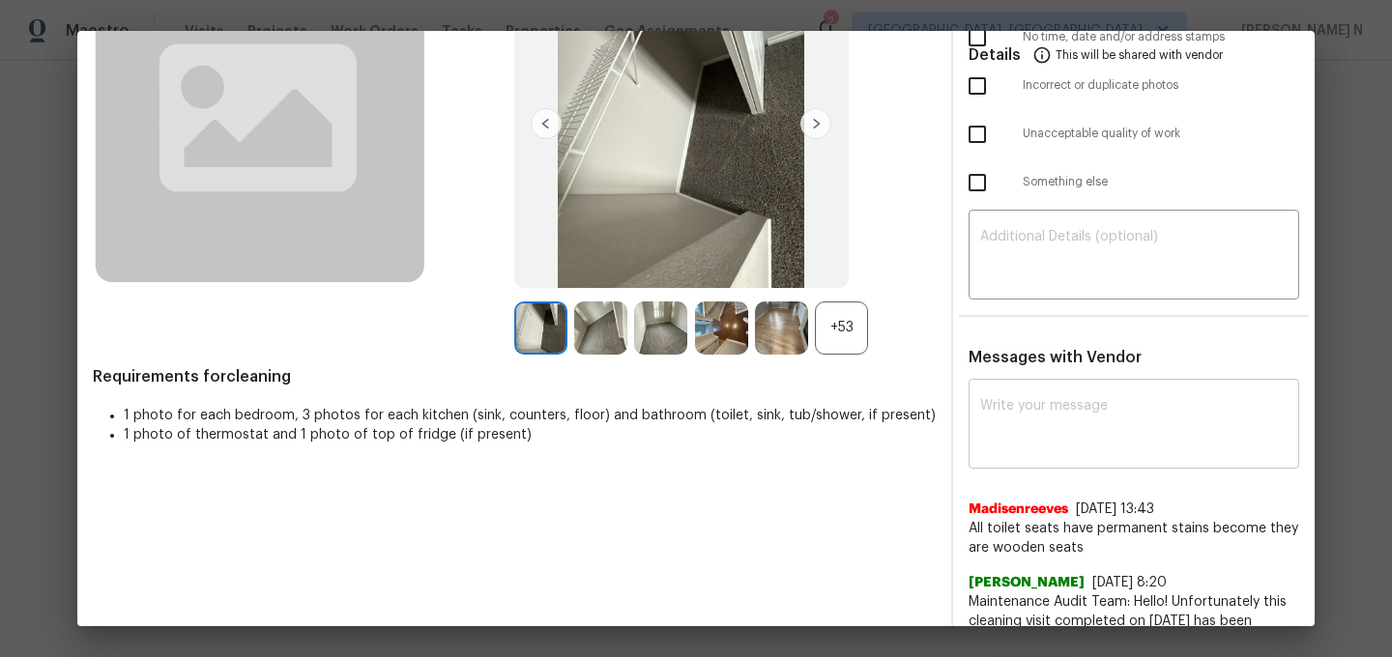
click at [1089, 423] on textarea at bounding box center [1133, 426] width 307 height 54
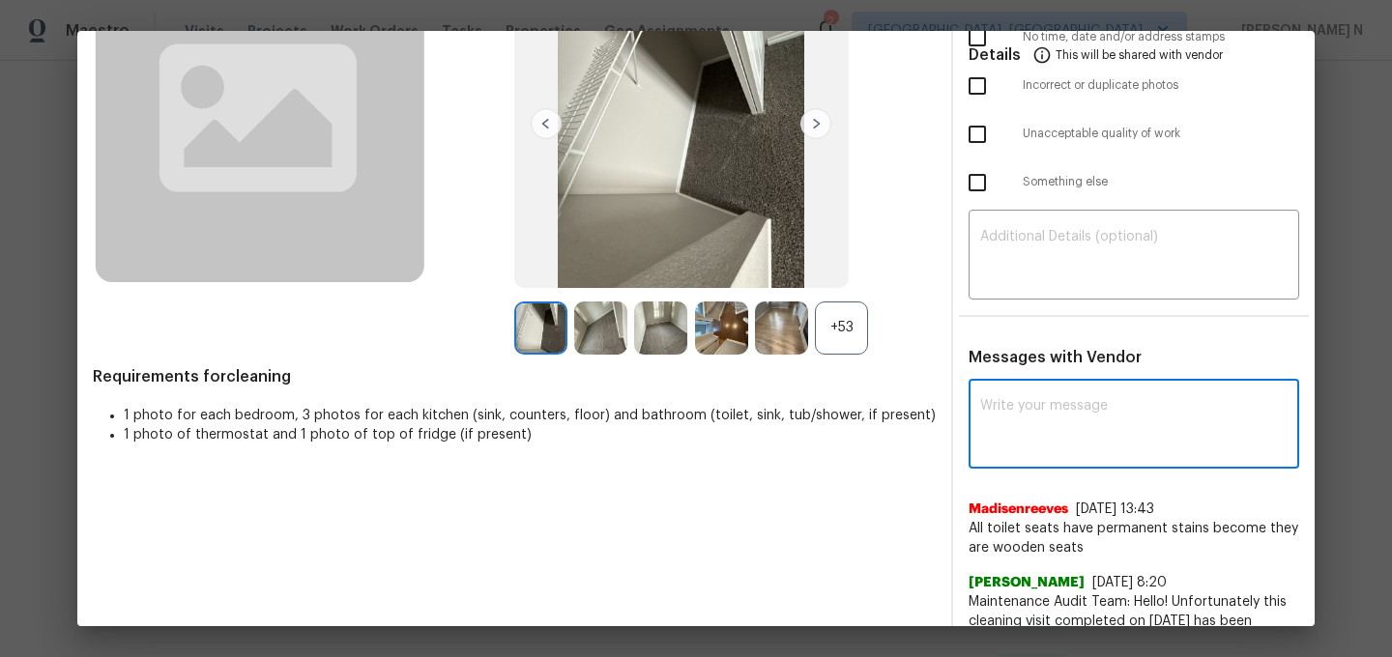
paste textarea "Maintenance Audit Team: Hello! Thank you for the feedback after further review …"
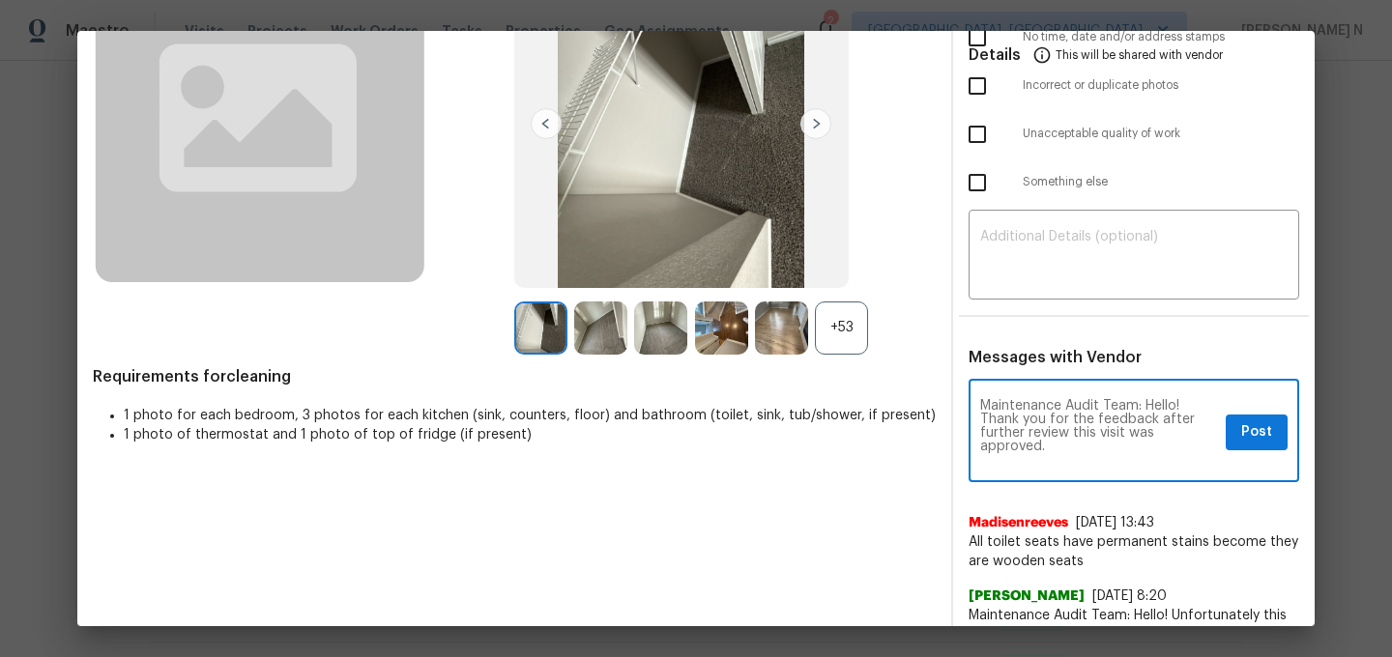
scroll to position [0, 0]
type textarea "Maintenance Audit Team: Hello! Thank you for the feedback after further review …"
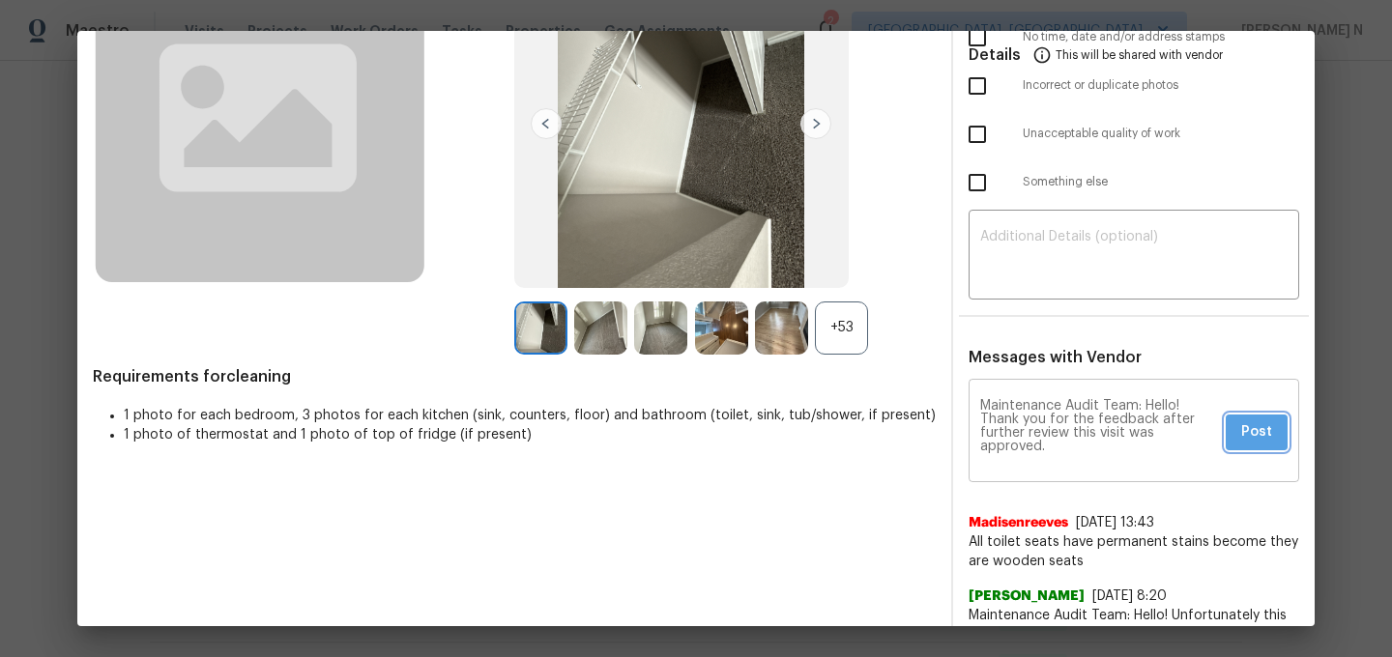
click at [1267, 434] on span "Post" at bounding box center [1256, 433] width 31 height 24
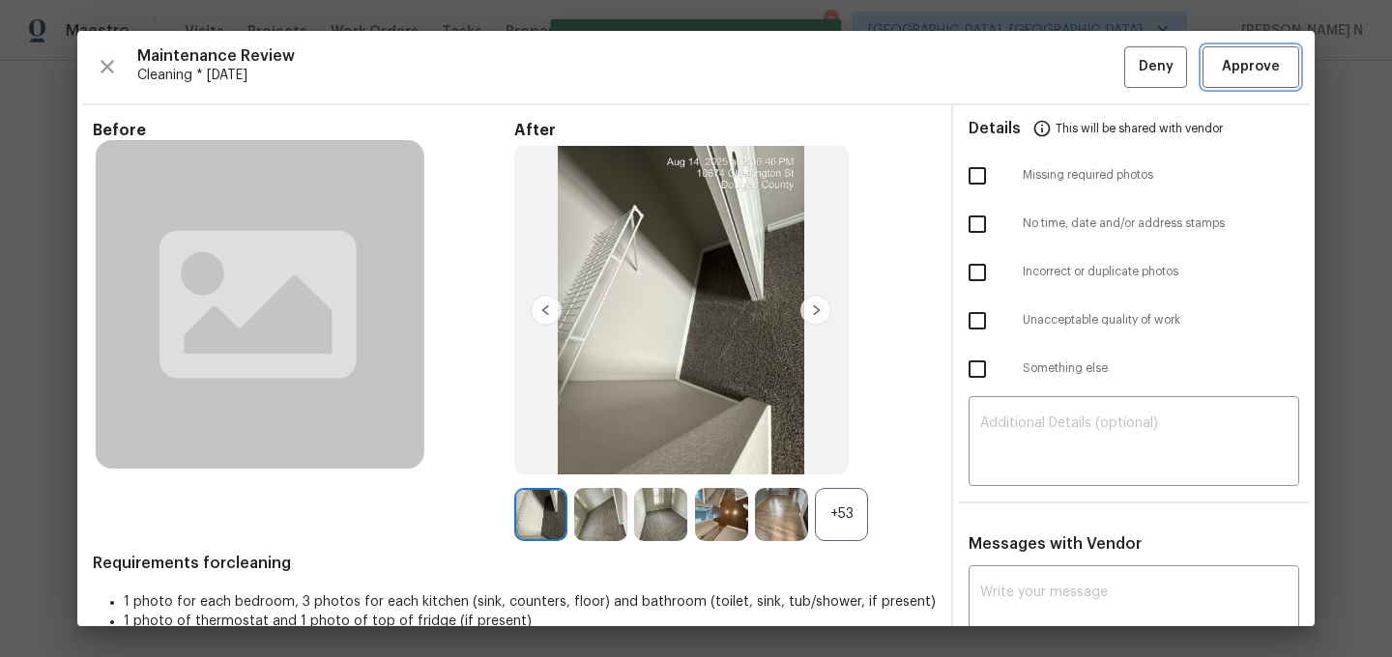
click at [1250, 73] on span "Approve" at bounding box center [1251, 67] width 58 height 24
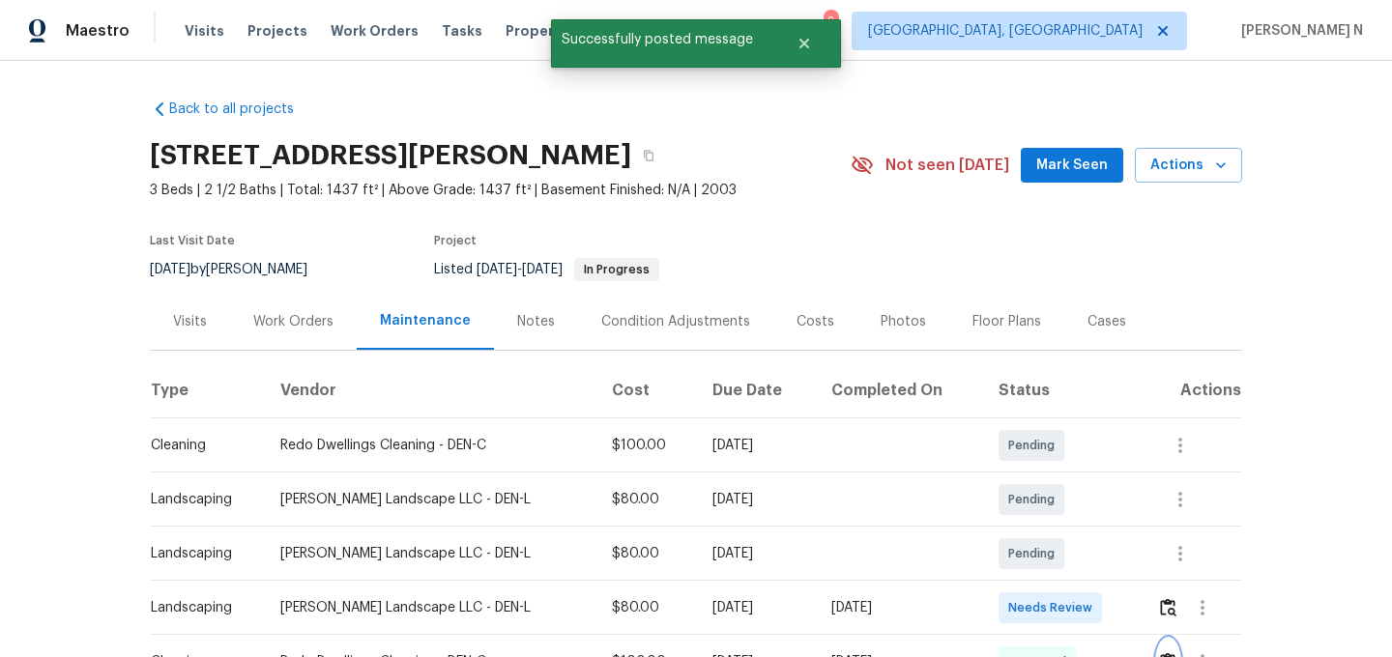
scroll to position [159, 0]
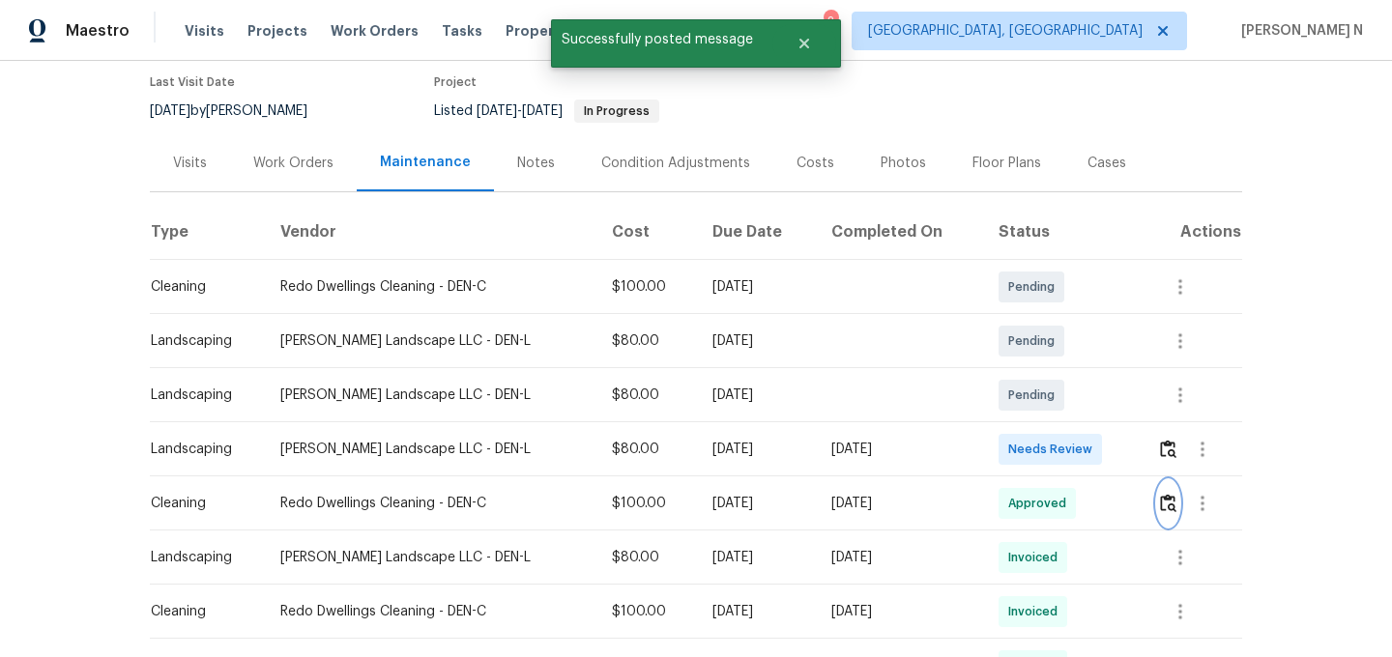
click at [1163, 489] on button "button" at bounding box center [1168, 503] width 22 height 46
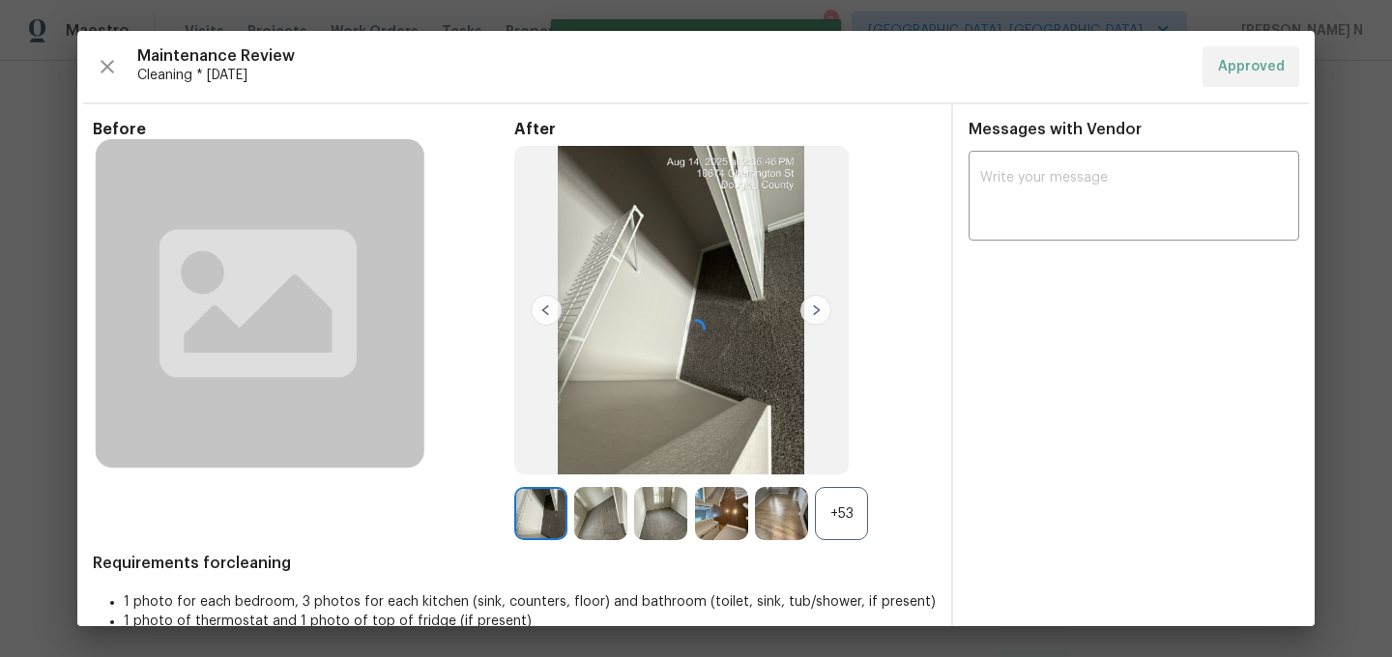
click at [828, 511] on div at bounding box center [695, 329] width 1237 height 596
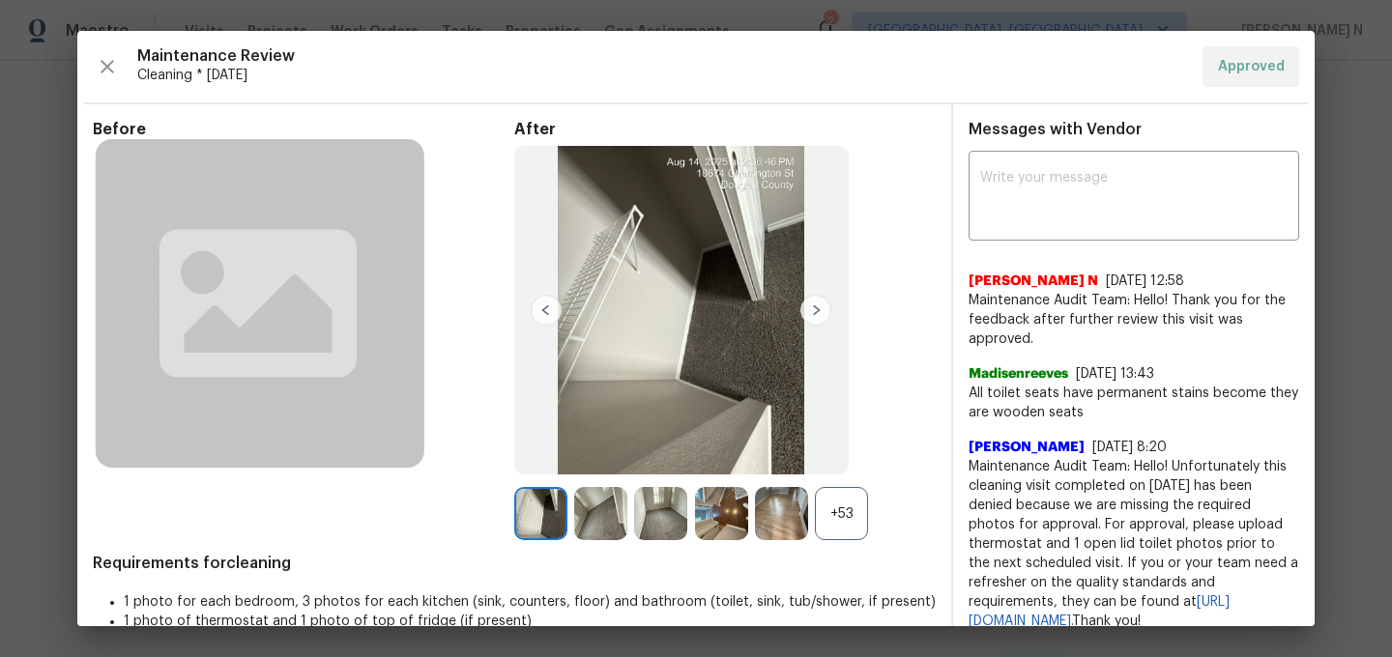
click at [828, 511] on div "+53" at bounding box center [841, 513] width 53 height 53
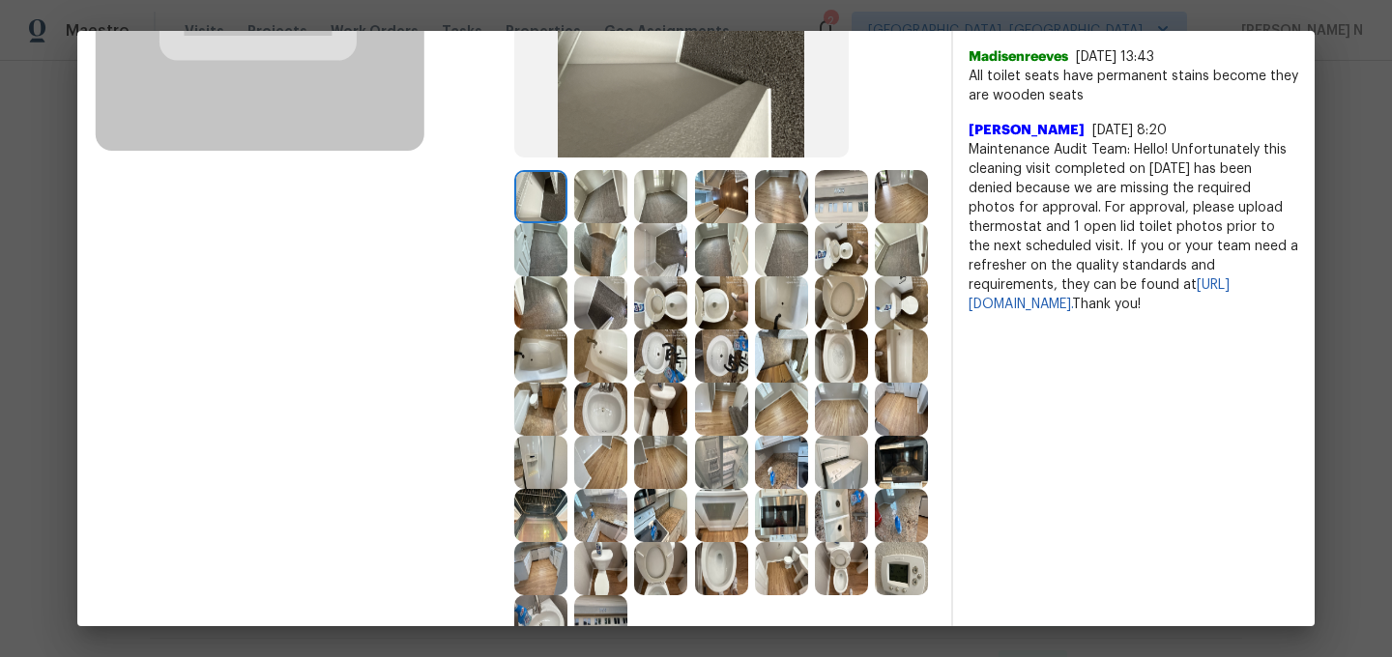
scroll to position [363, 0]
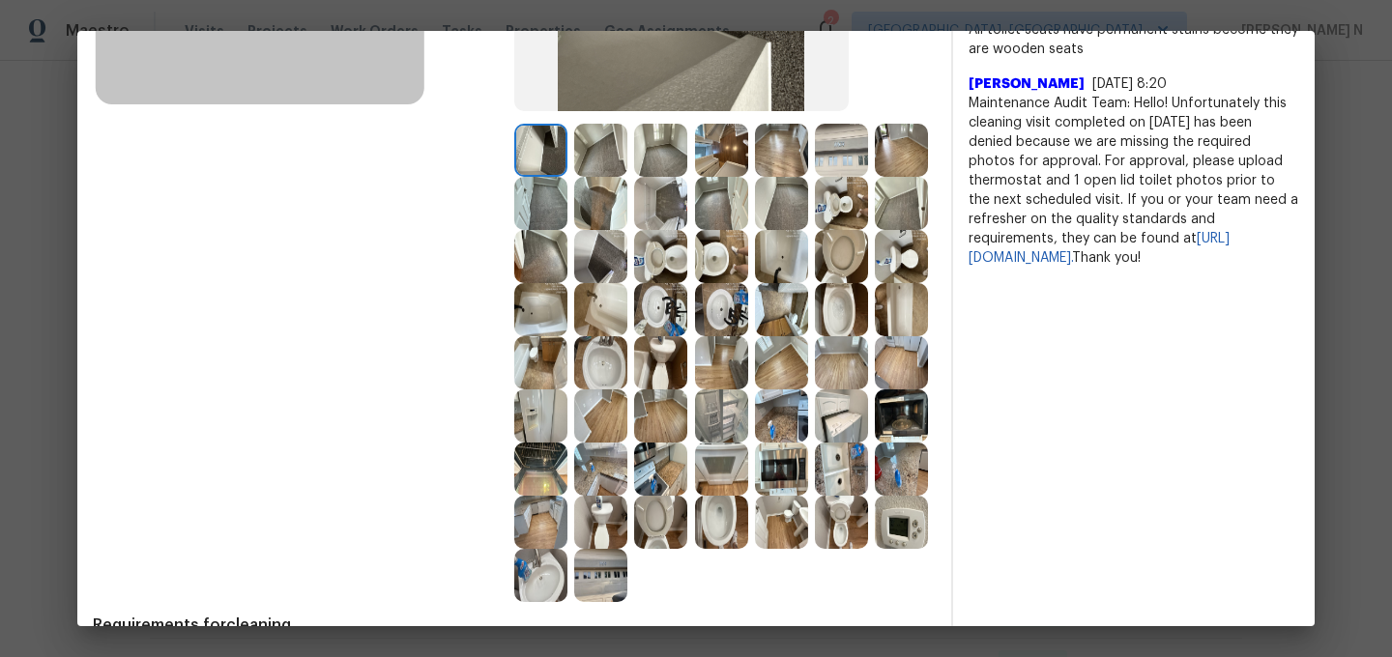
click at [926, 520] on img at bounding box center [901, 522] width 53 height 53
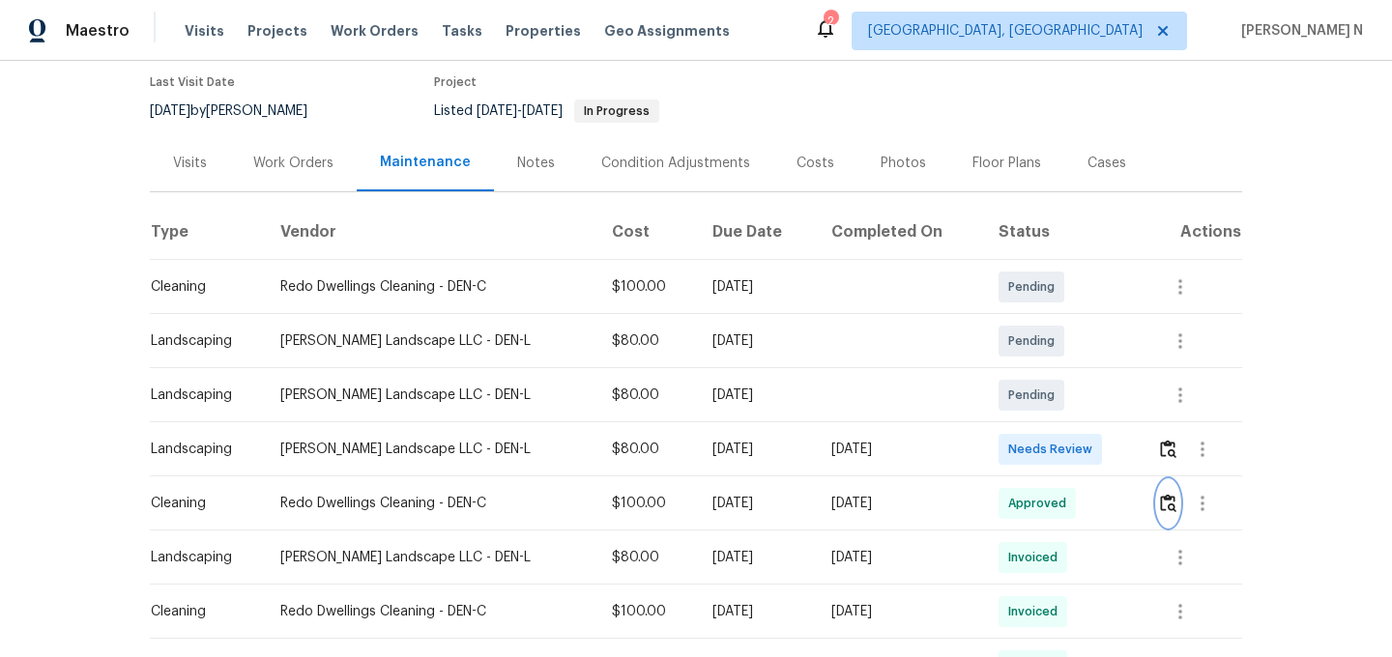
scroll to position [0, 0]
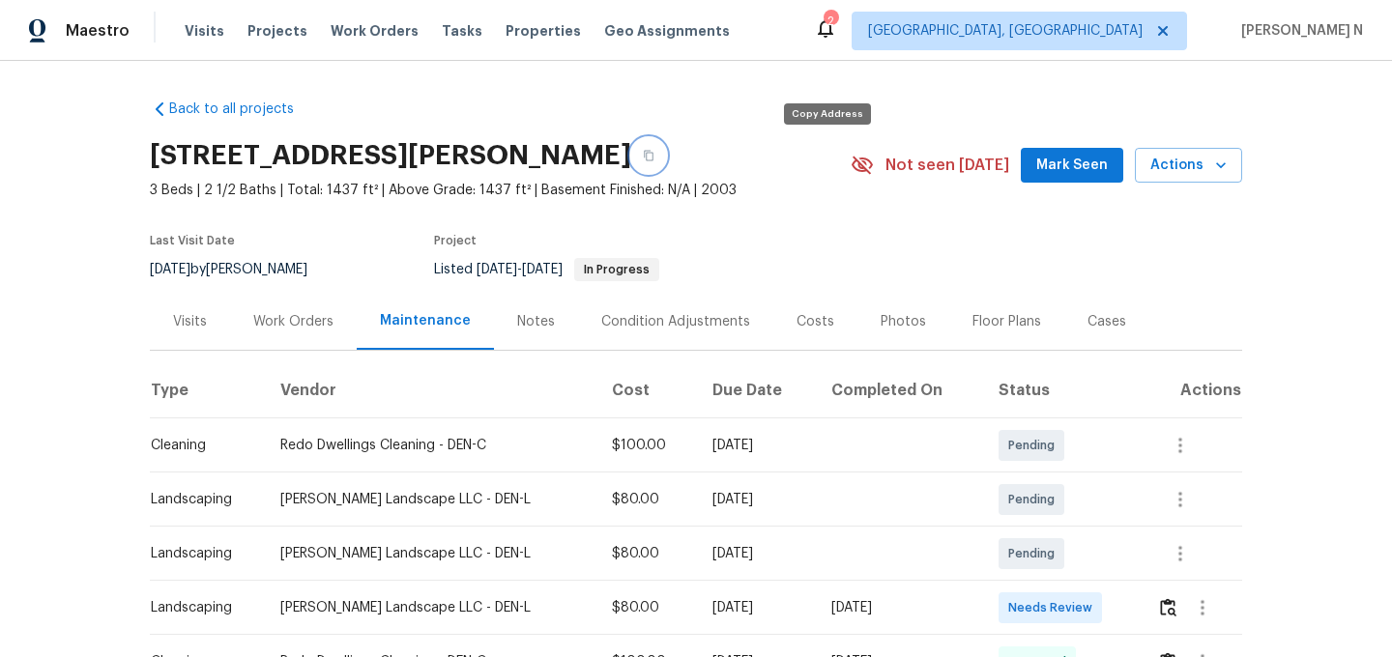
click at [666, 160] on button "button" at bounding box center [648, 155] width 35 height 35
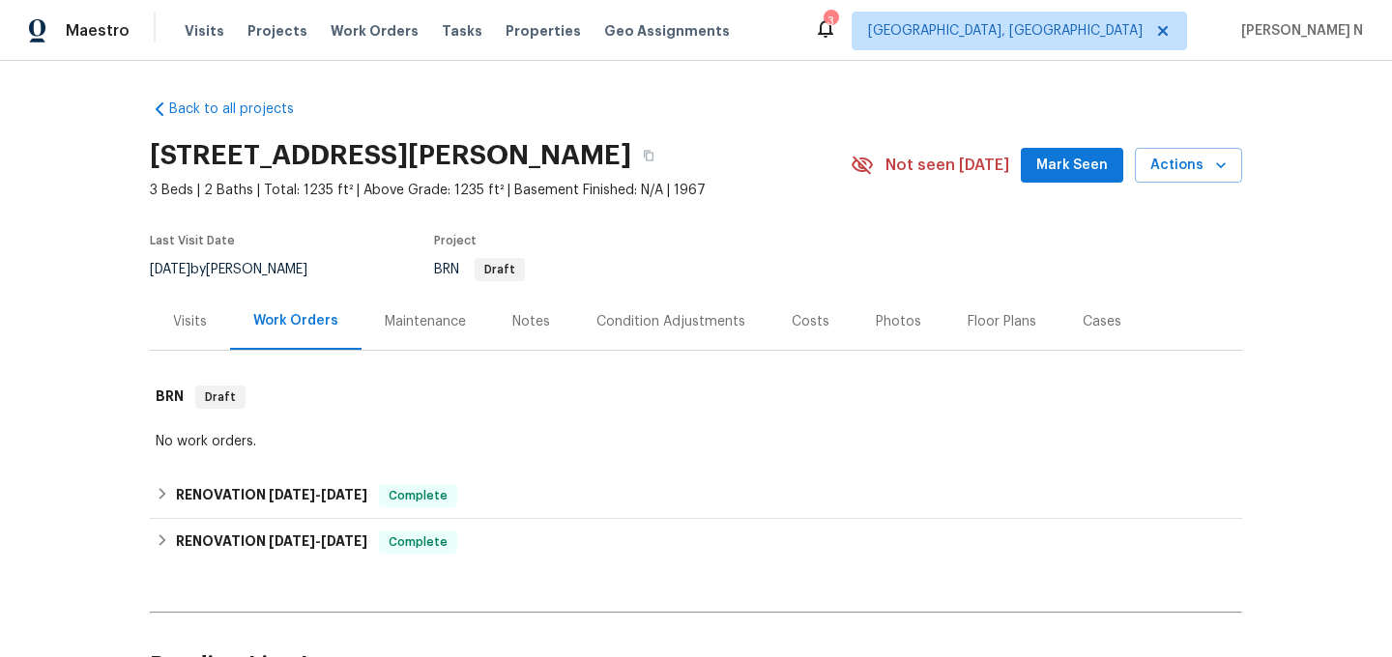
click at [405, 325] on div "Maintenance" at bounding box center [425, 321] width 81 height 19
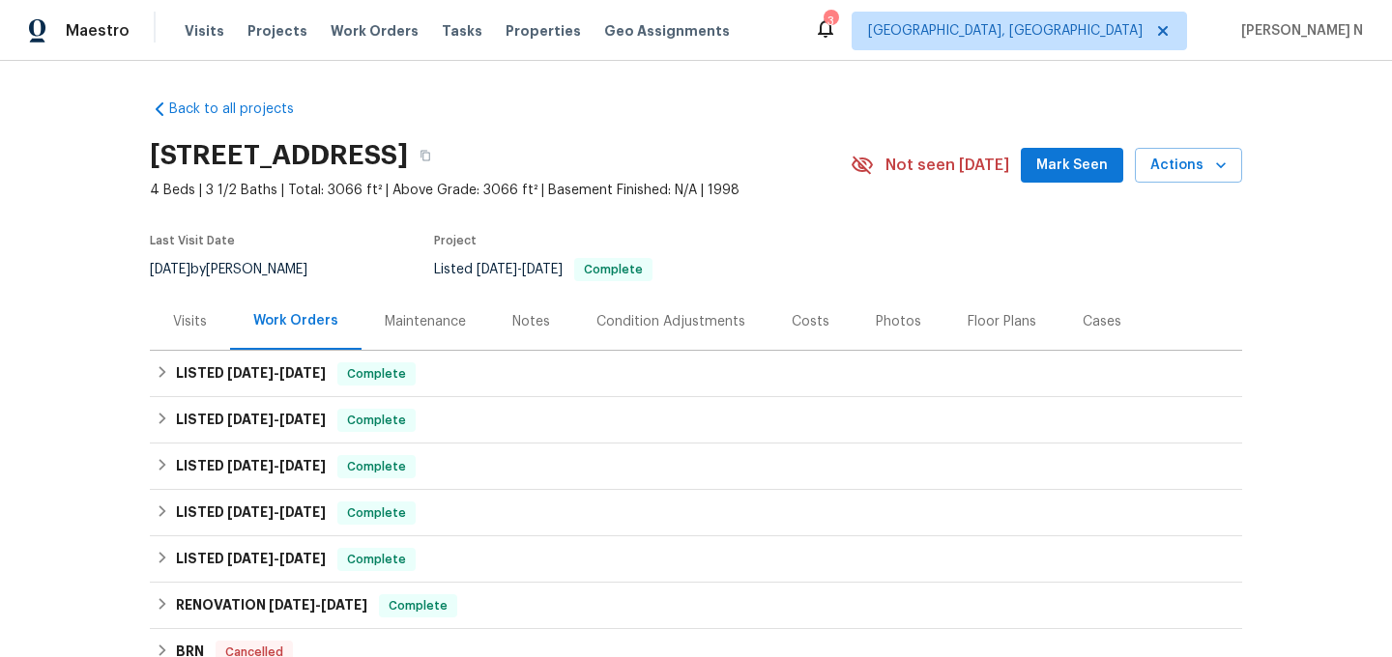
click at [423, 313] on div "Maintenance" at bounding box center [425, 321] width 81 height 19
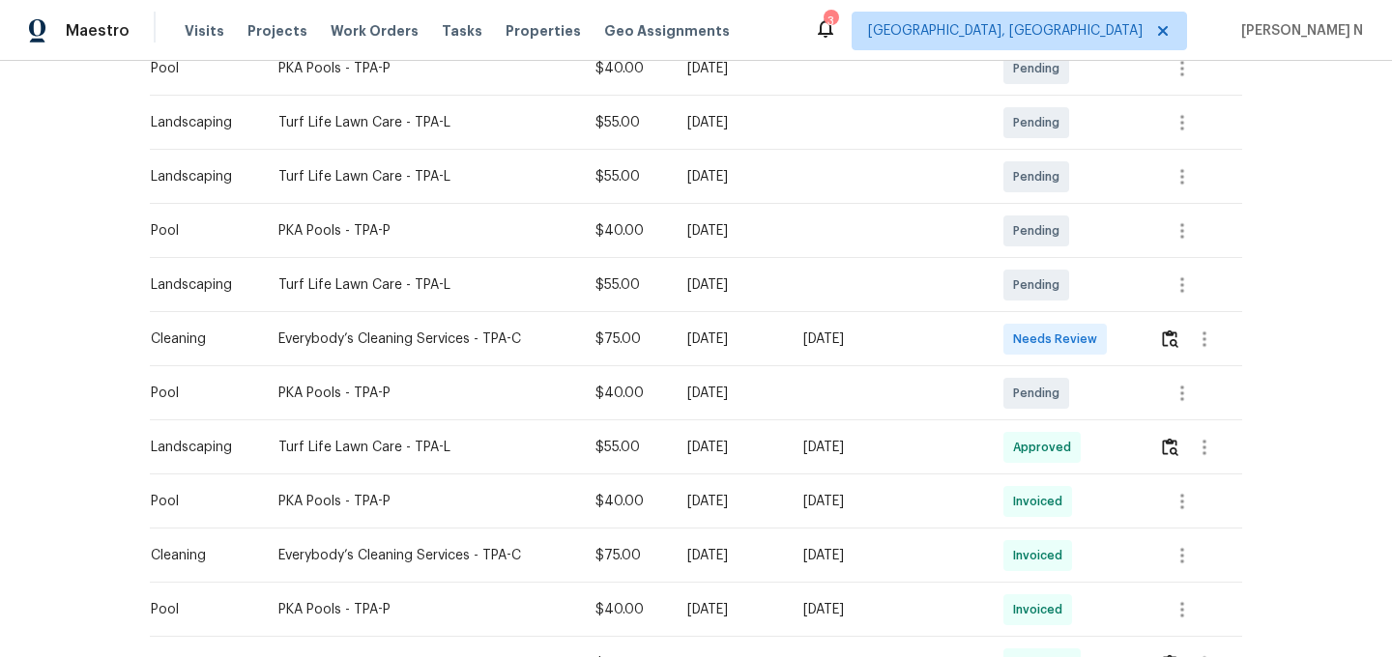
scroll to position [433, 0]
click at [1179, 352] on button "button" at bounding box center [1170, 337] width 22 height 46
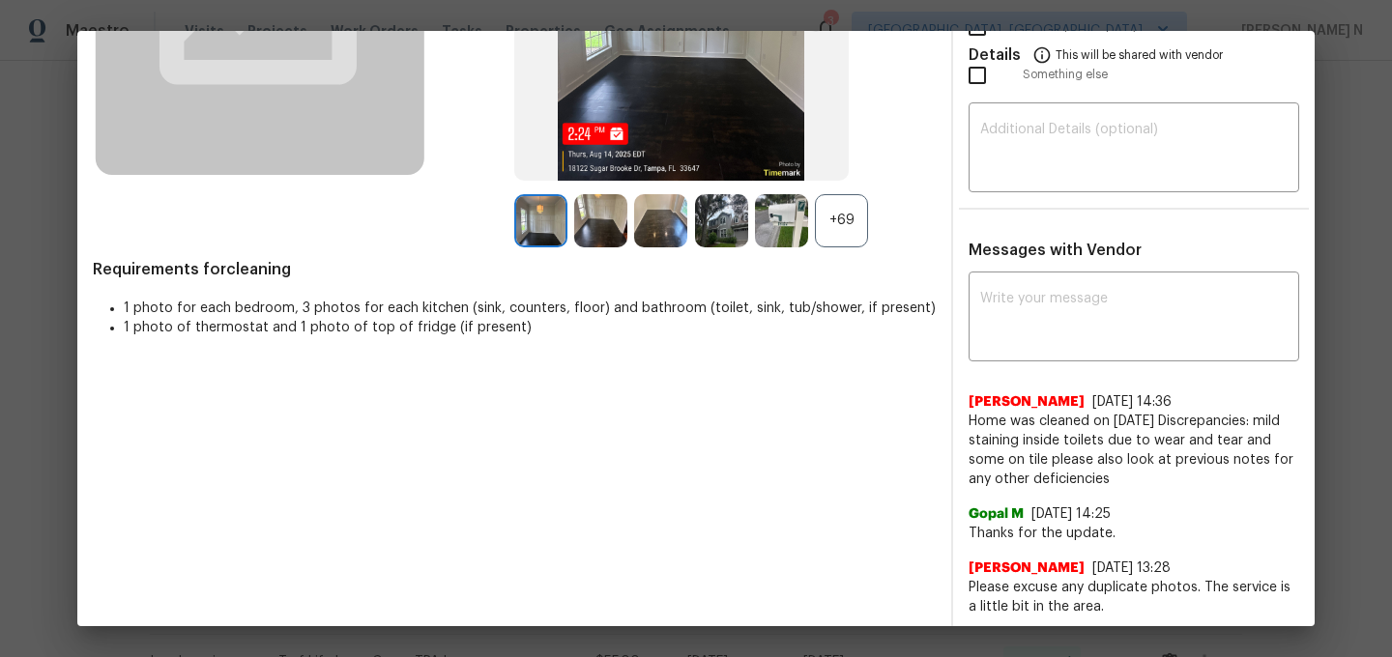
scroll to position [301, 0]
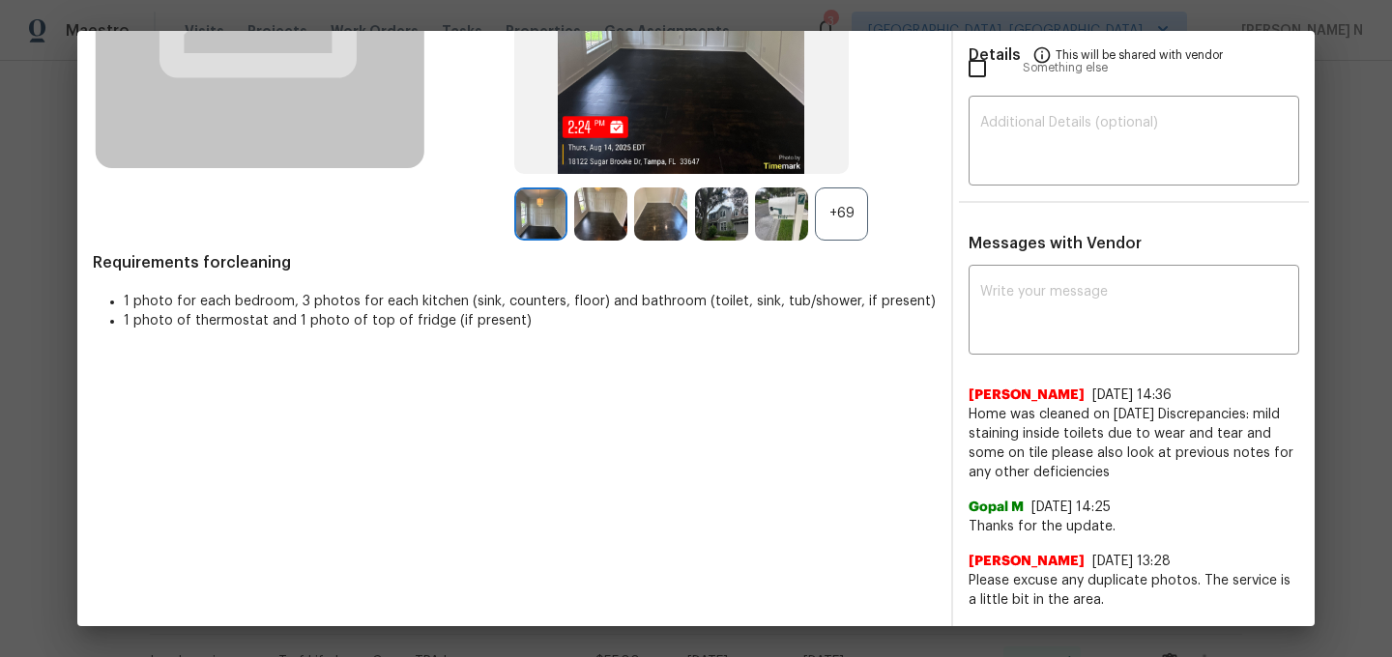
click at [852, 236] on div "+69" at bounding box center [841, 214] width 53 height 53
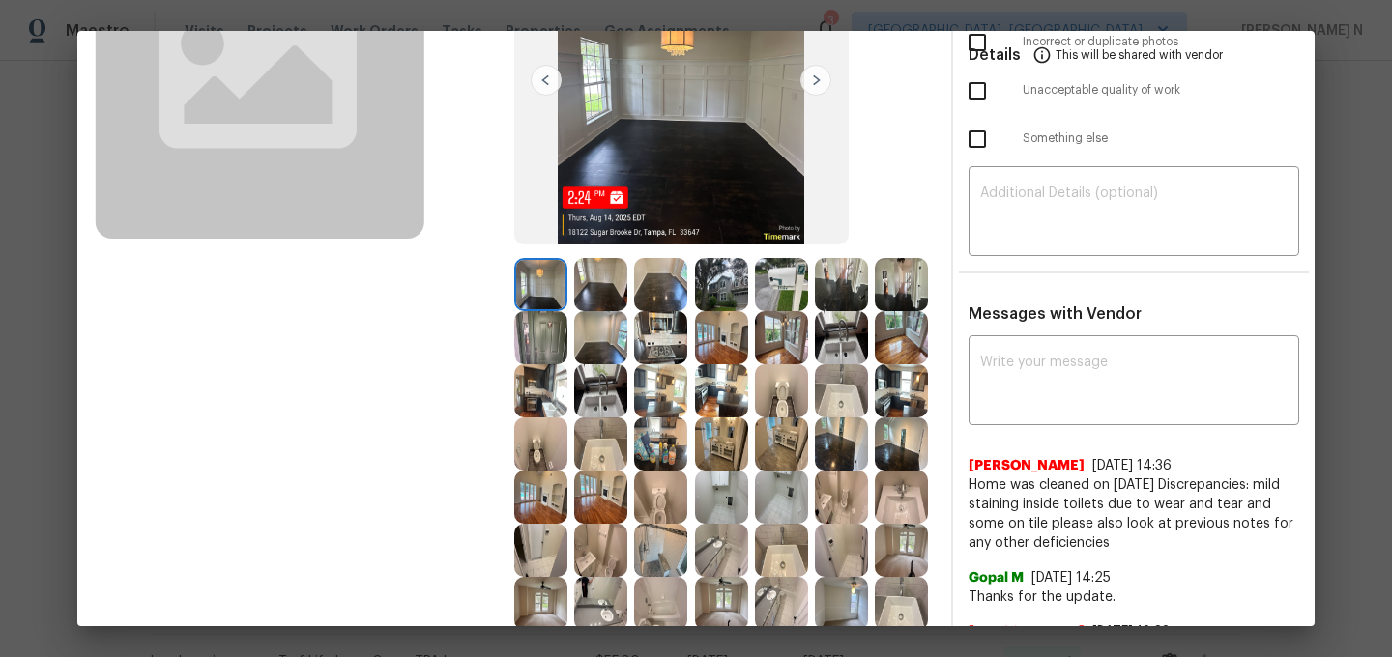
scroll to position [212, 0]
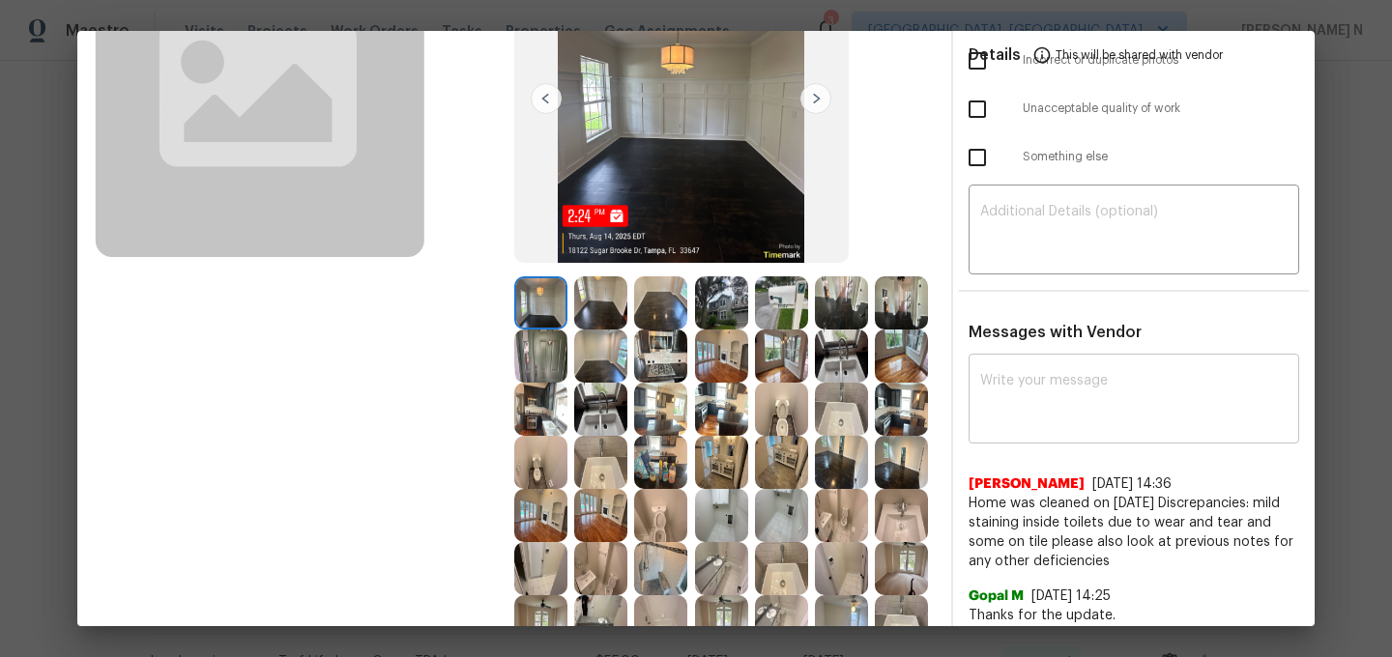
click at [1144, 379] on textarea at bounding box center [1133, 401] width 307 height 54
paste textarea "Maintenance Audit Team: Hello! Thank you for the feedback after further review …"
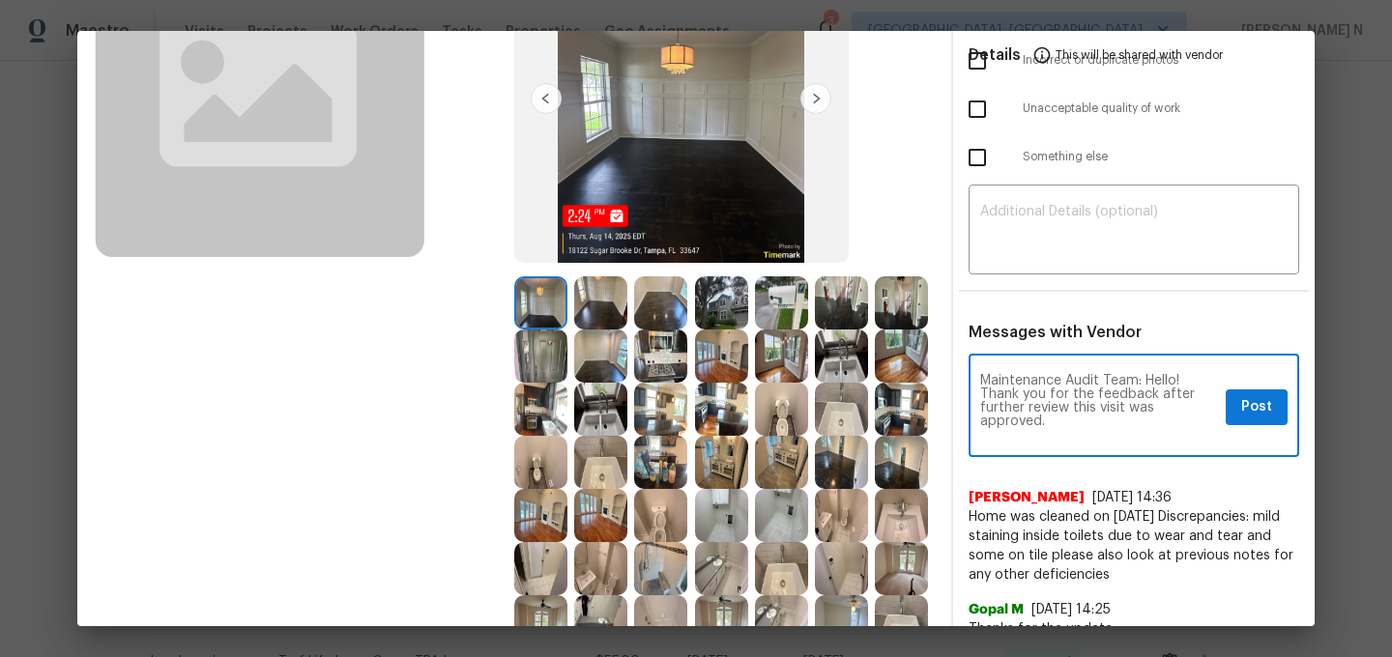
scroll to position [0, 0]
type textarea "Maintenance Audit Team: Hello! Thank you for the feedback after further review …"
click at [1270, 403] on span "Post" at bounding box center [1256, 407] width 31 height 24
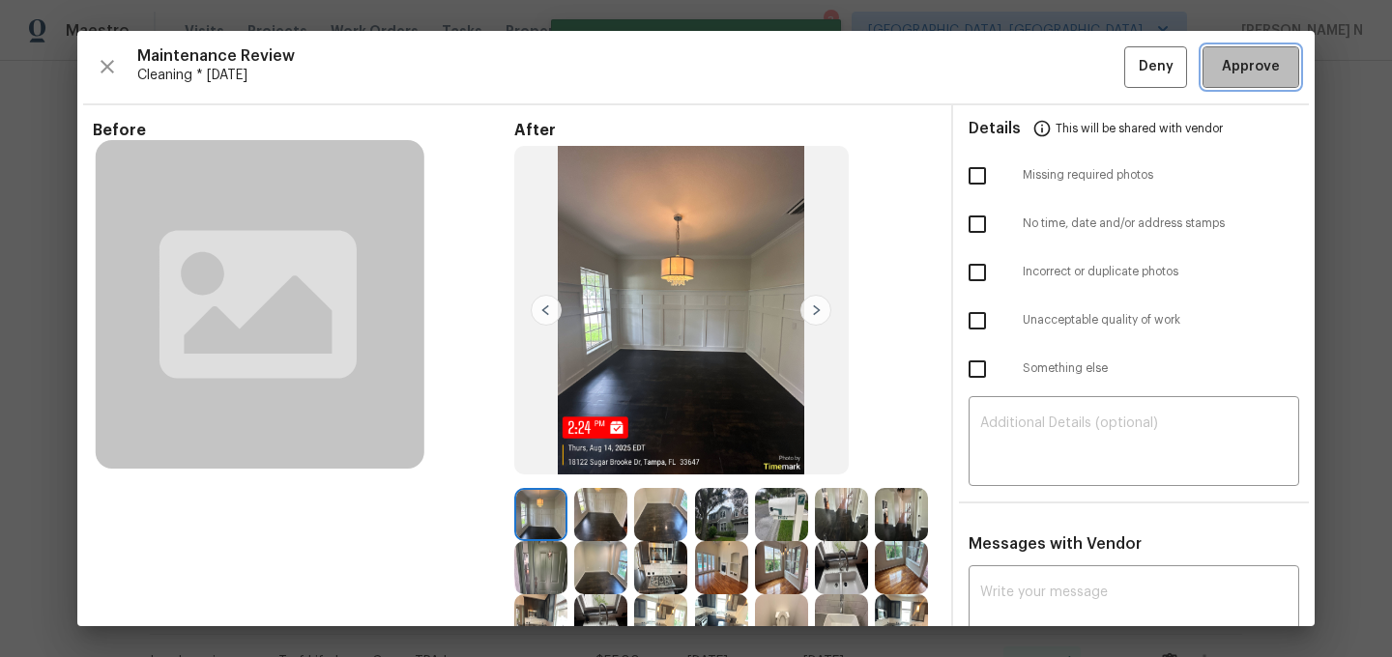
click at [1249, 54] on button "Approve" at bounding box center [1251, 67] width 97 height 42
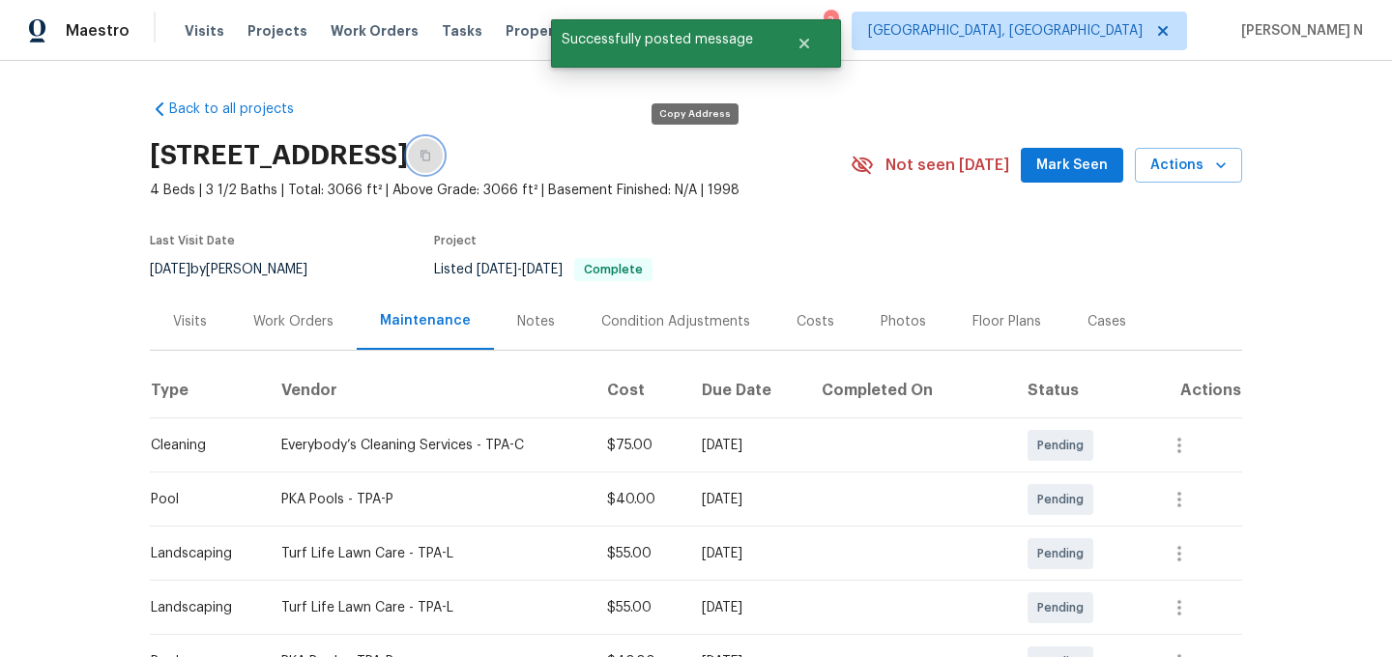
click at [443, 141] on button "button" at bounding box center [425, 155] width 35 height 35
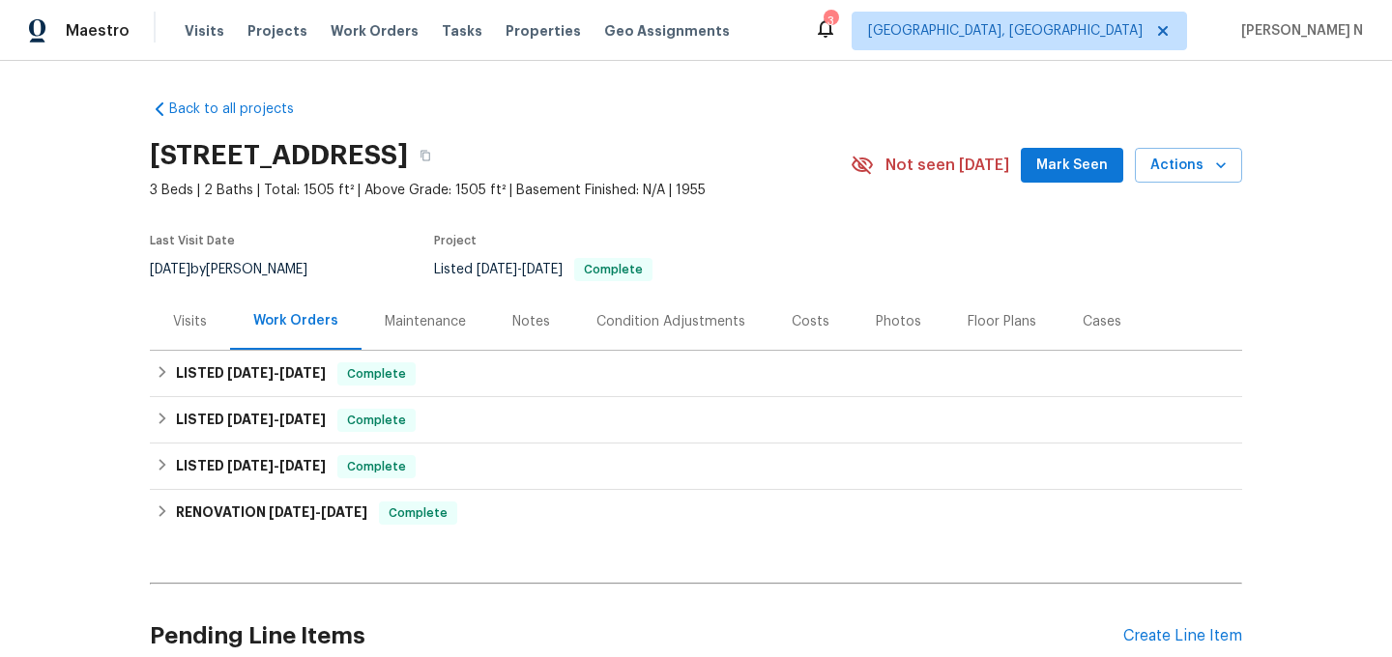
click at [427, 315] on div "Maintenance" at bounding box center [425, 321] width 81 height 19
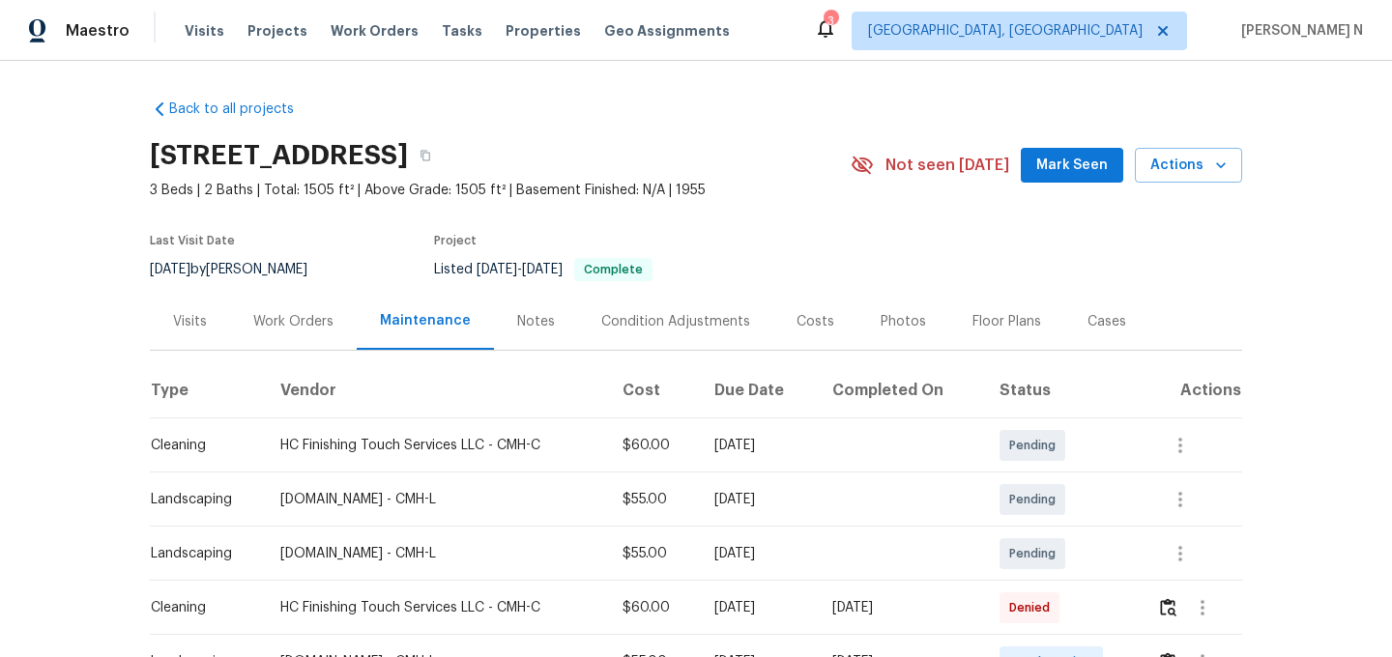
scroll to position [126, 0]
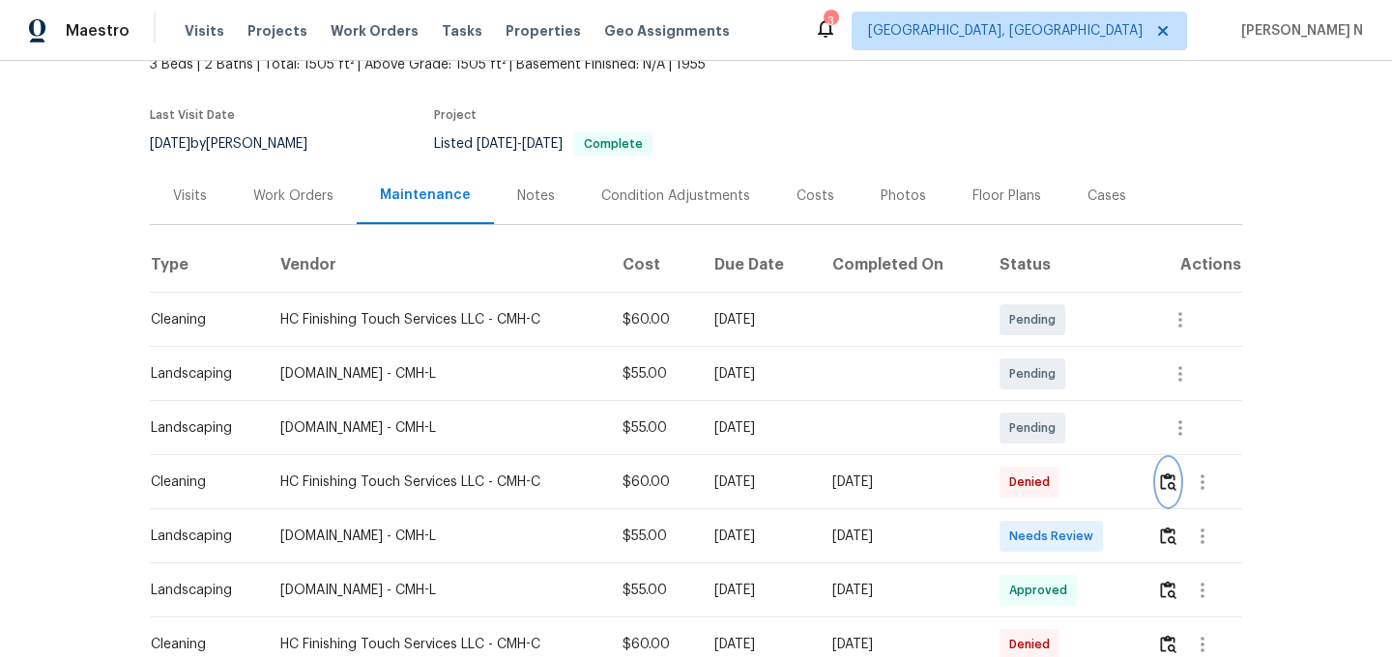
click at [1176, 481] on img "button" at bounding box center [1168, 482] width 16 height 18
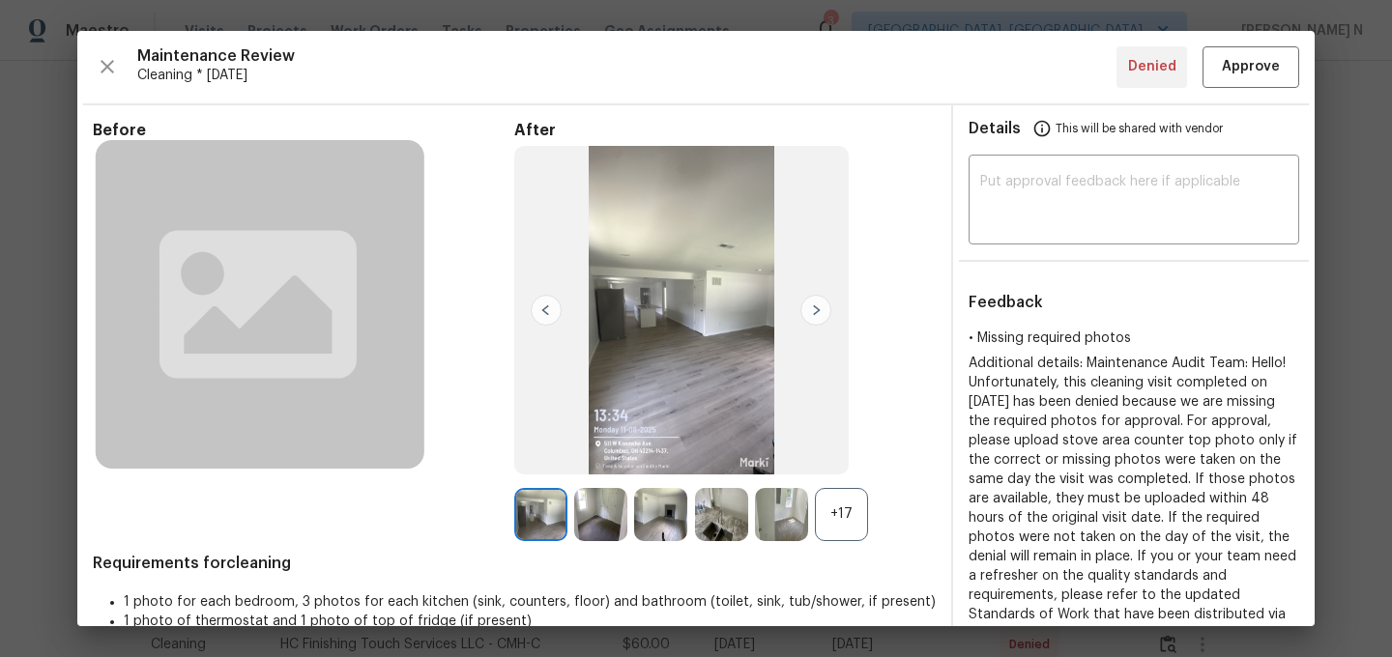
click at [853, 515] on div "+17" at bounding box center [841, 514] width 53 height 53
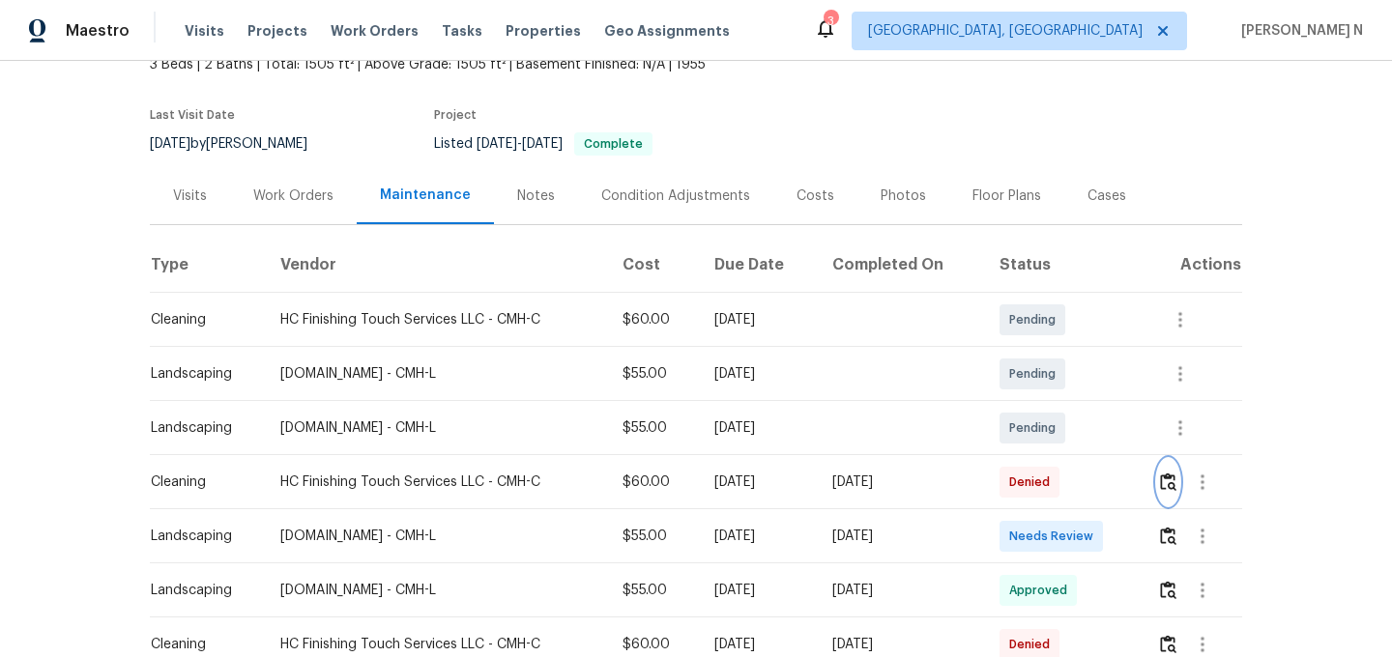
scroll to position [0, 0]
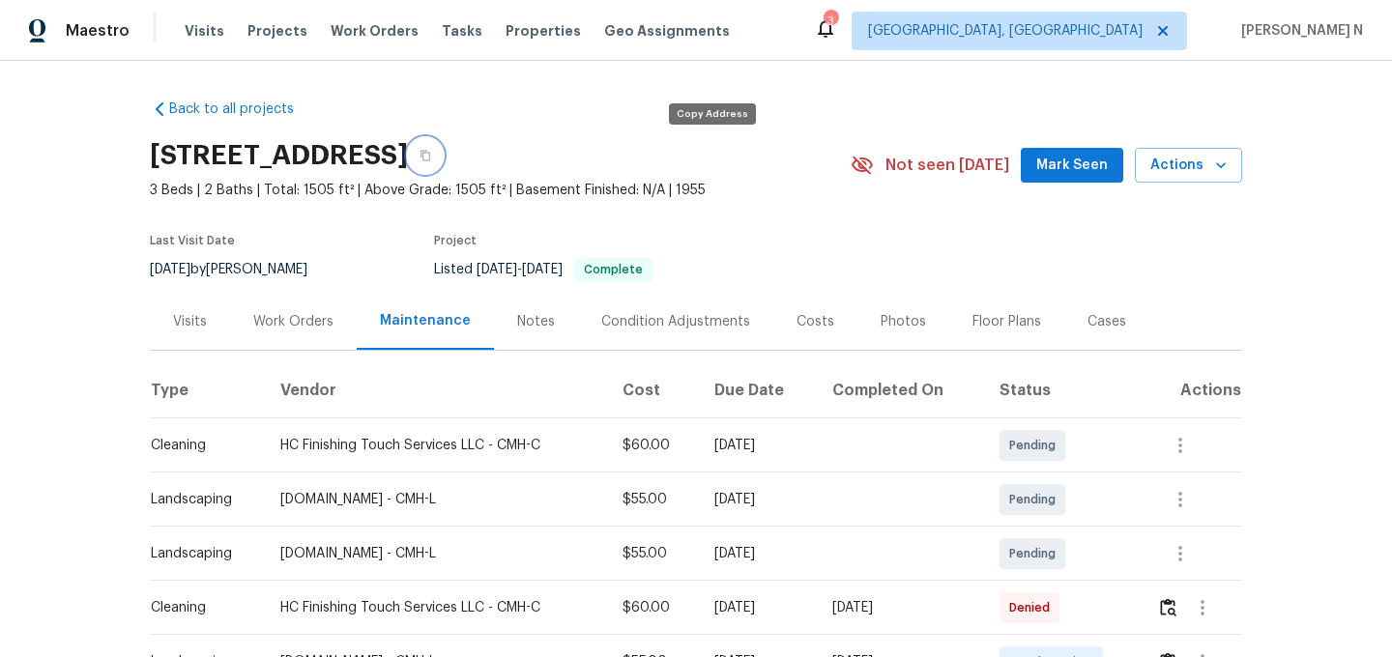
click at [431, 150] on icon "button" at bounding box center [426, 156] width 12 height 12
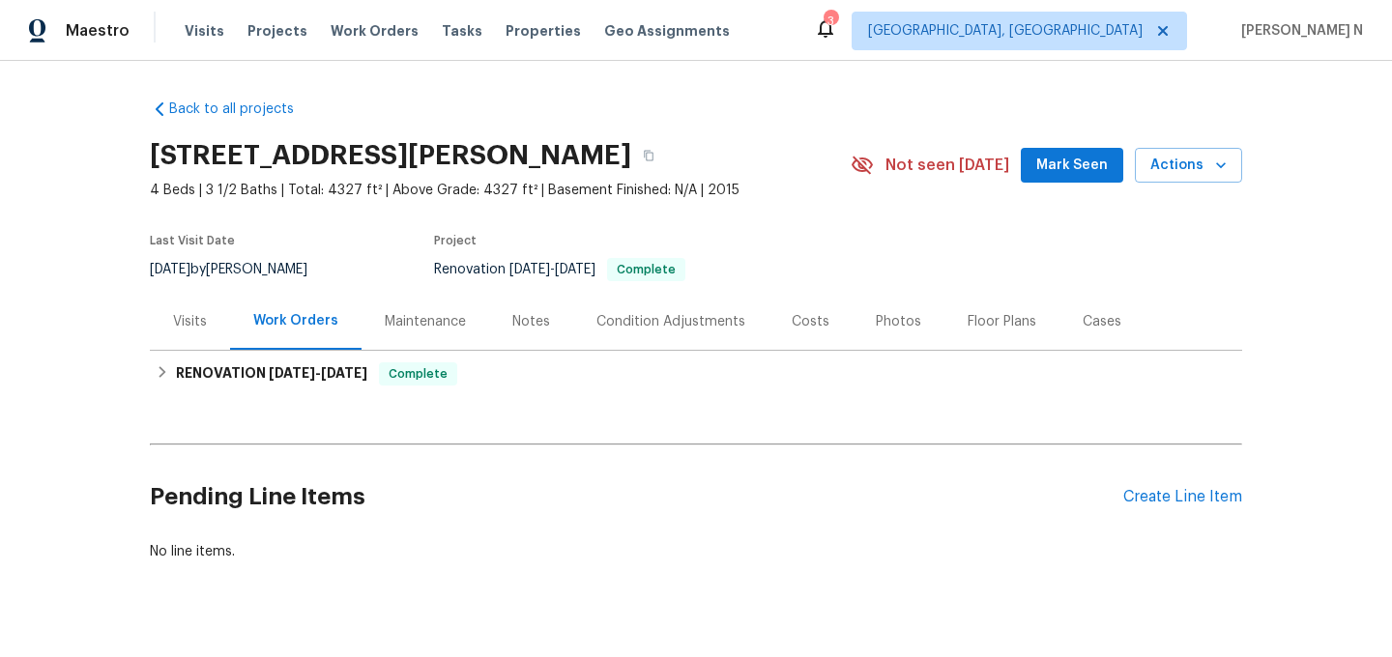
click at [423, 320] on div "Maintenance" at bounding box center [425, 321] width 81 height 19
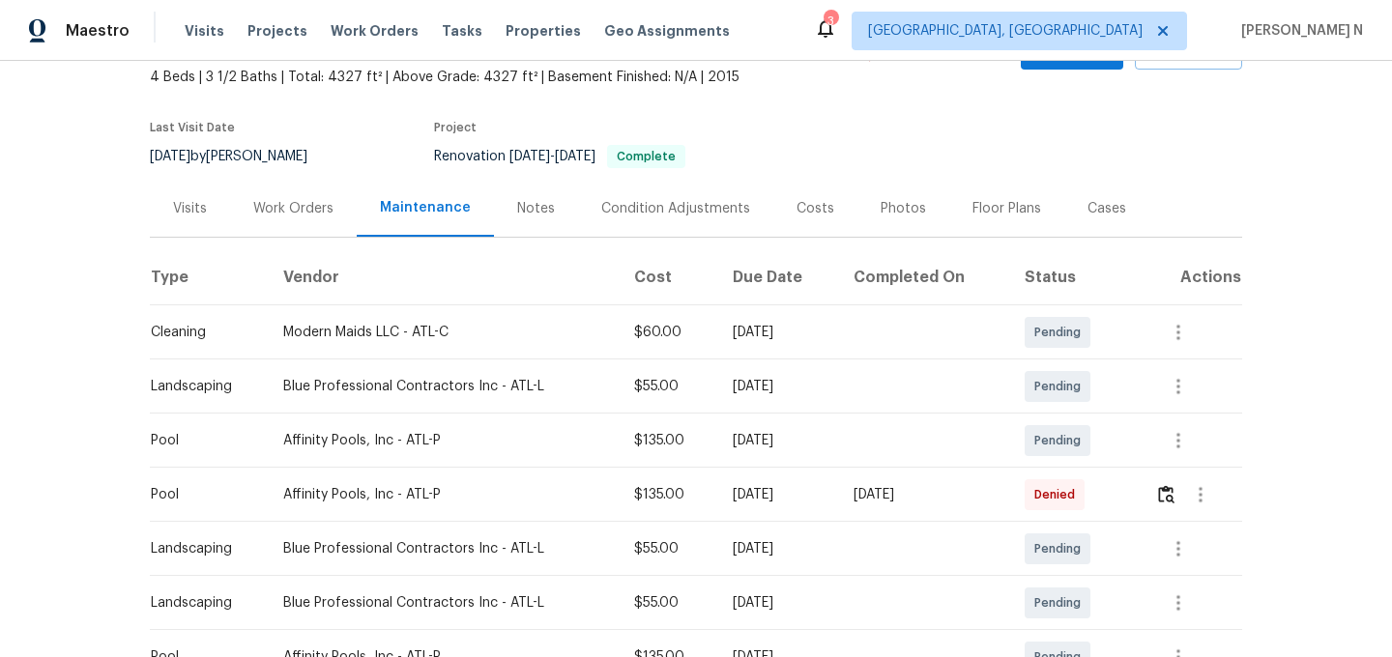
scroll to position [230, 0]
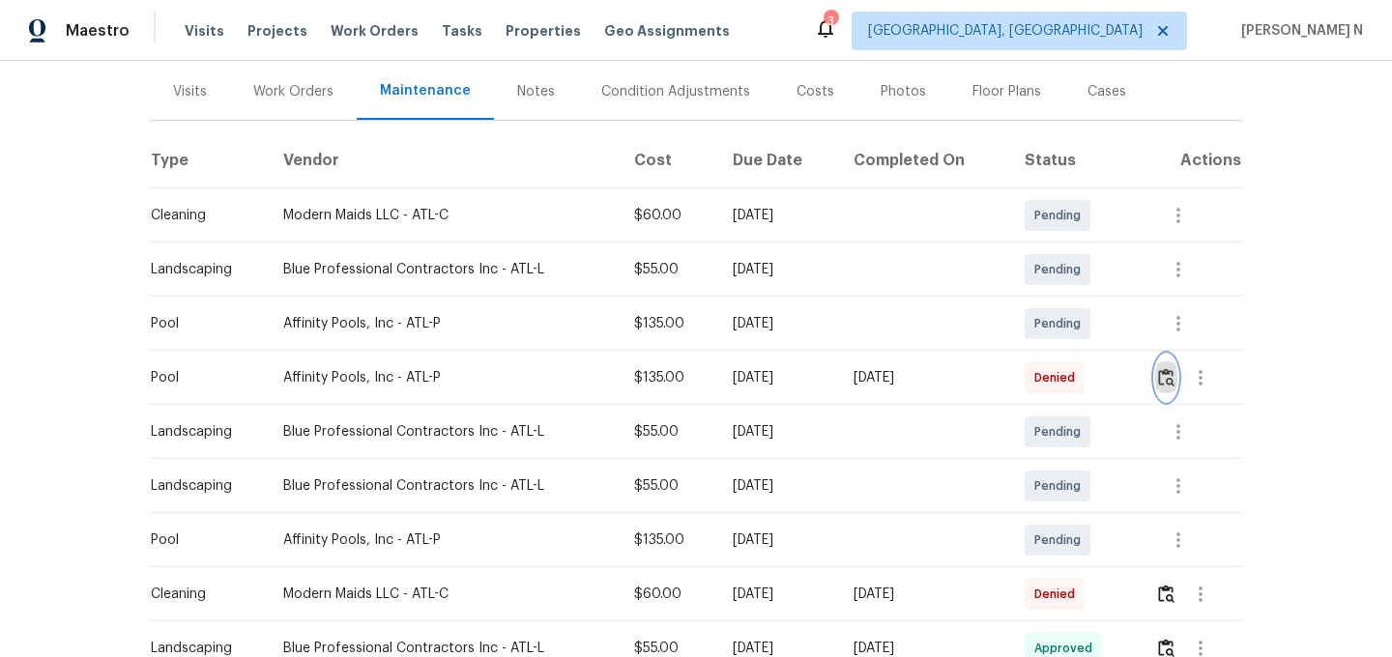
click at [1174, 386] on img "button" at bounding box center [1166, 377] width 16 height 18
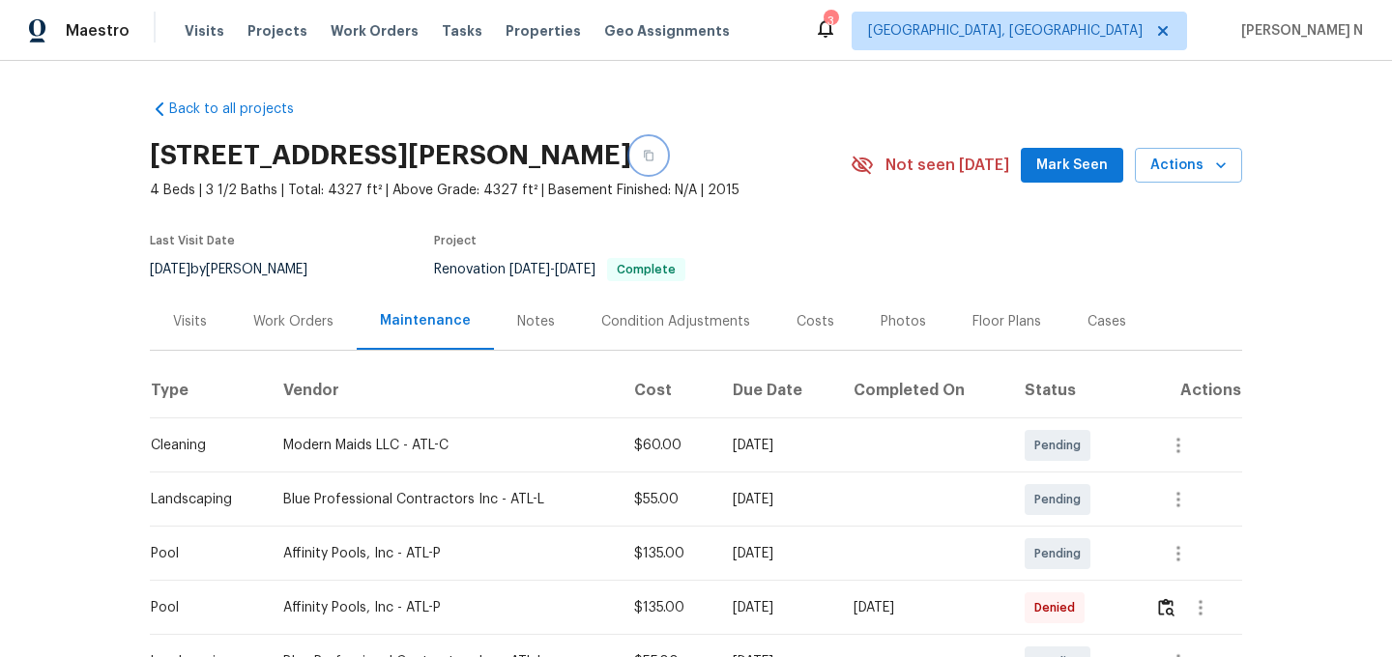
click at [648, 160] on icon "button" at bounding box center [649, 156] width 12 height 12
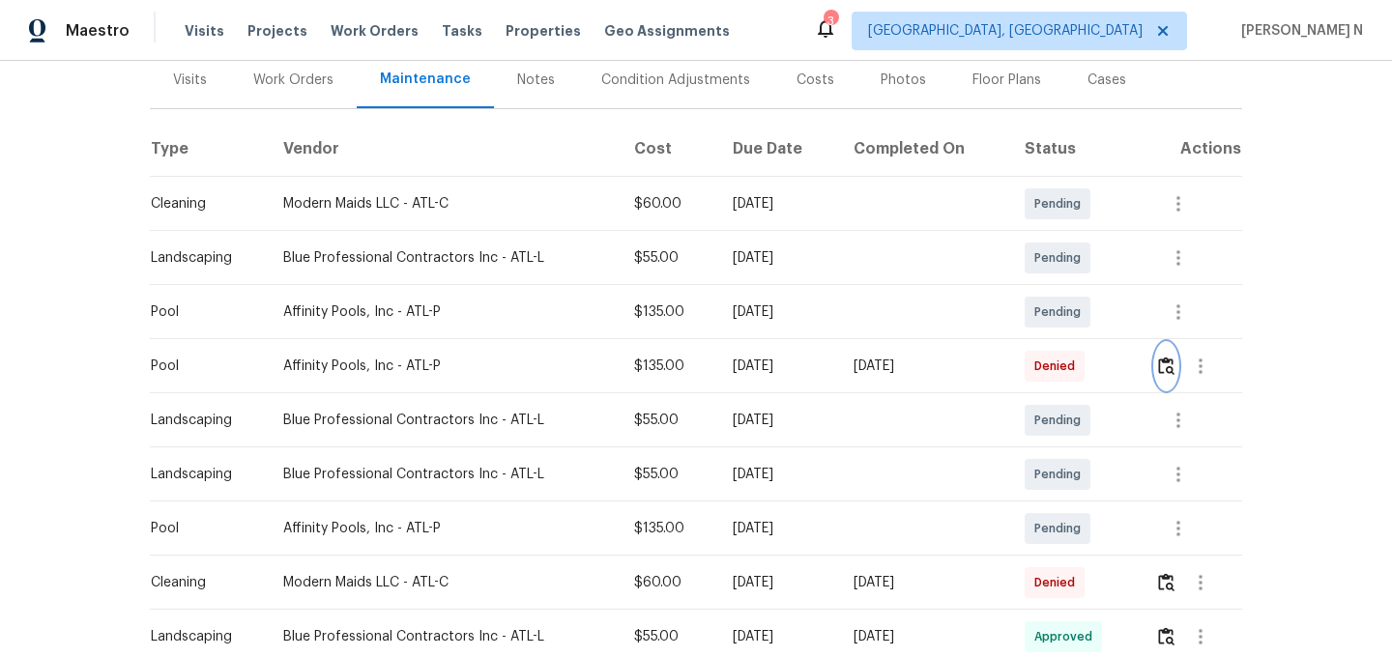
click at [1164, 359] on img "button" at bounding box center [1166, 366] width 16 height 18
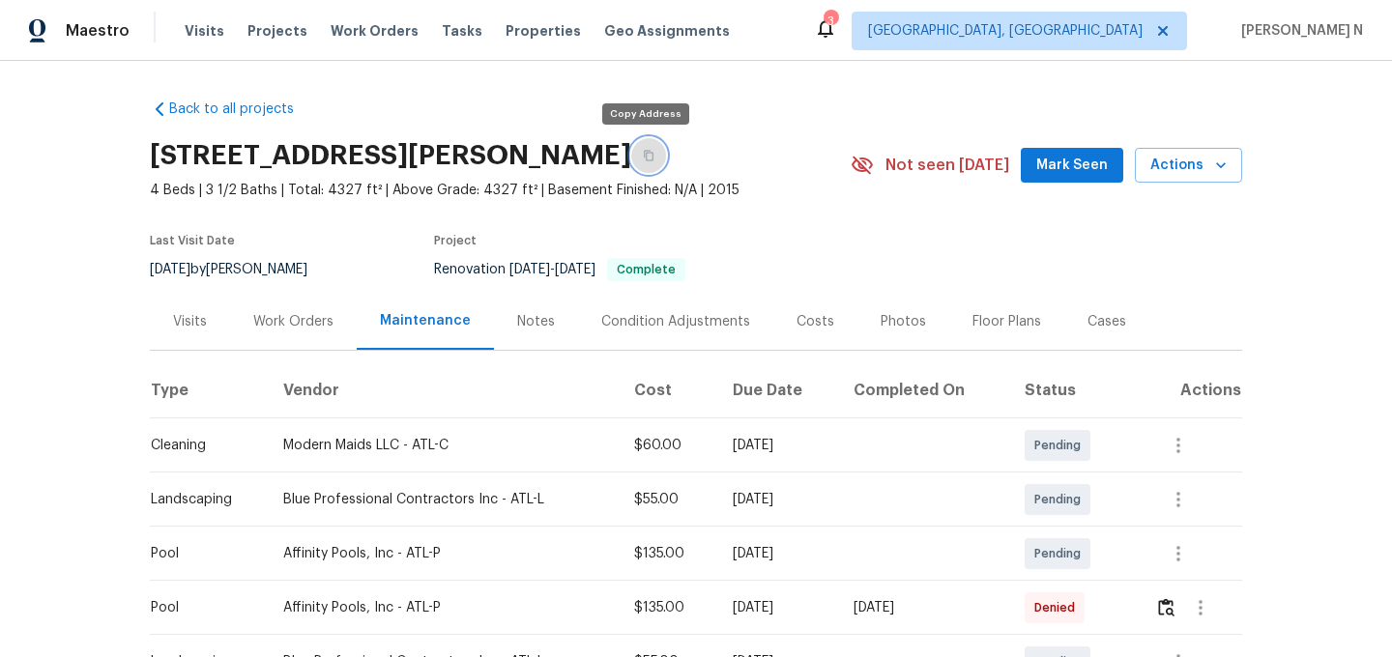
click at [642, 161] on button "button" at bounding box center [648, 155] width 35 height 35
